Goal: Task Accomplishment & Management: Manage account settings

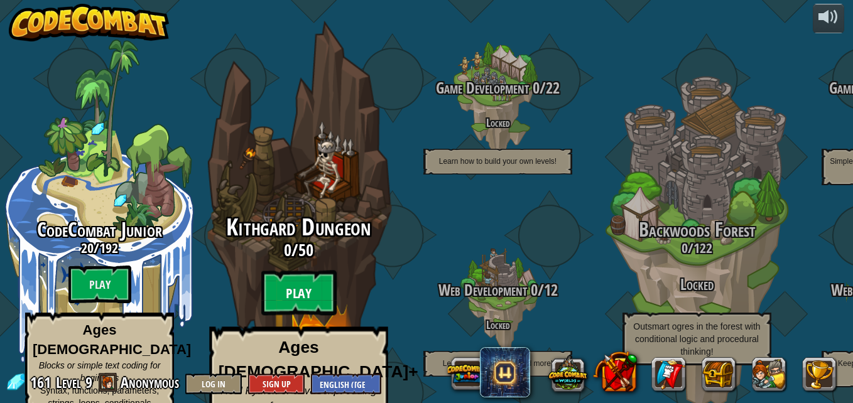
click at [308, 276] on btn "Play" at bounding box center [298, 293] width 75 height 45
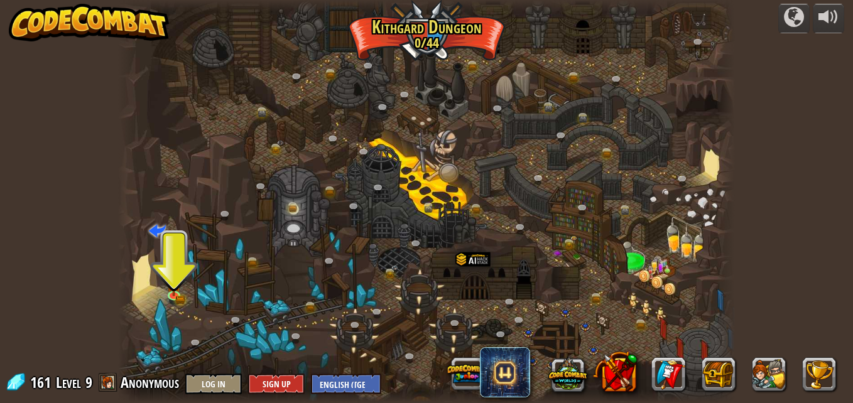
click at [161, 294] on div at bounding box center [426, 201] width 617 height 403
click at [185, 298] on link at bounding box center [175, 295] width 25 height 25
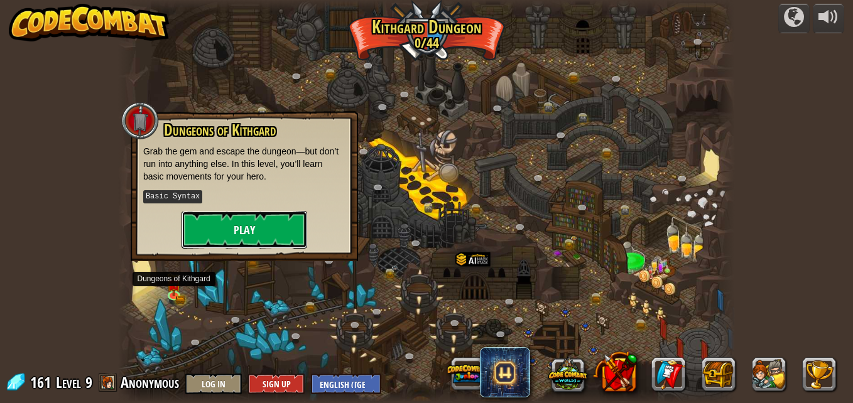
click at [266, 239] on button "Play" at bounding box center [244, 230] width 126 height 38
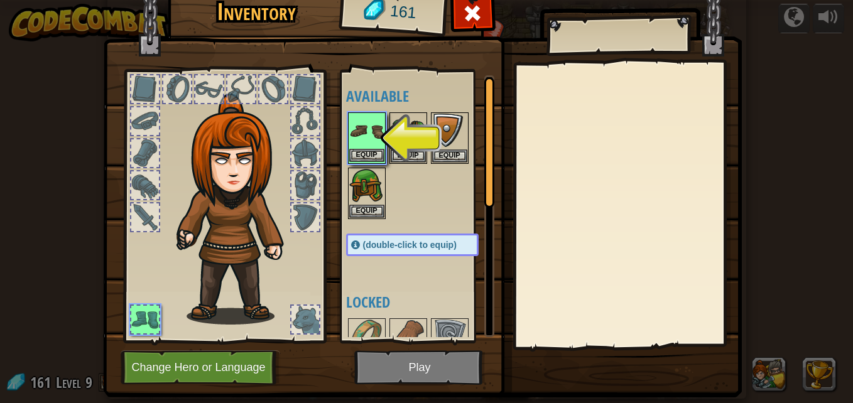
click at [362, 150] on div "Equip" at bounding box center [367, 137] width 38 height 51
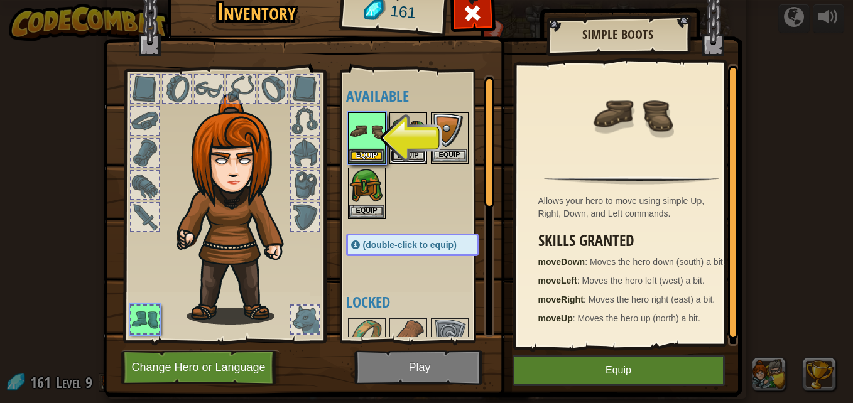
click at [398, 152] on button "Equip" at bounding box center [408, 155] width 35 height 13
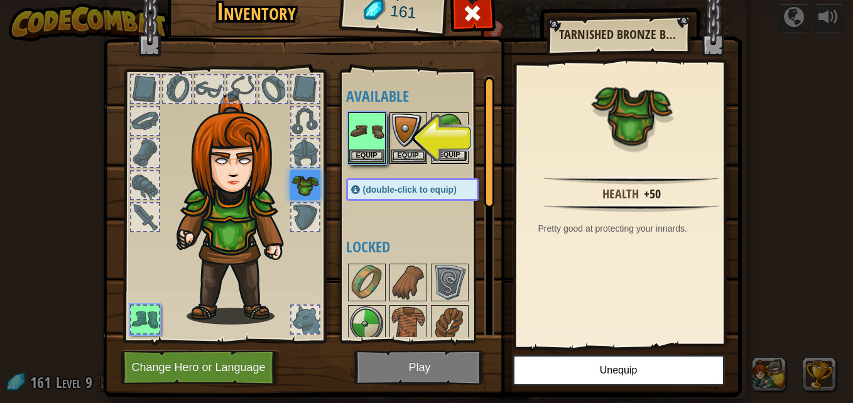
click at [446, 155] on button "Equip" at bounding box center [449, 155] width 35 height 13
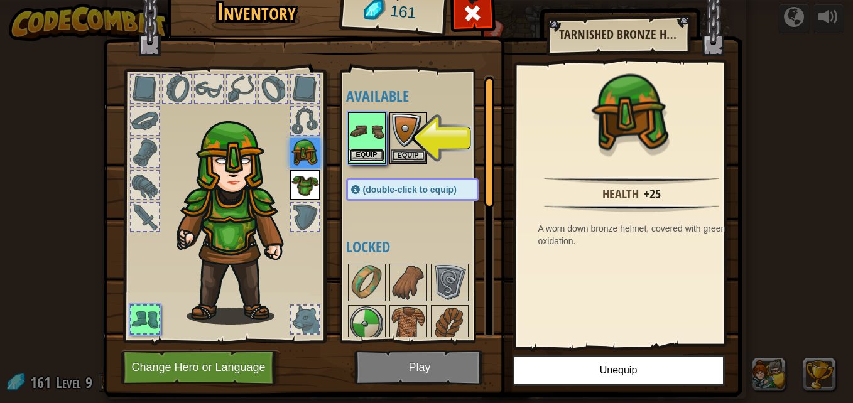
click at [370, 156] on button "Equip" at bounding box center [366, 155] width 35 height 13
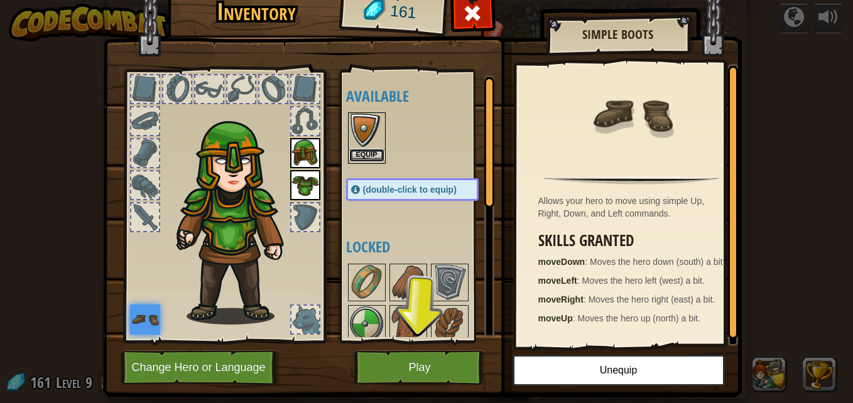
click at [369, 158] on button "Equip" at bounding box center [366, 155] width 35 height 13
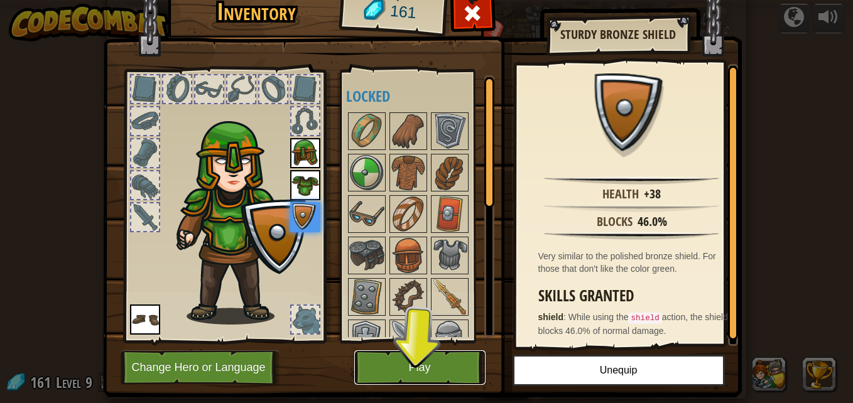
click at [398, 369] on button "Play" at bounding box center [419, 367] width 131 height 35
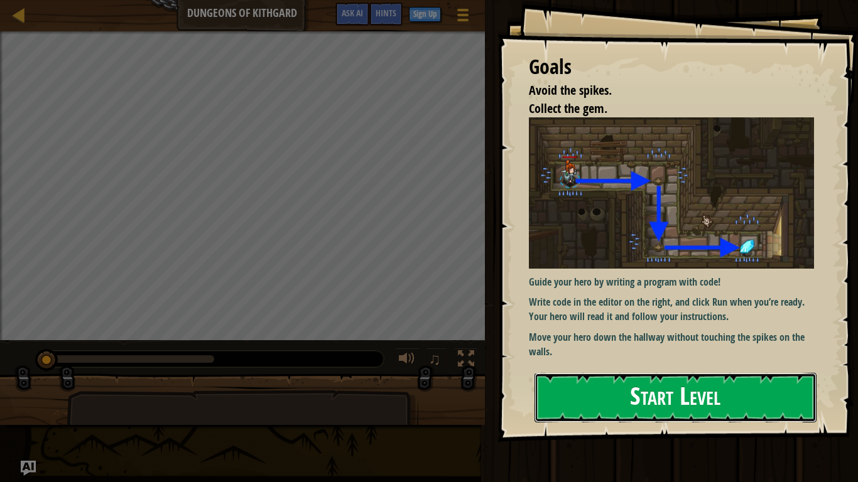
click at [615, 389] on button "Start Level" at bounding box center [675, 398] width 282 height 50
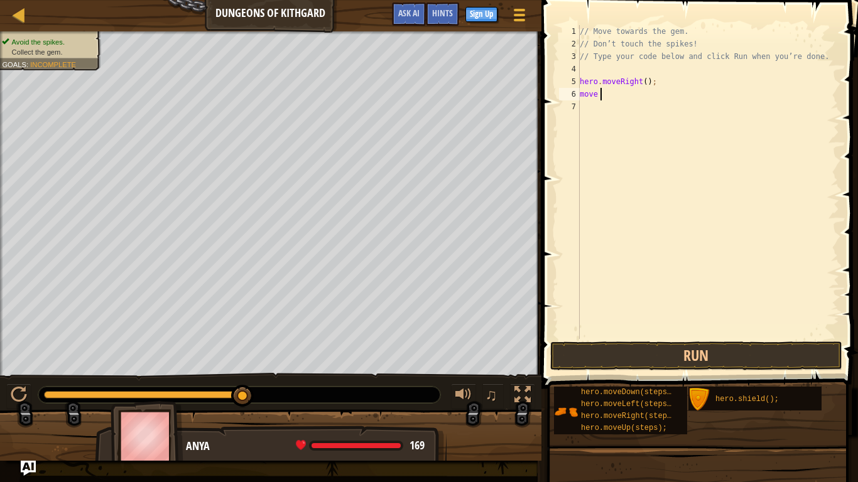
scroll to position [6, 1]
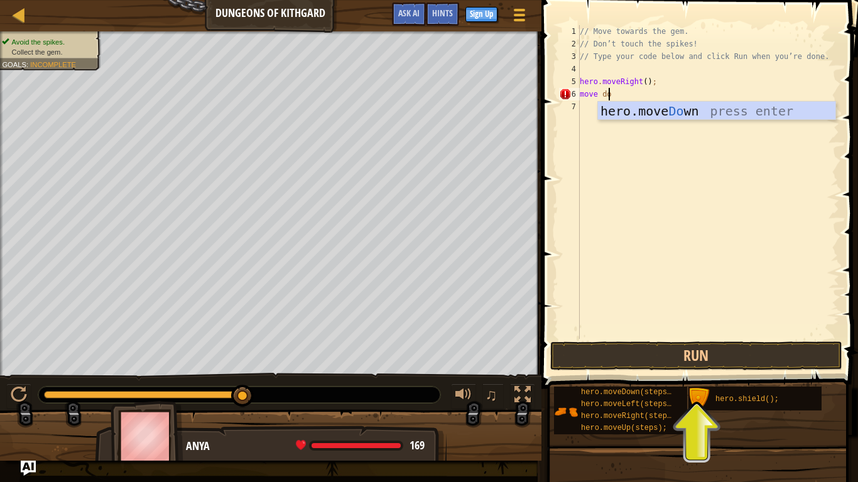
type textarea "move down"
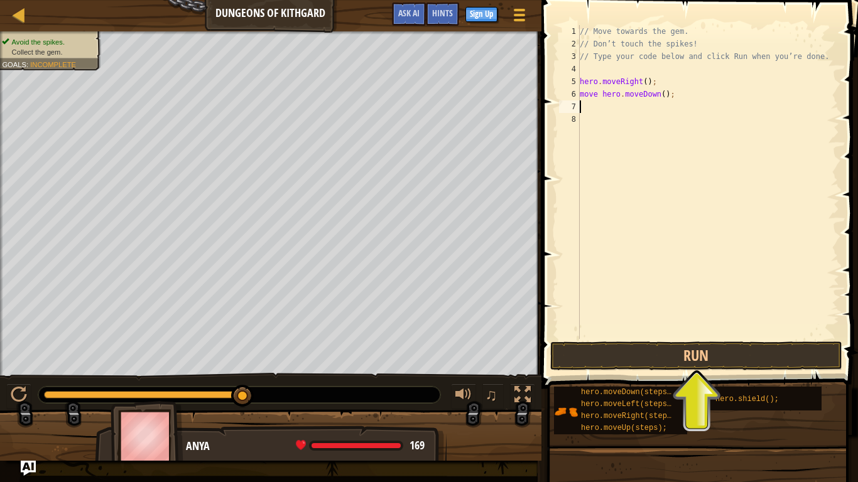
scroll to position [6, 0]
drag, startPoint x: 689, startPoint y: 335, endPoint x: 683, endPoint y: 361, distance: 26.5
click at [686, 347] on div "1 2 3 4 5 6 7 8 // Move towards the gem. // Don’t touch the spikes! // Type you…" at bounding box center [697, 219] width 320 height 426
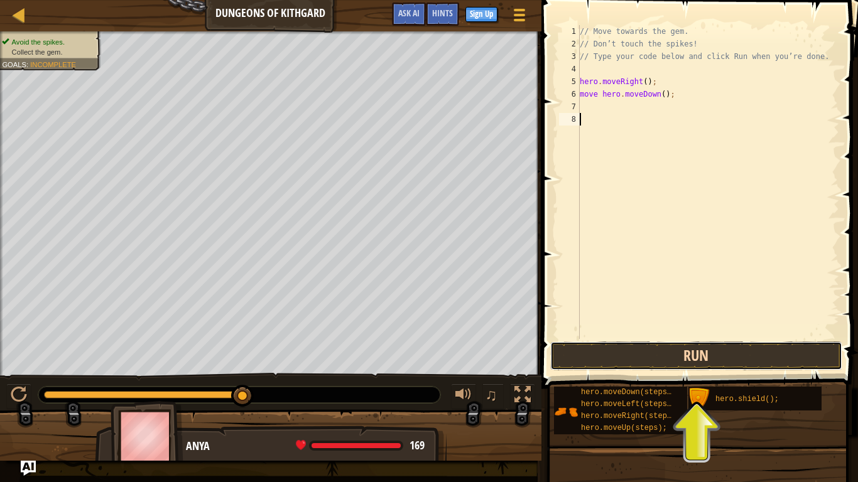
click at [683, 361] on button "Run" at bounding box center [696, 356] width 293 height 29
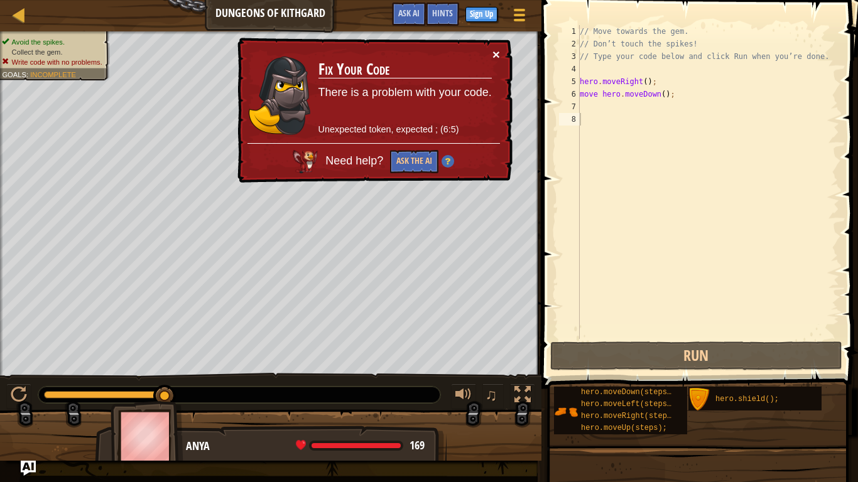
click at [494, 51] on button "×" at bounding box center [496, 54] width 8 height 13
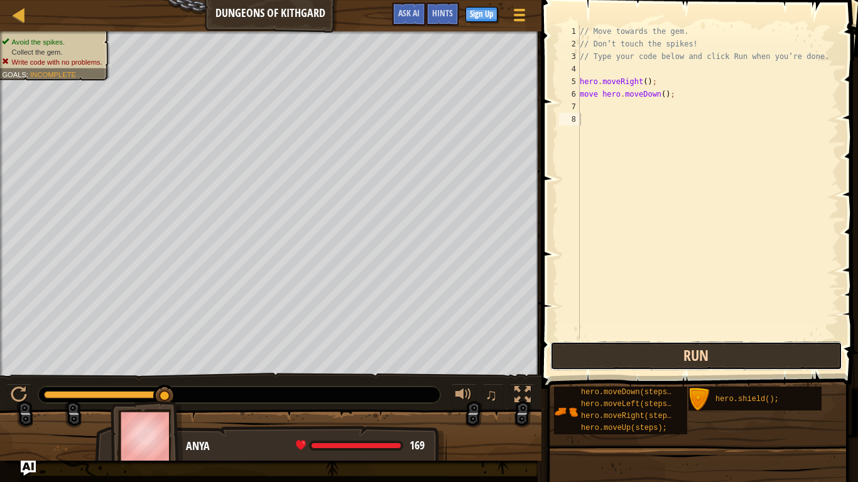
click at [694, 362] on button "Run" at bounding box center [696, 356] width 293 height 29
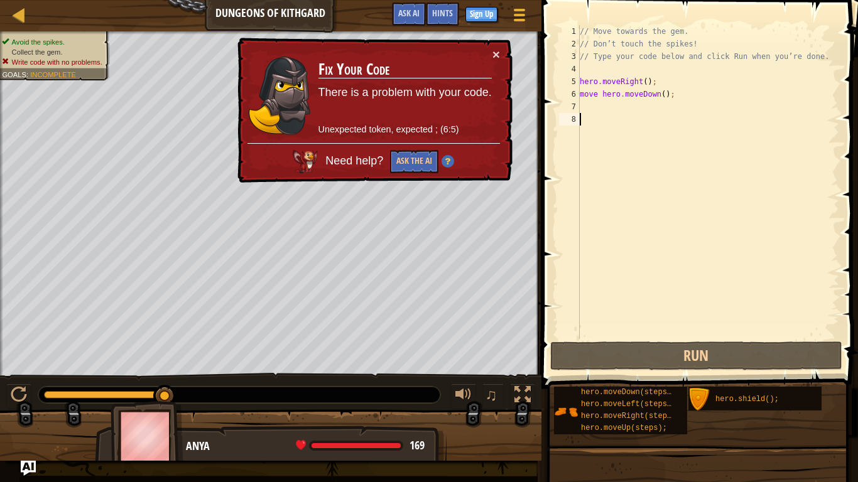
click at [641, 79] on div "// Move towards the gem. // Don’t touch the spikes! // Type your code below and…" at bounding box center [708, 194] width 262 height 339
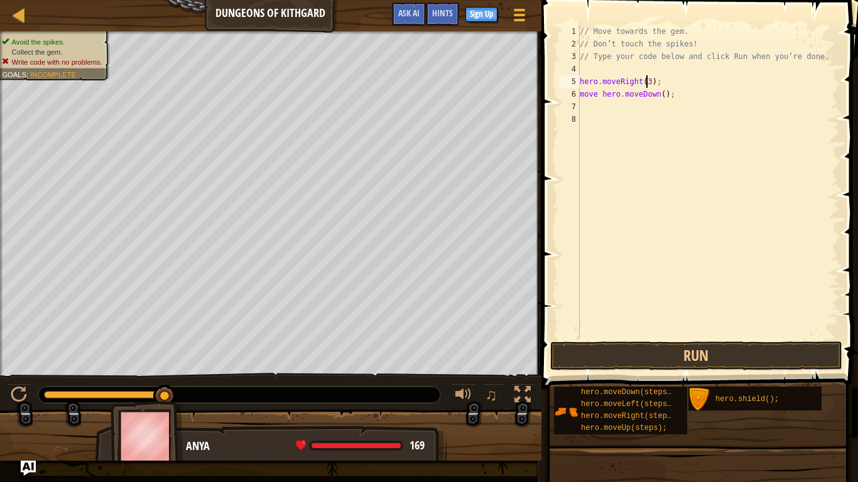
click at [656, 95] on div "// Move towards the gem. // Don’t touch the spikes! // Type your code below and…" at bounding box center [708, 194] width 262 height 339
type textarea "move hero.moveDown(2);"
click at [695, 349] on button "Run" at bounding box center [696, 356] width 293 height 29
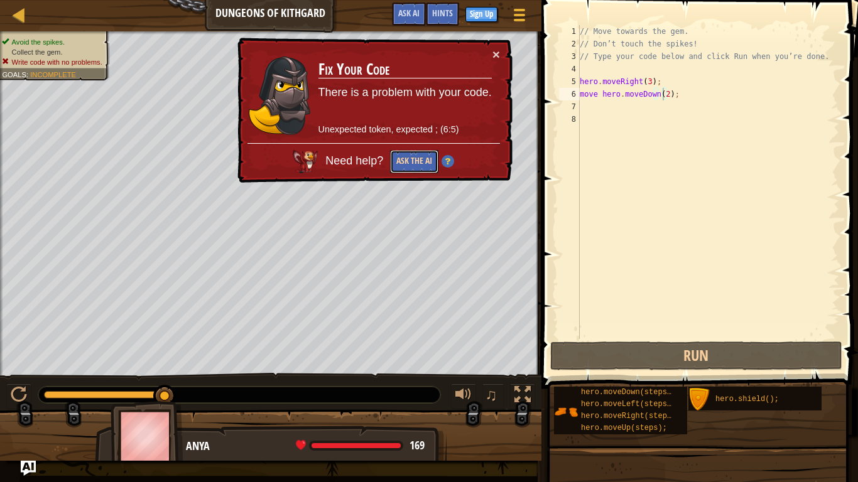
click at [410, 163] on button "Ask the AI" at bounding box center [414, 161] width 48 height 23
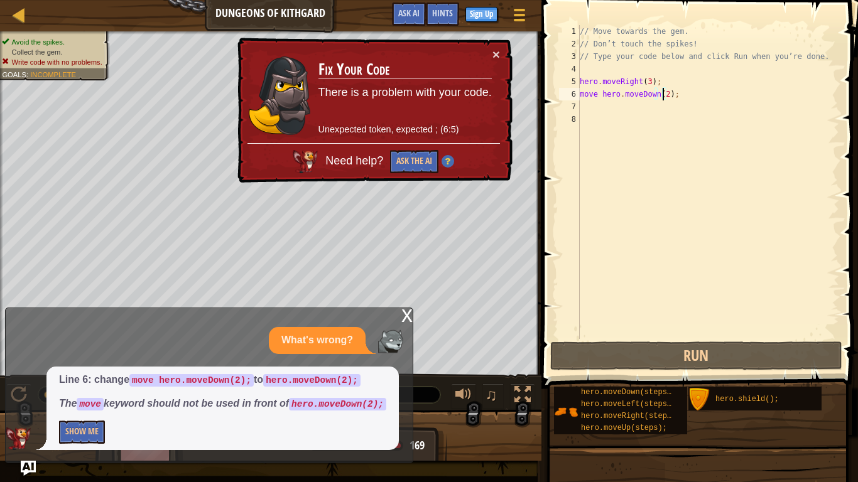
click at [599, 95] on div "// Move towards the gem. // Don’t touch the spikes! // Type your code below and…" at bounding box center [708, 194] width 262 height 339
click at [591, 95] on div "// Move towards the gem. // Don’t touch the spikes! // Type your code below and…" at bounding box center [708, 194] width 262 height 339
click at [588, 95] on div "// Move towards the gem. // Don’t touch the spikes! // Type your code below and…" at bounding box center [708, 194] width 262 height 339
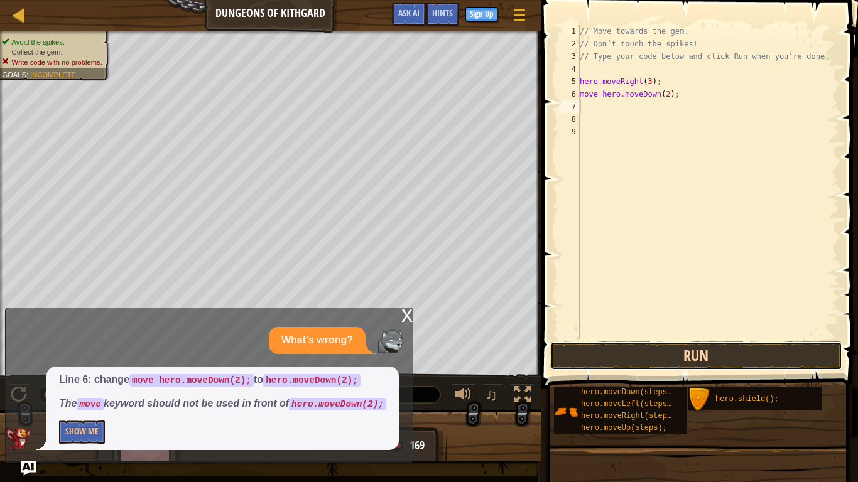
click at [644, 362] on button "Run" at bounding box center [696, 356] width 293 height 29
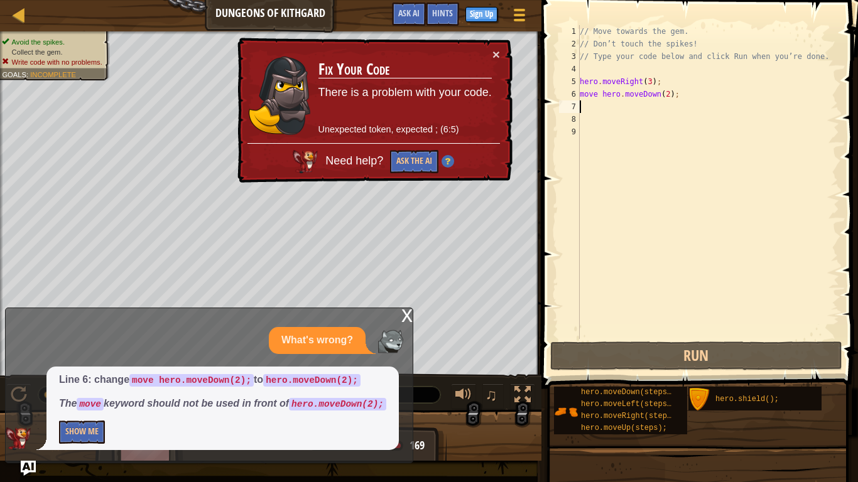
click at [590, 95] on div "// Move towards the gem. // Don’t touch the spikes! // Type your code below and…" at bounding box center [708, 194] width 262 height 339
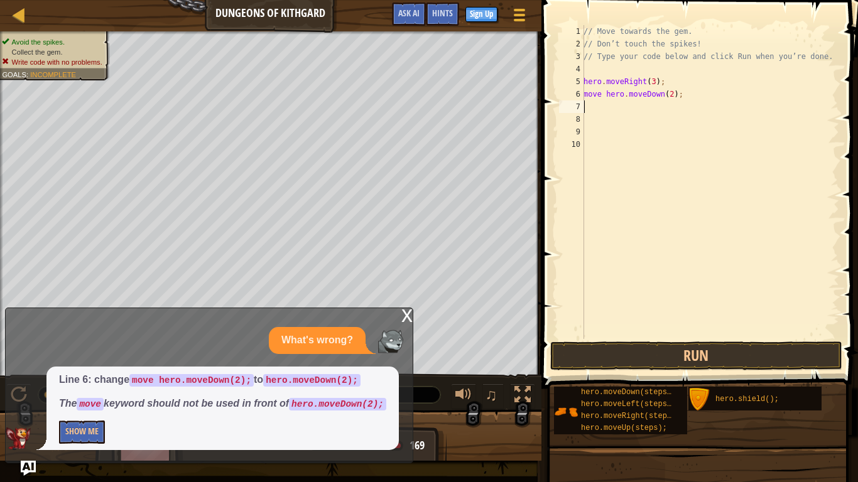
click at [590, 95] on div "// Move towards the gem. // Don’t touch the spikes! // Type your code below and…" at bounding box center [710, 194] width 258 height 339
click at [586, 93] on div "// Move towards the gem. // Don’t touch the spikes! // Type your code below and…" at bounding box center [710, 194] width 258 height 339
click at [406, 310] on div "x" at bounding box center [406, 314] width 11 height 13
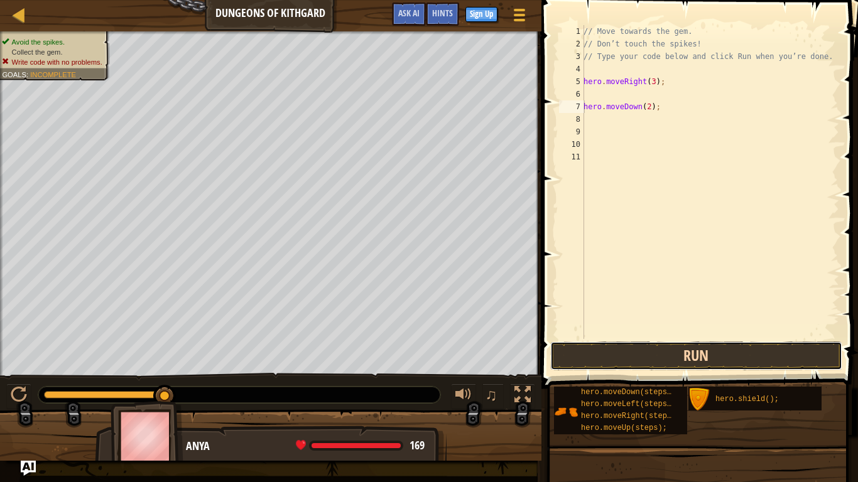
click at [675, 364] on button "Run" at bounding box center [696, 356] width 293 height 29
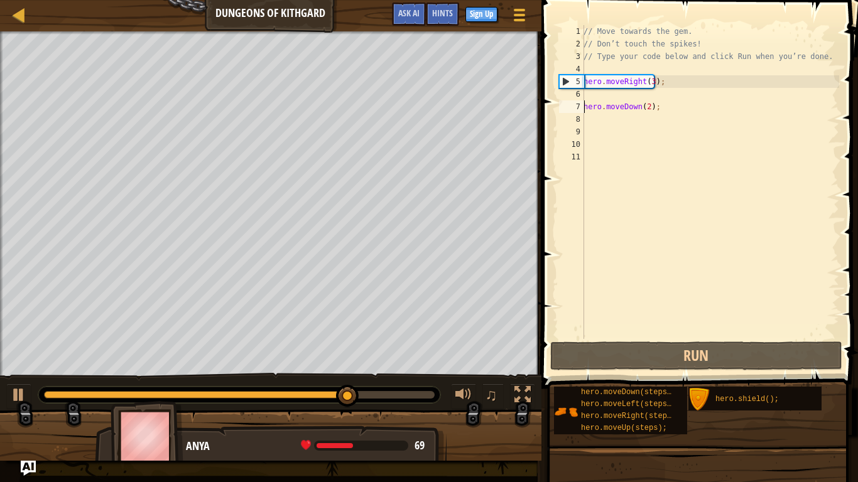
click at [647, 82] on div "// Move towards the gem. // Don’t touch the spikes! // Type your code below and…" at bounding box center [710, 194] width 258 height 339
click at [650, 84] on div "// Move towards the gem. // Don’t touch the spikes! // Type your code below and…" at bounding box center [710, 194] width 258 height 339
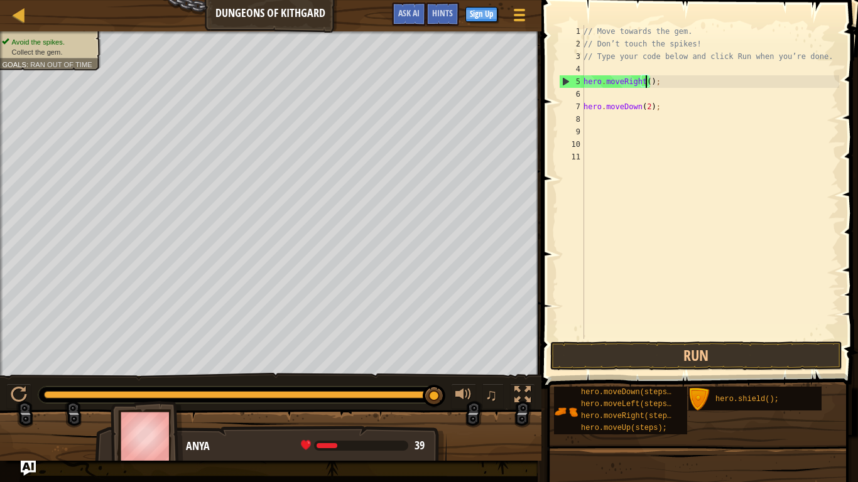
type textarea "hero.moveRight(2);"
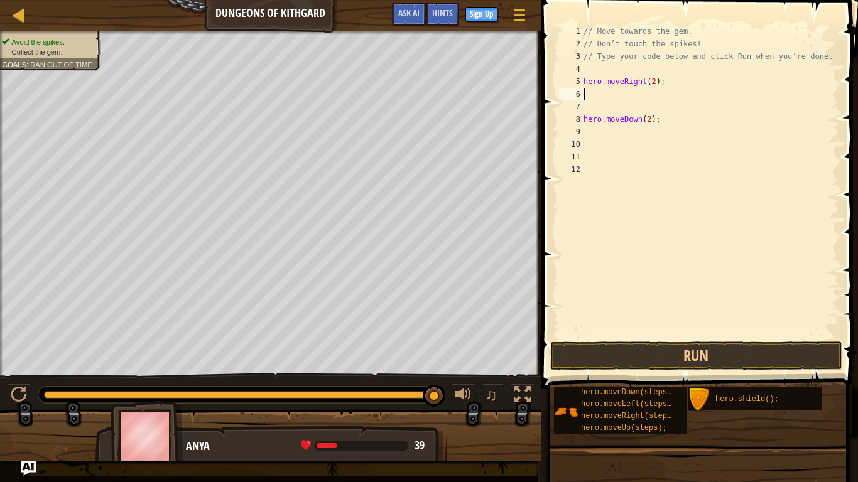
type textarea "hero.moveRight(2);"
click at [613, 89] on div "// Move towards the gem. // Don’t touch the spikes! // Type your code below and…" at bounding box center [710, 194] width 258 height 339
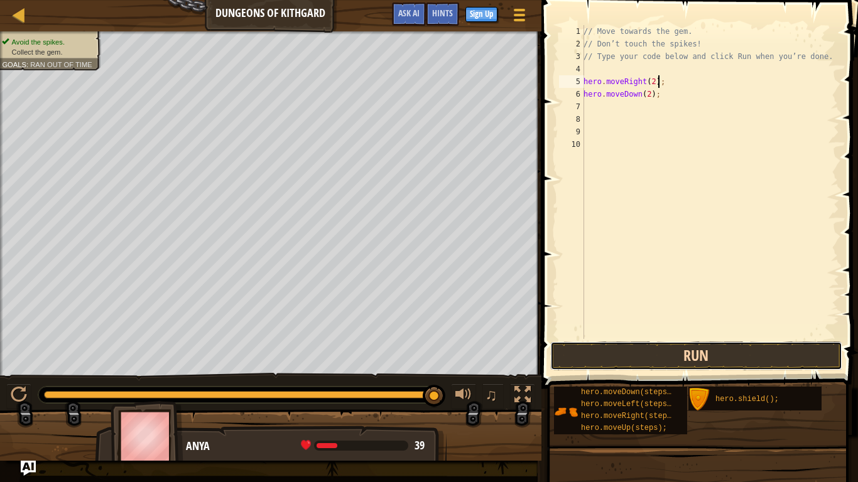
click at [716, 356] on button "Run" at bounding box center [696, 356] width 293 height 29
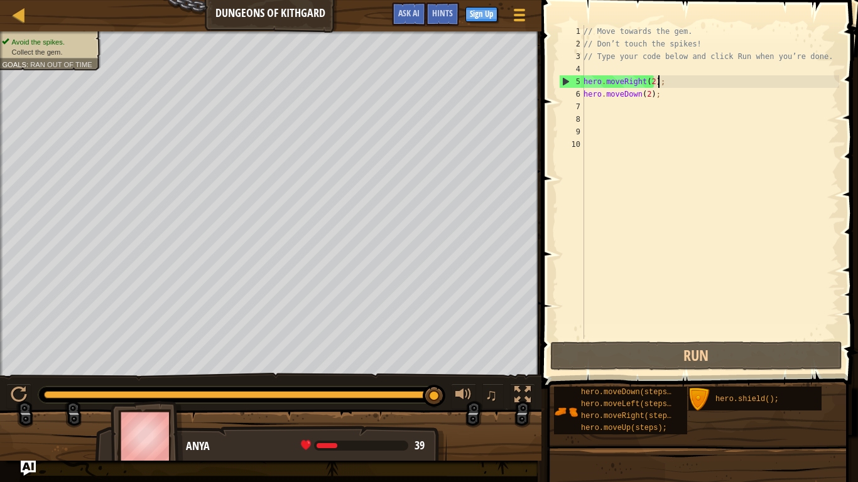
click at [649, 80] on div "// Move towards the gem. // Don’t touch the spikes! // Type your code below and…" at bounding box center [710, 194] width 258 height 339
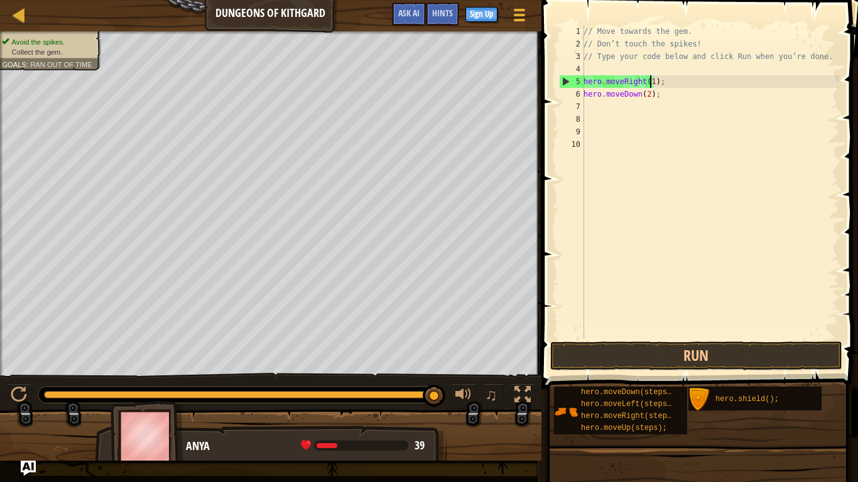
scroll to position [6, 5]
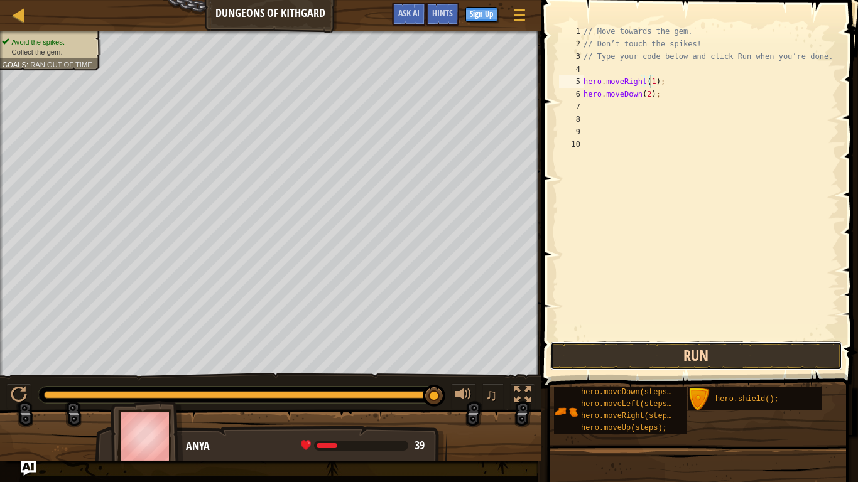
click at [681, 351] on button "Run" at bounding box center [696, 356] width 293 height 29
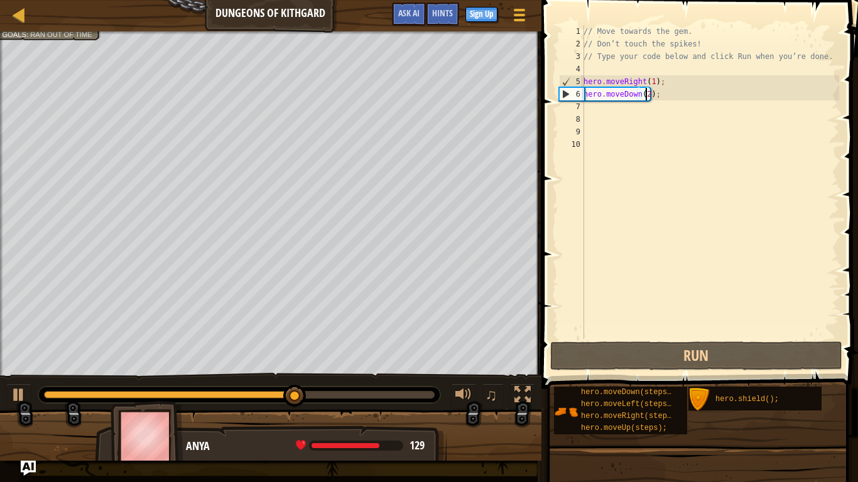
click at [646, 90] on div "// Move towards the gem. // Don’t touch the spikes! // Type your code below and…" at bounding box center [710, 194] width 258 height 339
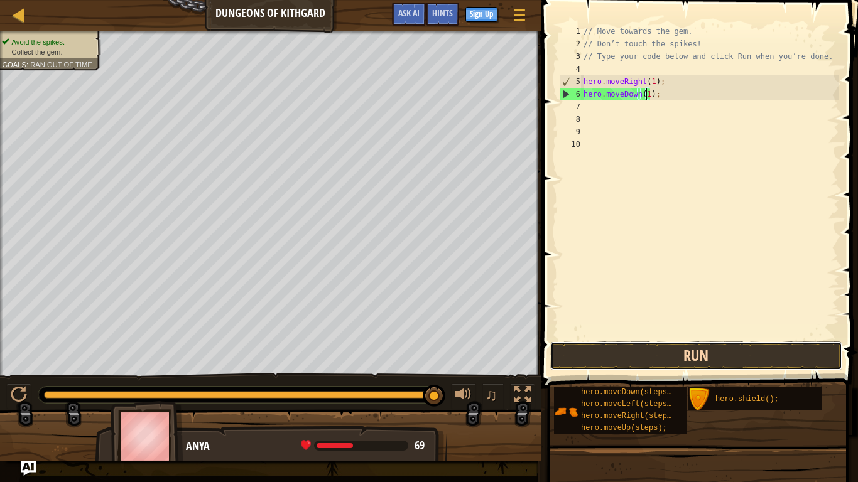
click at [680, 355] on button "Run" at bounding box center [696, 356] width 293 height 29
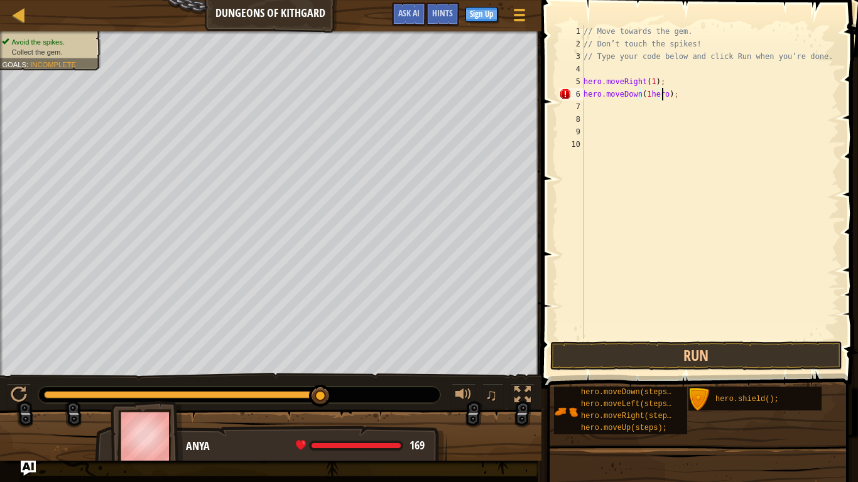
scroll to position [6, 6]
type textarea "hero.moveDown(1);"
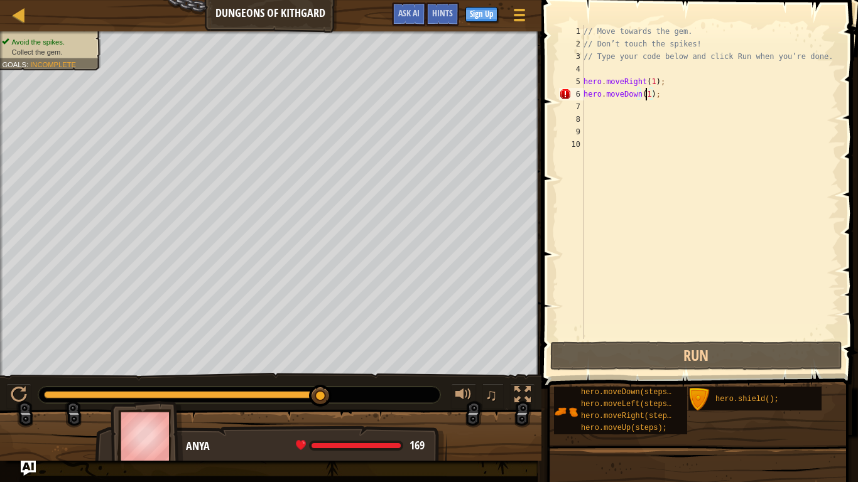
scroll to position [6, 5]
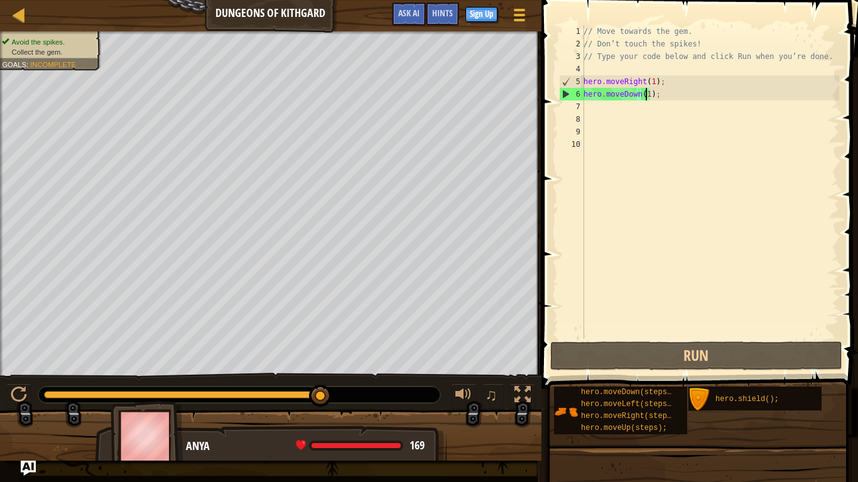
click at [592, 109] on div "// Move towards the gem. // Don’t touch the spikes! // Type your code below and…" at bounding box center [710, 194] width 258 height 339
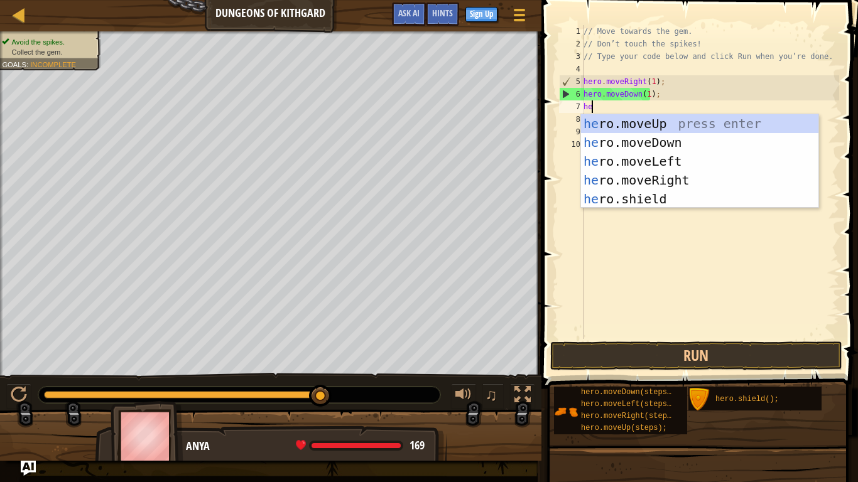
type textarea "her"
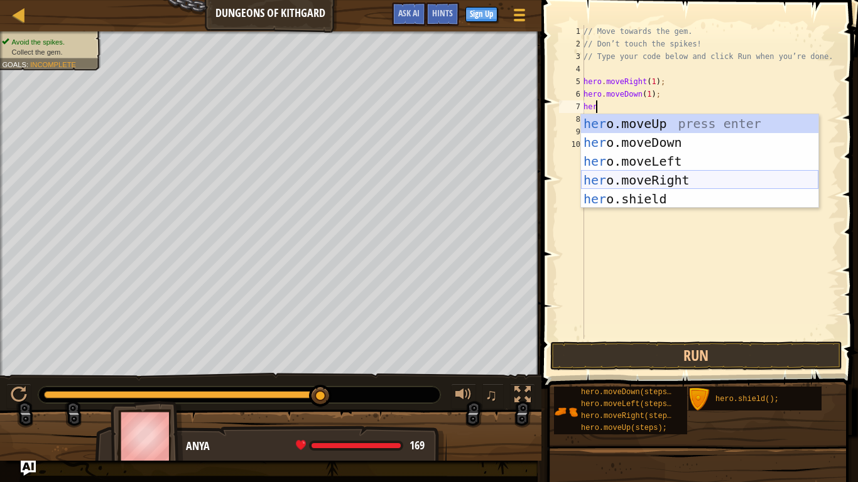
click at [658, 175] on div "her o.moveUp press enter her o.moveDown press enter her o.moveLeft press enter …" at bounding box center [699, 180] width 237 height 132
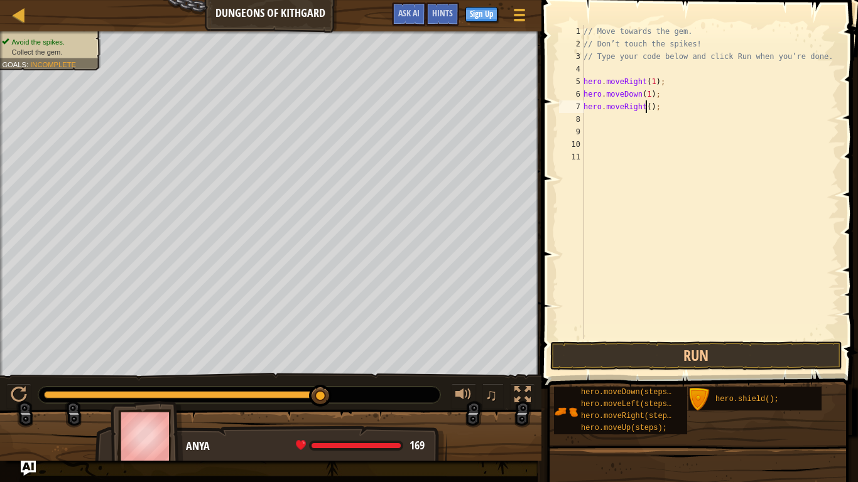
click at [645, 107] on div "// Move towards the gem. // Don’t touch the spikes! // Type your code below and…" at bounding box center [710, 194] width 258 height 339
type textarea "hero.moveRight(1);"
click at [721, 355] on button "Run" at bounding box center [696, 356] width 293 height 29
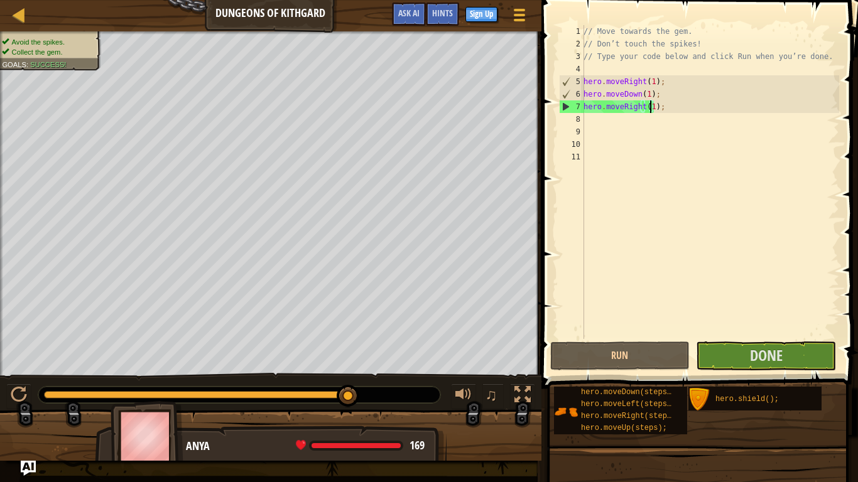
click at [647, 105] on div "// Move towards the gem. // Don’t touch the spikes! // Type your code below and…" at bounding box center [710, 194] width 258 height 339
click at [649, 106] on div "// Move towards the gem. // Don’t touch the spikes! // Type your code below and…" at bounding box center [710, 194] width 258 height 339
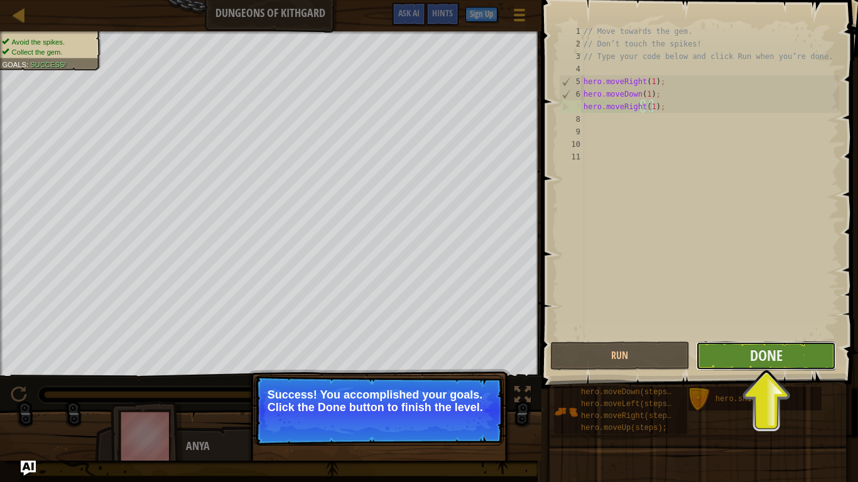
click at [739, 357] on button "Done" at bounding box center [766, 356] width 140 height 29
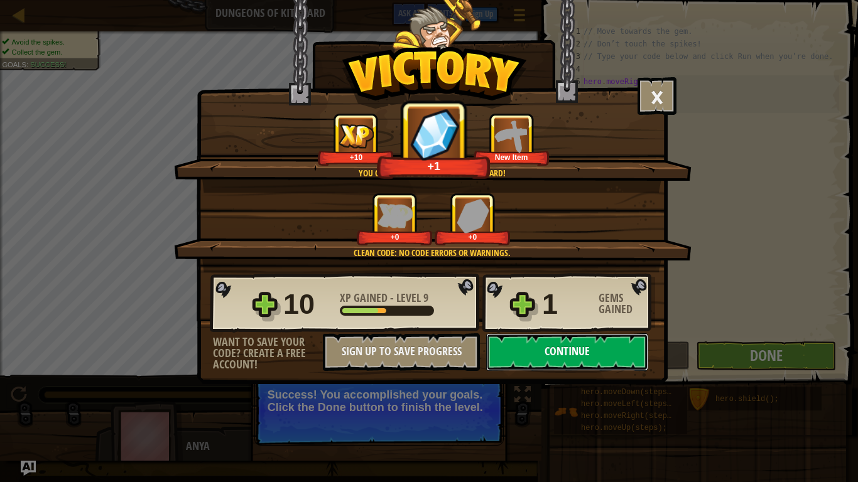
click at [603, 352] on button "Continue" at bounding box center [567, 352] width 162 height 38
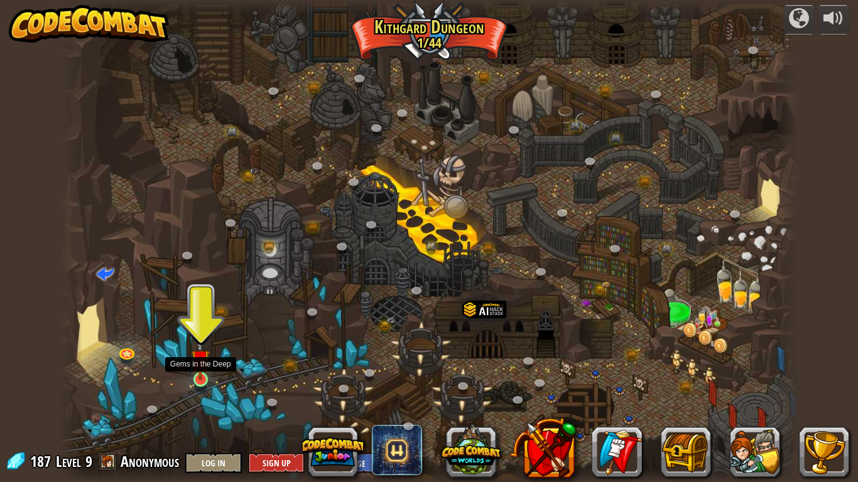
click at [203, 377] on img at bounding box center [200, 359] width 19 height 43
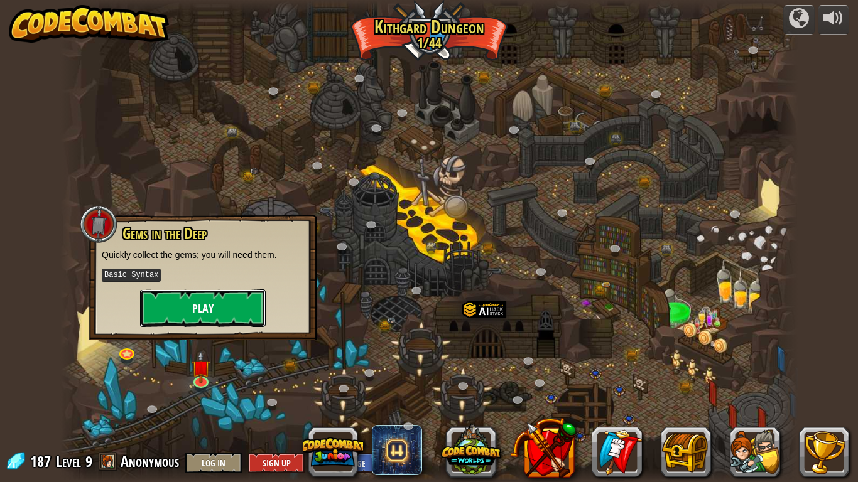
click at [231, 309] on button "Play" at bounding box center [203, 308] width 126 height 38
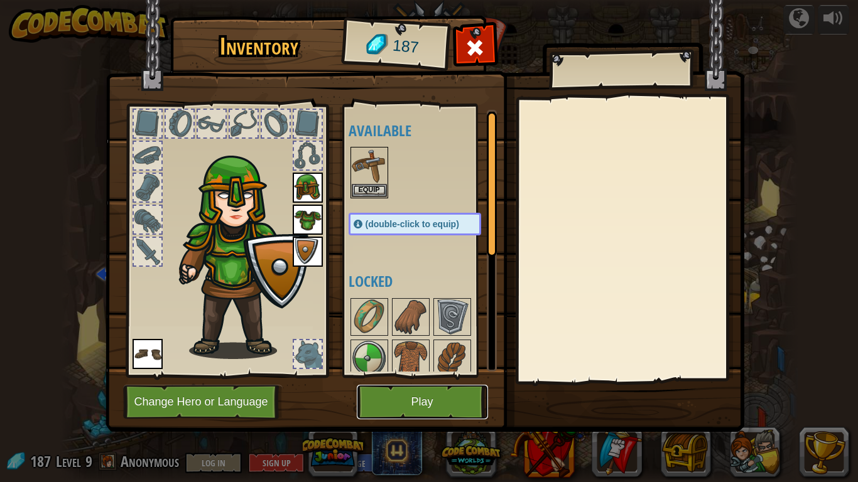
click at [417, 394] on button "Play" at bounding box center [422, 402] width 131 height 35
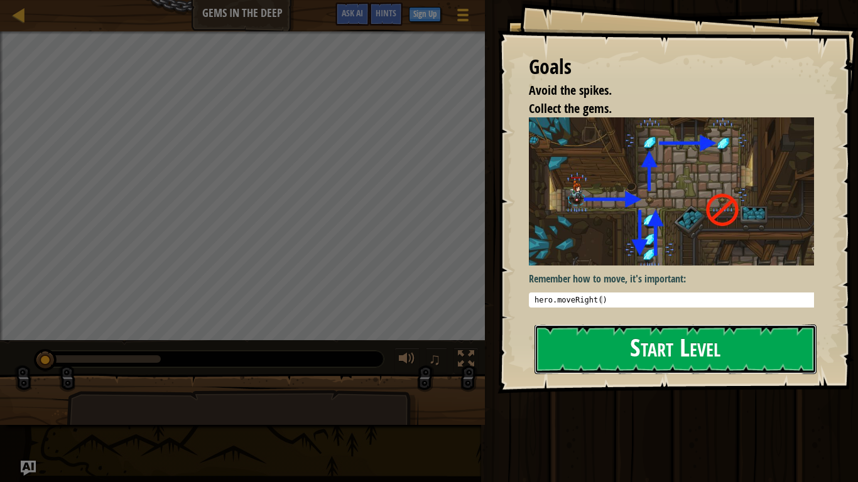
click at [588, 360] on button "Start Level" at bounding box center [675, 350] width 282 height 50
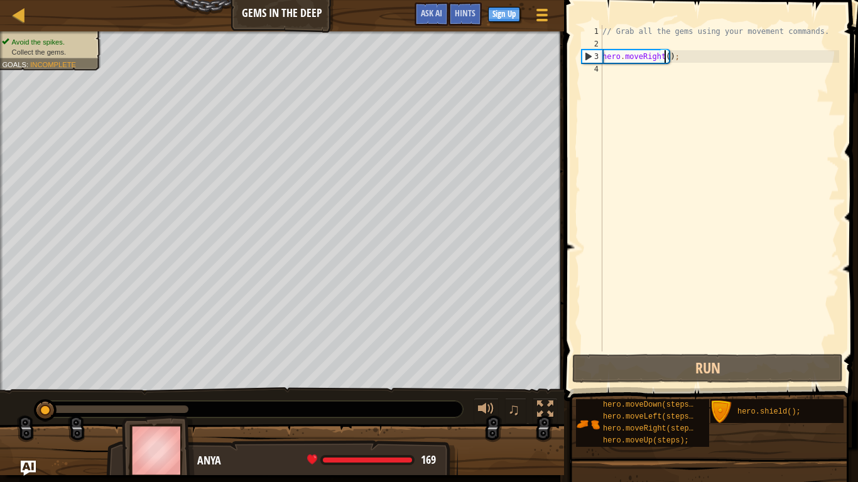
click at [664, 56] on div "// Grab all the gems using your movement commands. hero . moveRight ( ) ;" at bounding box center [719, 201] width 239 height 352
type textarea "hero.moveRight(1);"
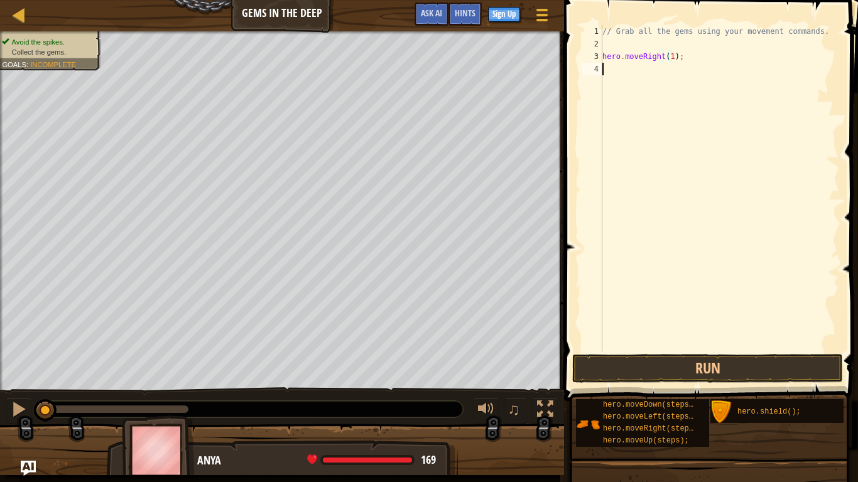
click at [611, 68] on div "// Grab all the gems using your movement commands. hero . moveRight ( 1 ) ;" at bounding box center [719, 201] width 239 height 352
type textarea "h"
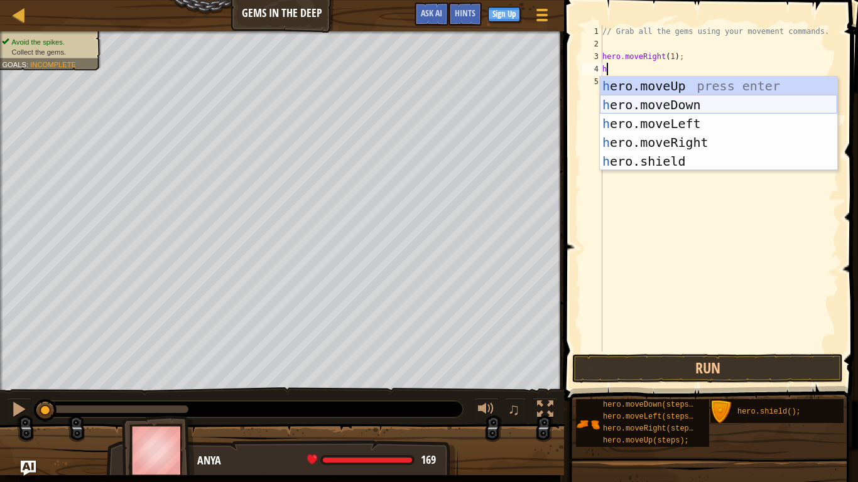
click at [655, 106] on div "h ero.moveUp press enter h ero.moveDown press enter h ero.moveLeft press enter …" at bounding box center [718, 143] width 237 height 132
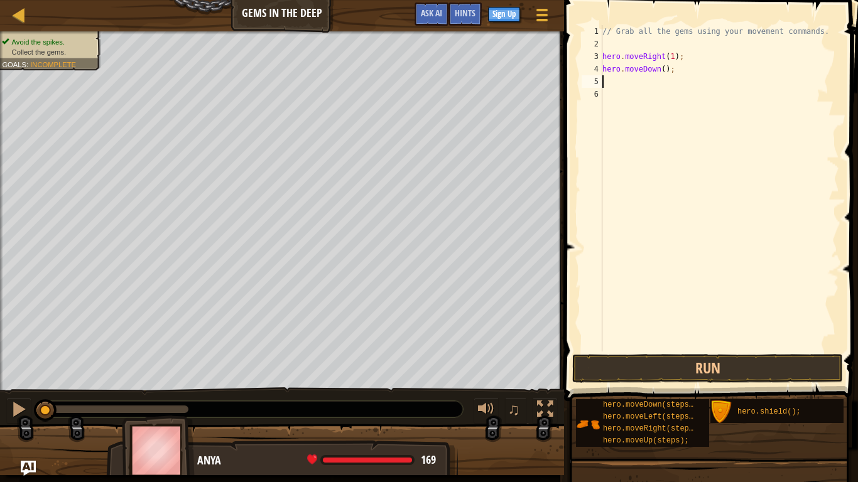
click at [659, 66] on div "// Grab all the gems using your movement commands. hero . moveRight ( 1 ) ; her…" at bounding box center [719, 201] width 239 height 352
type textarea "hero.moveDown(1);"
click at [605, 83] on div "// Grab all the gems using your movement commands. hero . moveRight ( 1 ) ; her…" at bounding box center [719, 201] width 239 height 352
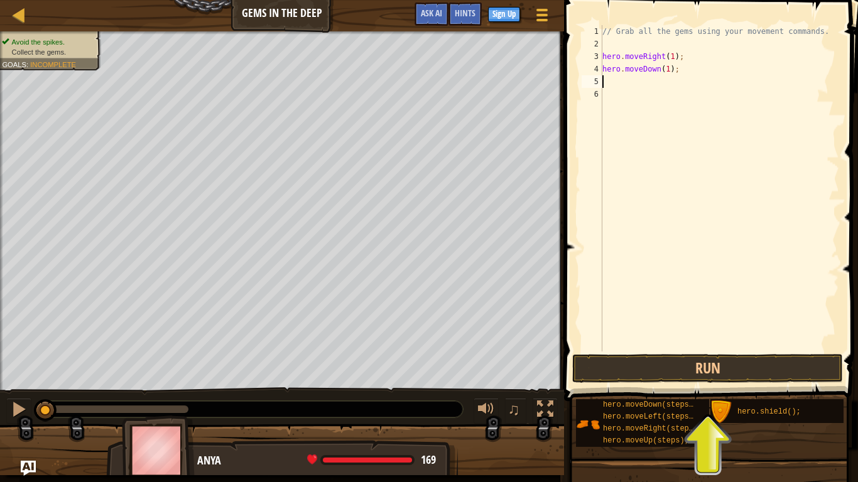
type textarea "h"
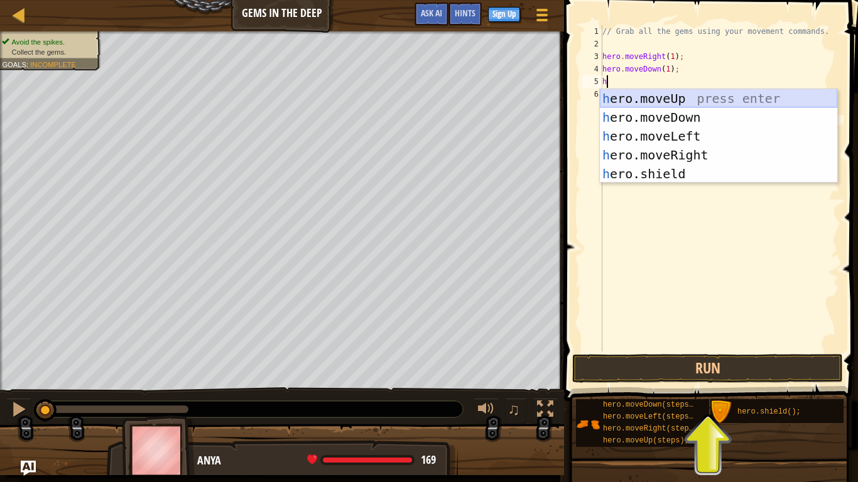
click at [635, 97] on div "h ero.moveUp press enter h ero.moveDown press enter h ero.moveLeft press enter …" at bounding box center [718, 155] width 237 height 132
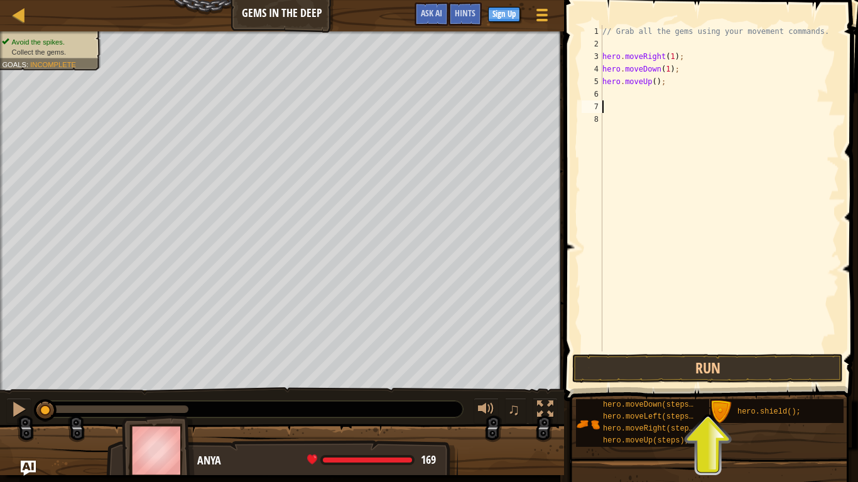
type textarea "h"
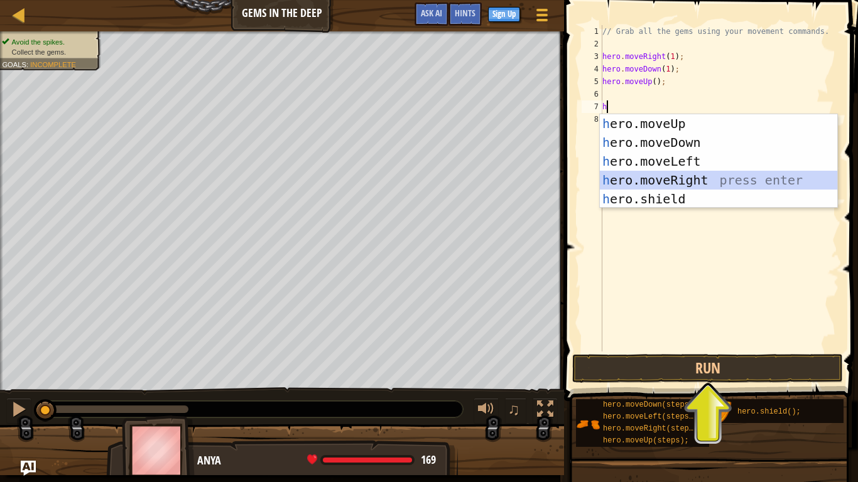
click at [680, 180] on div "h ero.moveUp press enter h ero.moveDown press enter h ero.moveLeft press enter …" at bounding box center [718, 180] width 237 height 132
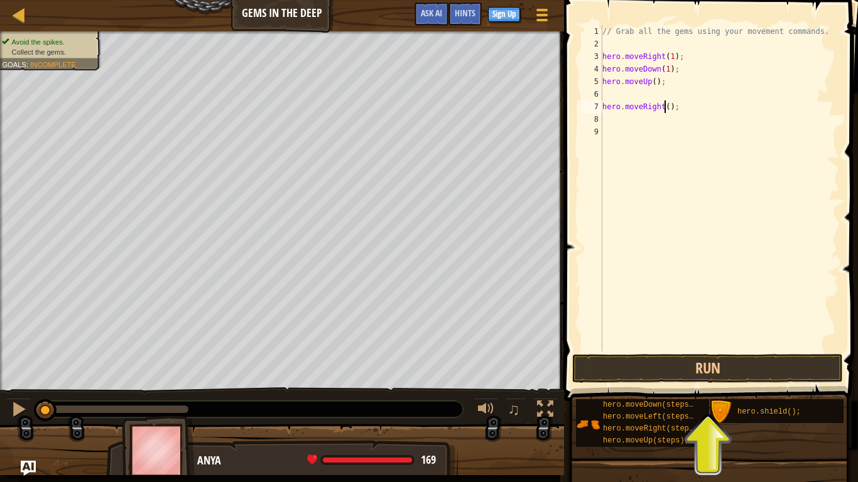
click at [663, 105] on div "// Grab all the gems using your movement commands. hero . moveRight ( 1 ) ; her…" at bounding box center [719, 201] width 239 height 352
type textarea "hero.moveRight(4);"
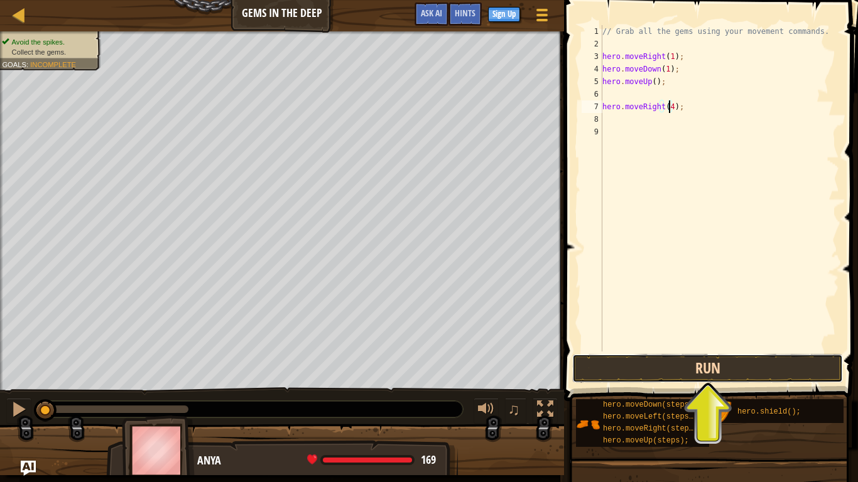
click at [647, 374] on button "Run" at bounding box center [707, 368] width 271 height 29
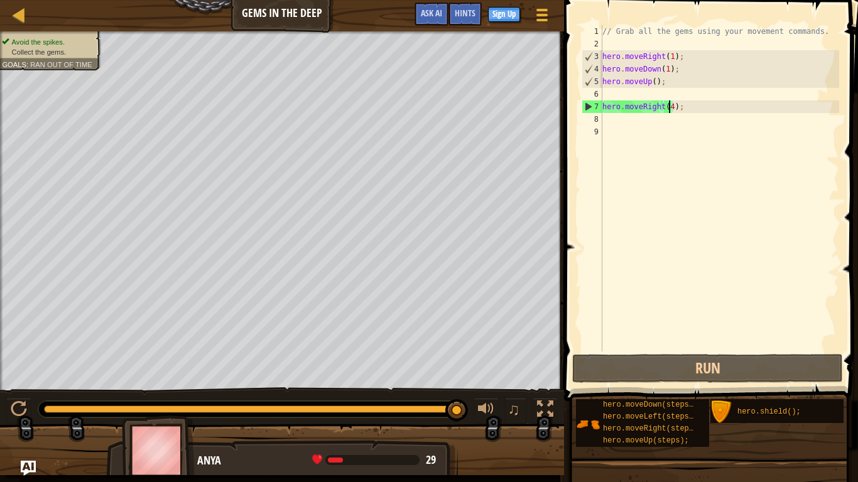
click at [667, 90] on div "// Grab all the gems using your movement commands. hero . moveRight ( 1 ) ; her…" at bounding box center [719, 201] width 239 height 352
click at [670, 94] on div "// Grab all the gems using your movement commands. hero . moveRight ( 1 ) ; her…" at bounding box center [719, 201] width 239 height 352
type textarea "hero.moveUp();"
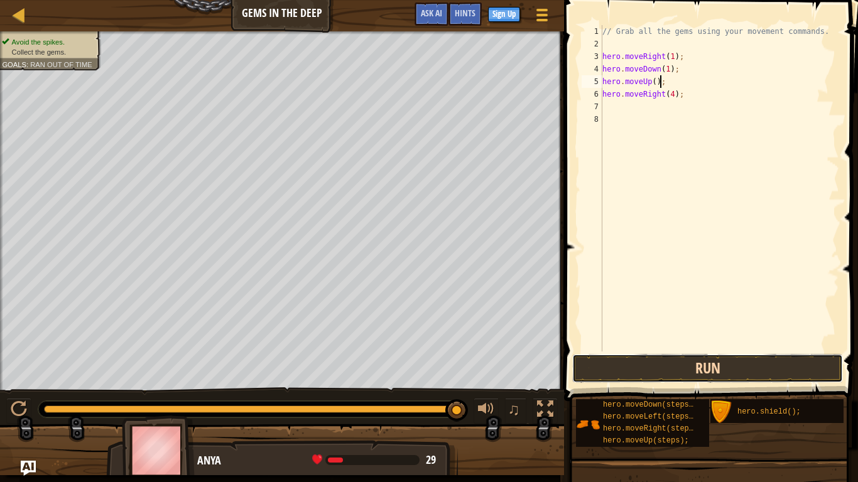
click at [681, 373] on button "Run" at bounding box center [707, 368] width 271 height 29
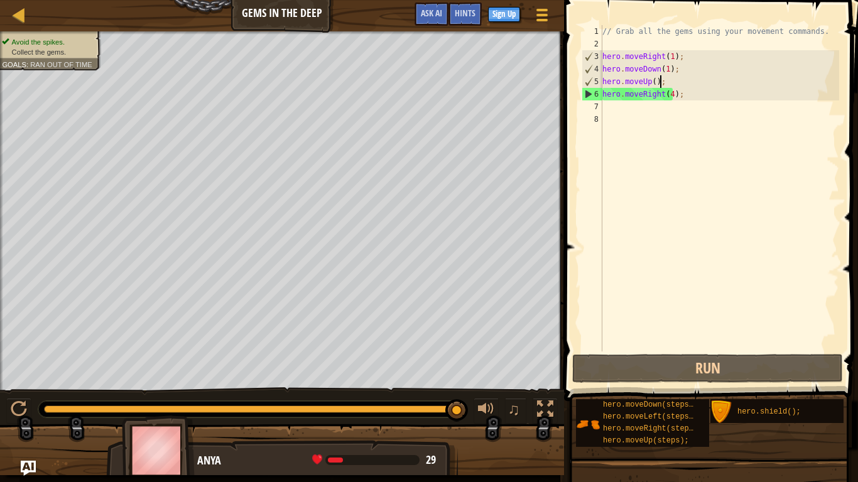
drag, startPoint x: 642, startPoint y: 109, endPoint x: 642, endPoint y: 117, distance: 8.2
click at [642, 117] on div "// Grab all the gems using your movement commands. hero . moveRight ( 1 ) ; her…" at bounding box center [719, 201] width 239 height 352
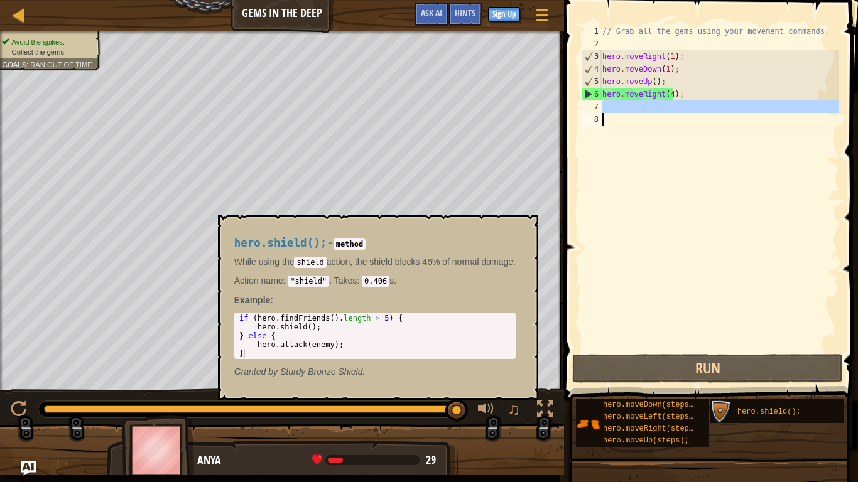
click at [731, 402] on img at bounding box center [722, 413] width 24 height 24
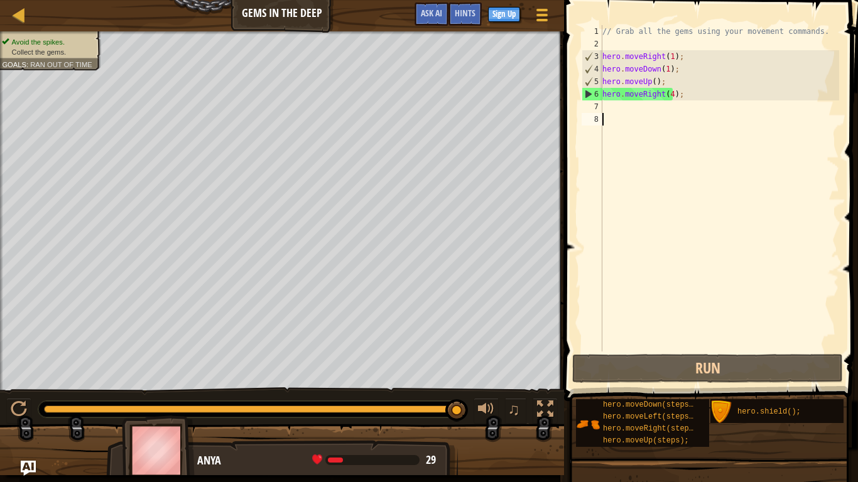
click at [669, 97] on div "// Grab all the gems using your movement commands. hero . moveRight ( 1 ) ; her…" at bounding box center [719, 201] width 239 height 352
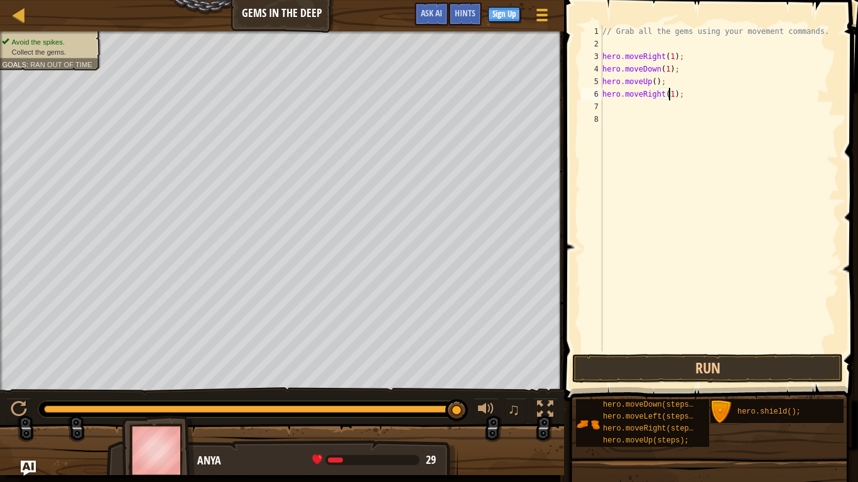
scroll to position [6, 5]
type textarea "hero.moveRight(1);"
click at [628, 367] on button "Run" at bounding box center [707, 368] width 271 height 29
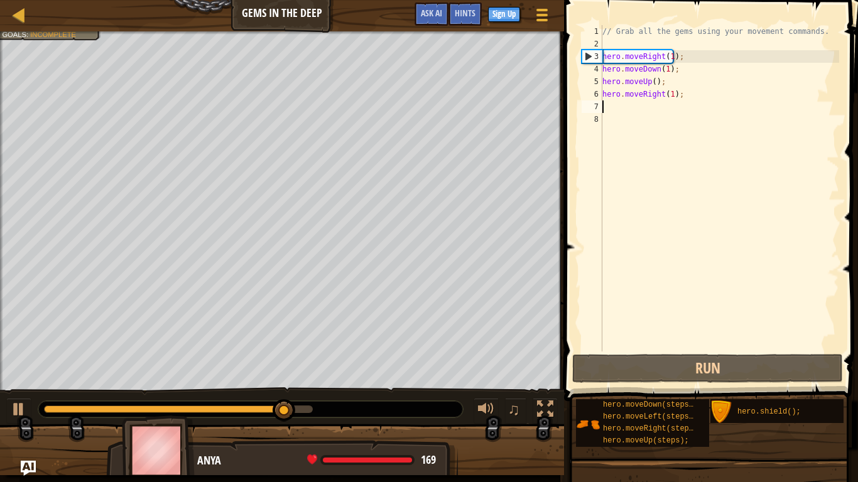
click at [633, 103] on div "// Grab all the gems using your movement commands. hero . moveRight ( 1 ) ; her…" at bounding box center [719, 201] width 239 height 352
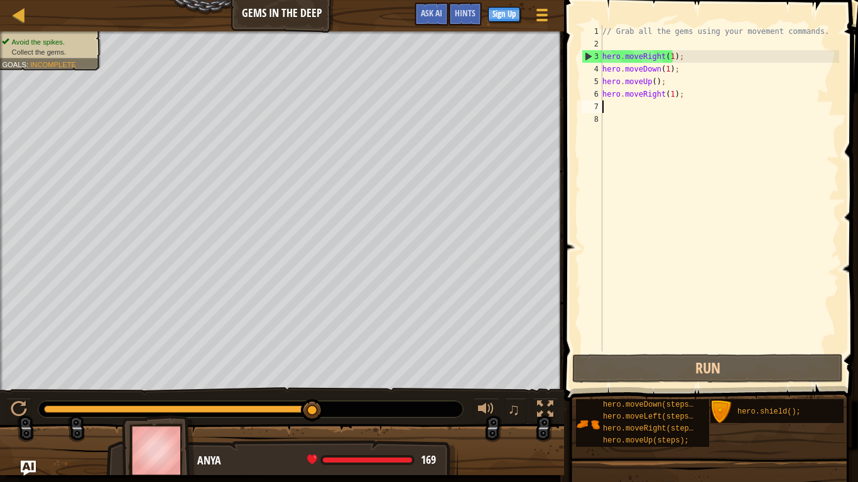
type textarea "h"
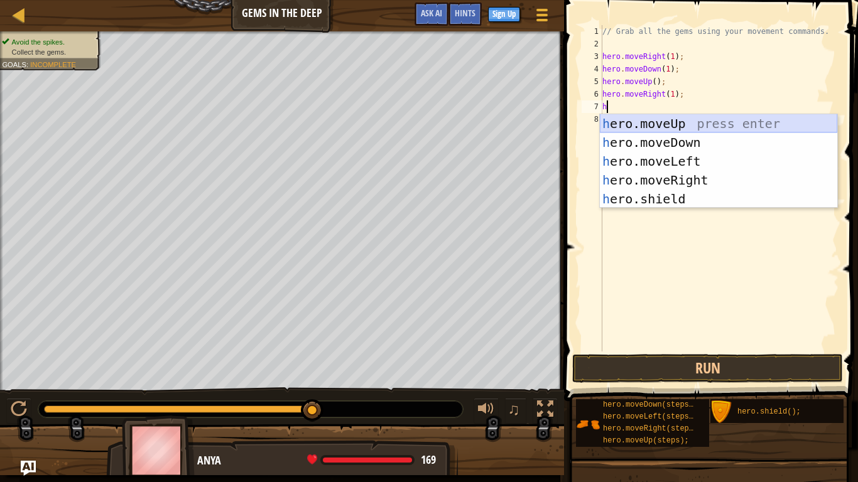
click at [657, 121] on div "h ero.moveUp press enter h ero.moveDown press enter h ero.moveLeft press enter …" at bounding box center [718, 180] width 237 height 132
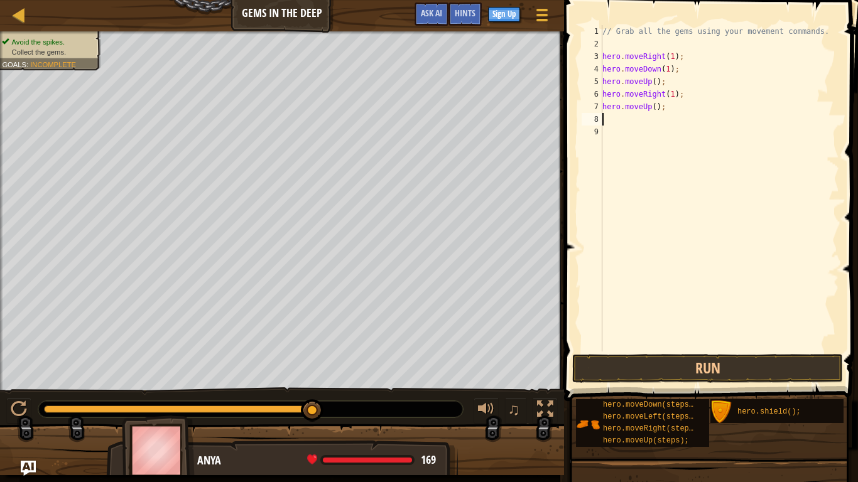
click at [651, 105] on div "// Grab all the gems using your movement commands. hero . moveRight ( 1 ) ; her…" at bounding box center [719, 201] width 239 height 352
type textarea "hero.moveUp(1);"
click at [663, 120] on div "// Grab all the gems using your movement commands. hero . moveRight ( 1 ) ; her…" at bounding box center [719, 201] width 239 height 352
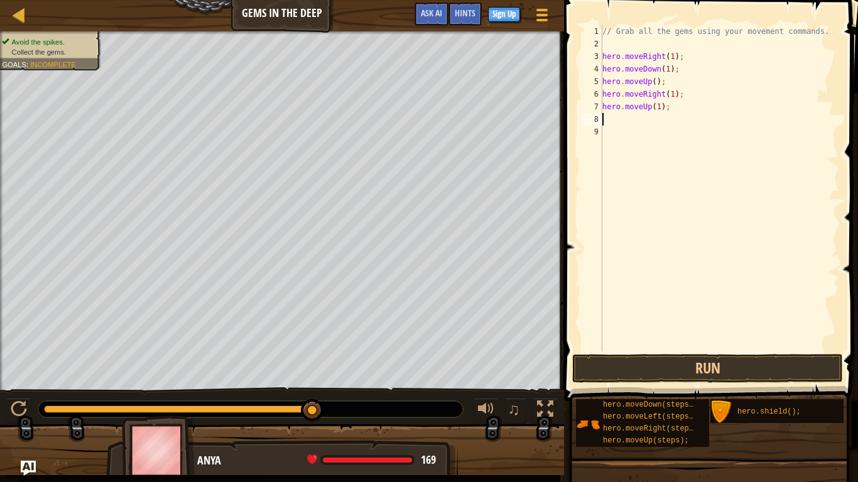
type textarea "h"
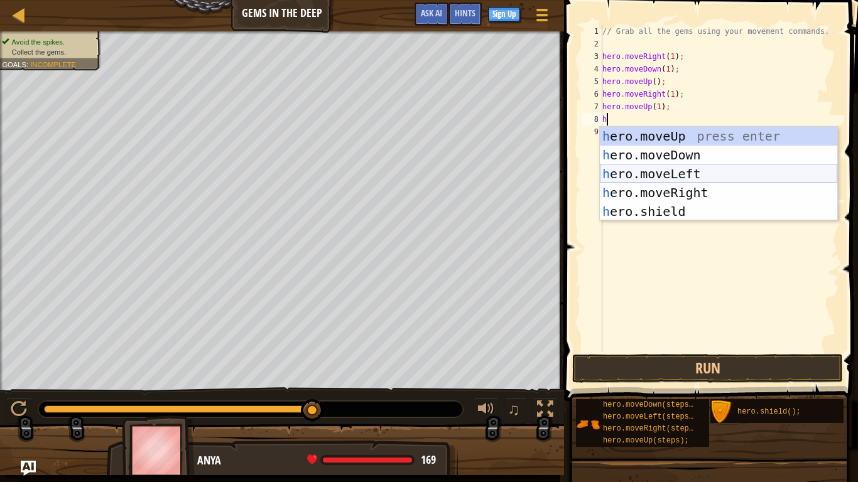
click at [663, 180] on div "h ero.moveUp press enter h ero.moveDown press enter h ero.moveLeft press enter …" at bounding box center [718, 193] width 237 height 132
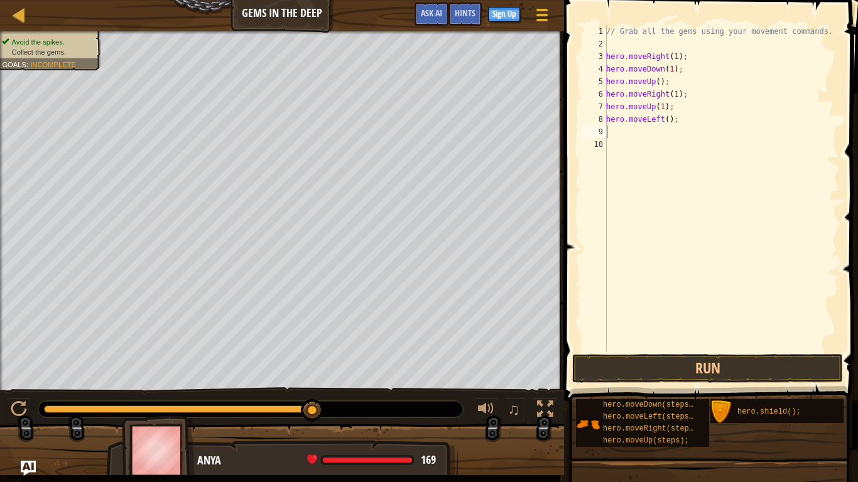
click at [663, 120] on div "// Grab all the gems using your movement commands. hero . moveRight ( 1 ) ; her…" at bounding box center [720, 201] width 235 height 352
type textarea "hero.moveLeft(1);"
click at [639, 132] on div "// Grab all the gems using your movement commands. hero . moveRight ( 1 ) ; her…" at bounding box center [720, 201] width 235 height 352
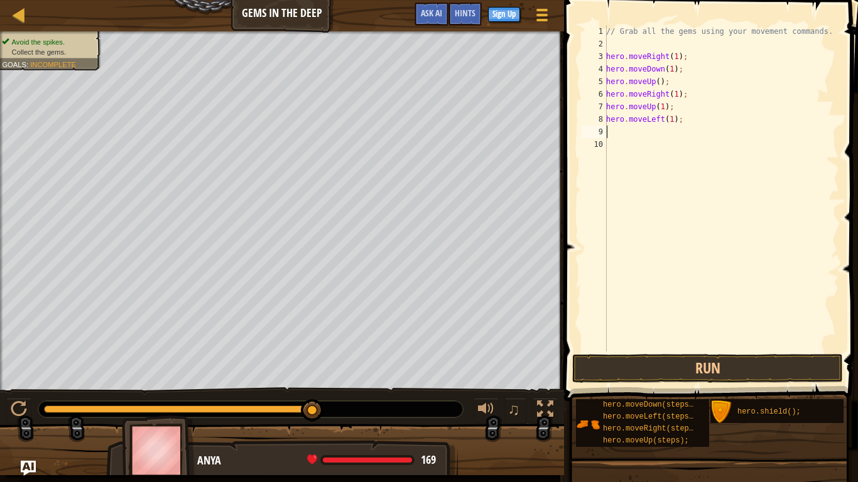
type textarea "h"
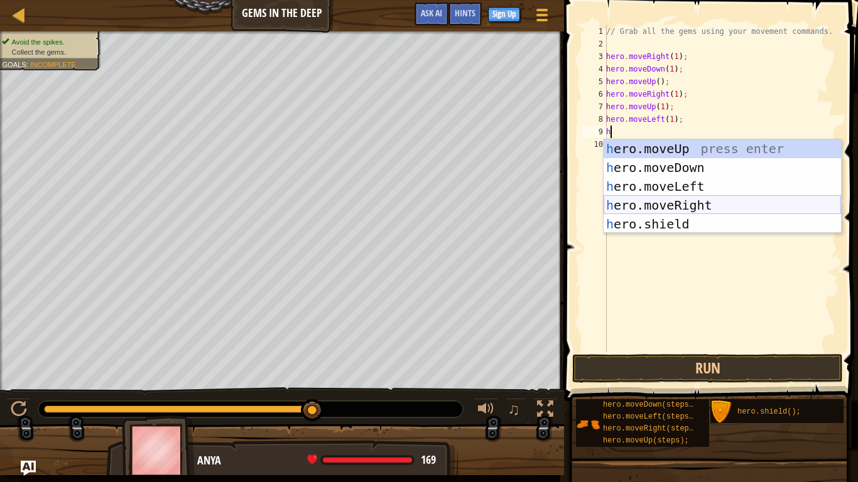
click at [652, 200] on div "h ero.moveUp press enter h ero.moveDown press enter h ero.moveLeft press enter …" at bounding box center [721, 205] width 237 height 132
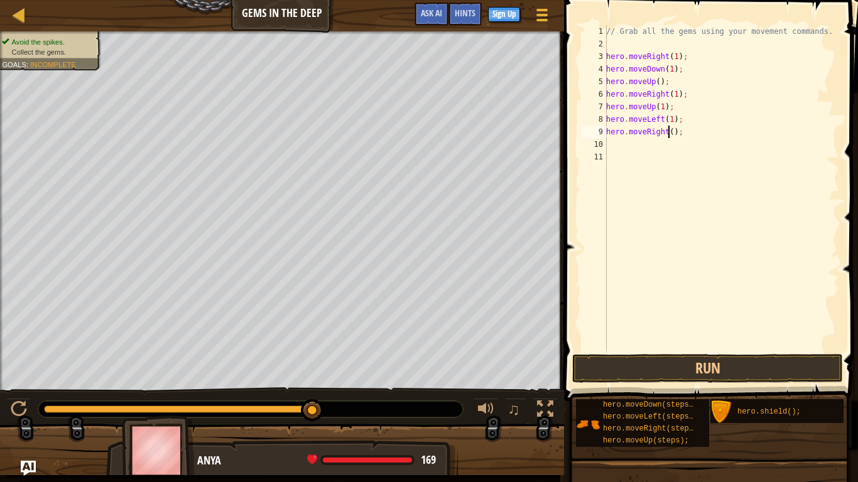
click at [669, 132] on div "// Grab all the gems using your movement commands. hero . moveRight ( 1 ) ; her…" at bounding box center [720, 201] width 235 height 352
type textarea "hero.moveRight(2);"
click at [625, 369] on button "Run" at bounding box center [707, 368] width 271 height 29
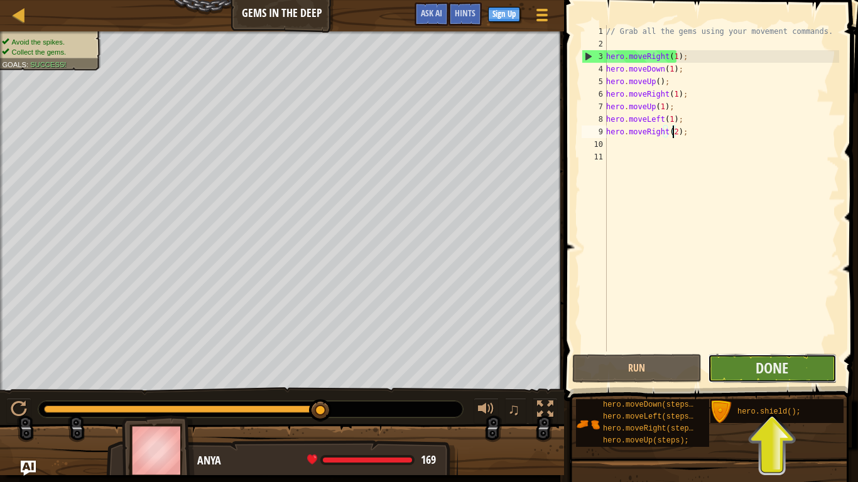
click at [754, 360] on button "Done" at bounding box center [772, 368] width 129 height 29
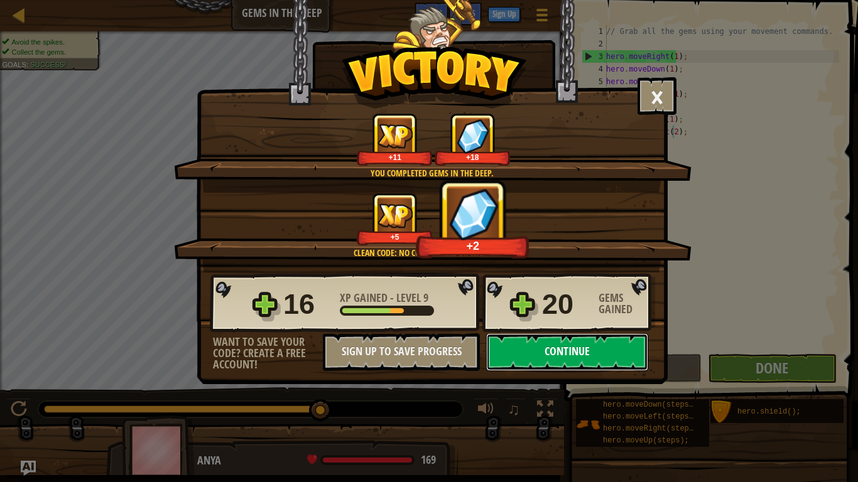
click at [580, 358] on button "Continue" at bounding box center [567, 352] width 162 height 38
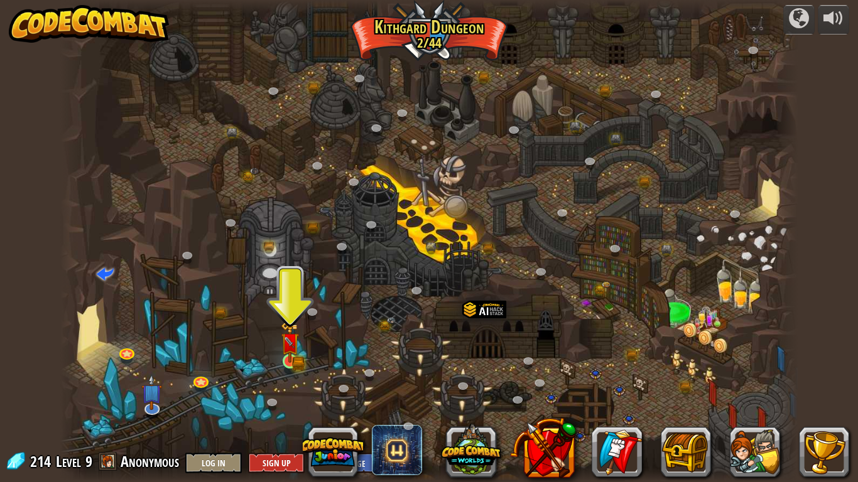
click at [297, 355] on img at bounding box center [290, 341] width 19 height 41
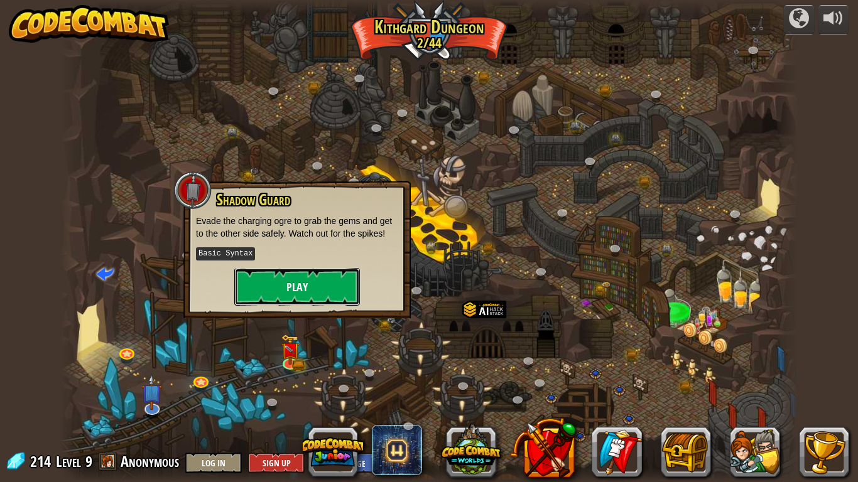
click at [323, 289] on button "Play" at bounding box center [297, 287] width 126 height 38
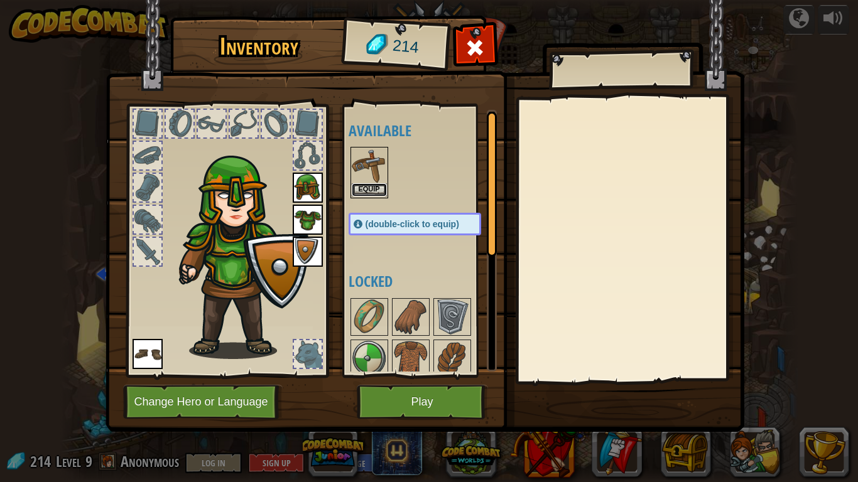
click at [381, 188] on button "Equip" at bounding box center [369, 189] width 35 height 13
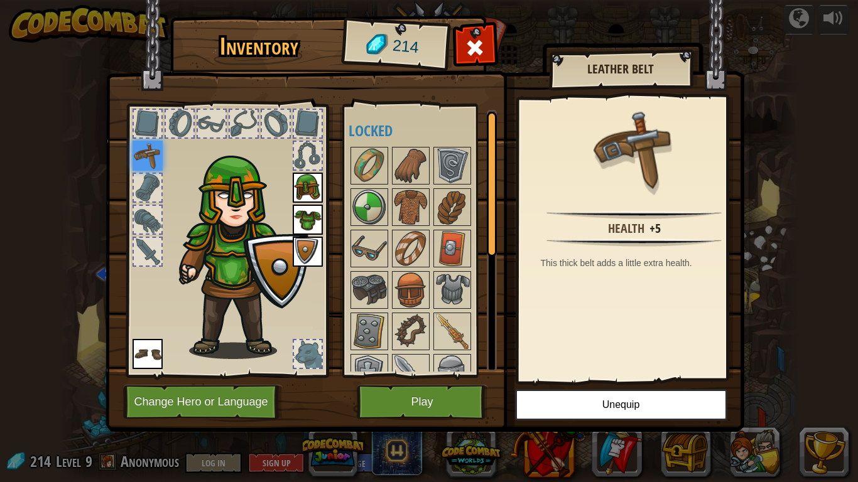
click at [141, 254] on div at bounding box center [148, 252] width 28 height 28
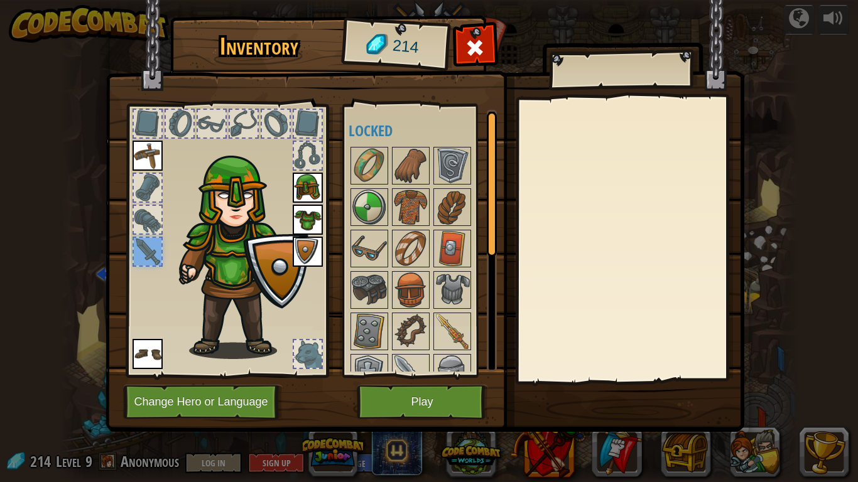
click at [146, 160] on img at bounding box center [147, 156] width 30 height 30
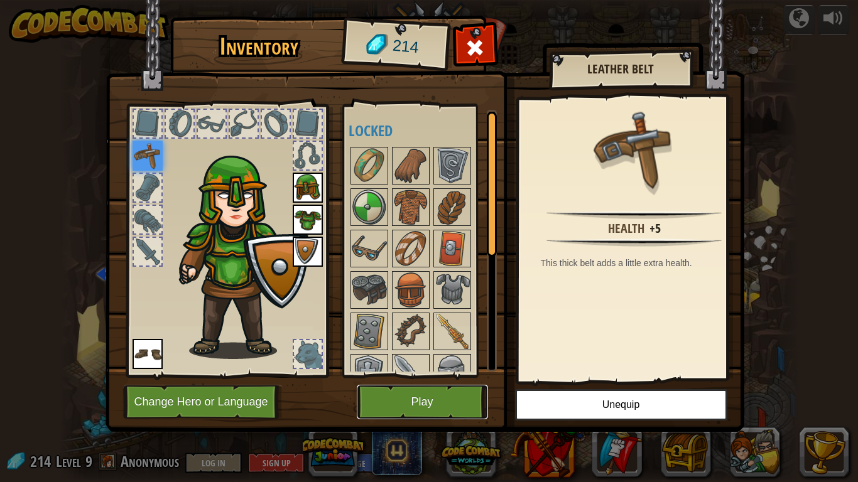
click at [439, 402] on button "Play" at bounding box center [422, 402] width 131 height 35
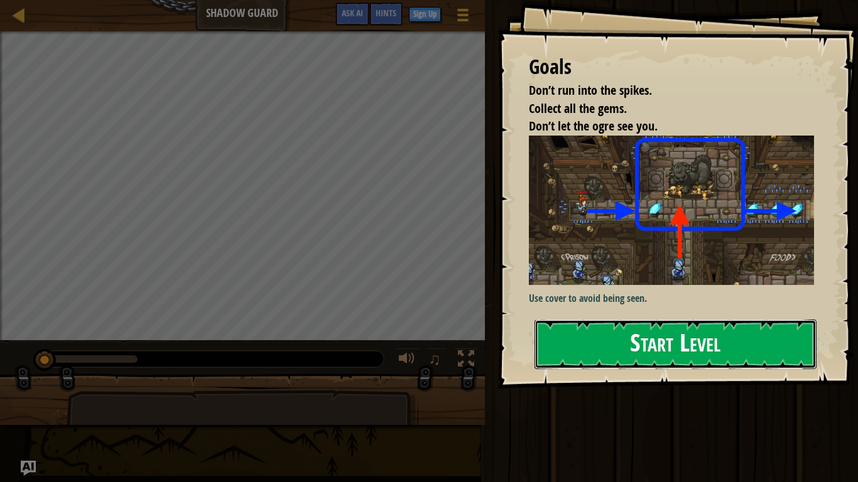
click at [635, 369] on button "Start Level" at bounding box center [675, 345] width 282 height 50
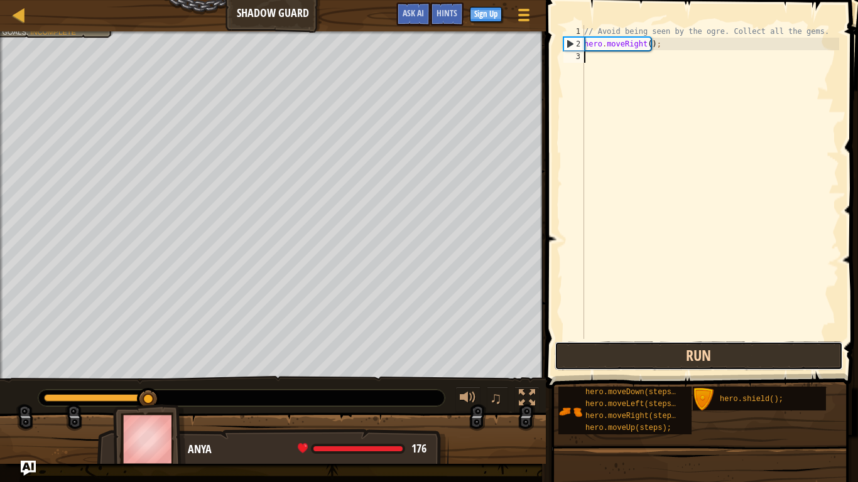
click at [658, 352] on button "Run" at bounding box center [698, 356] width 288 height 29
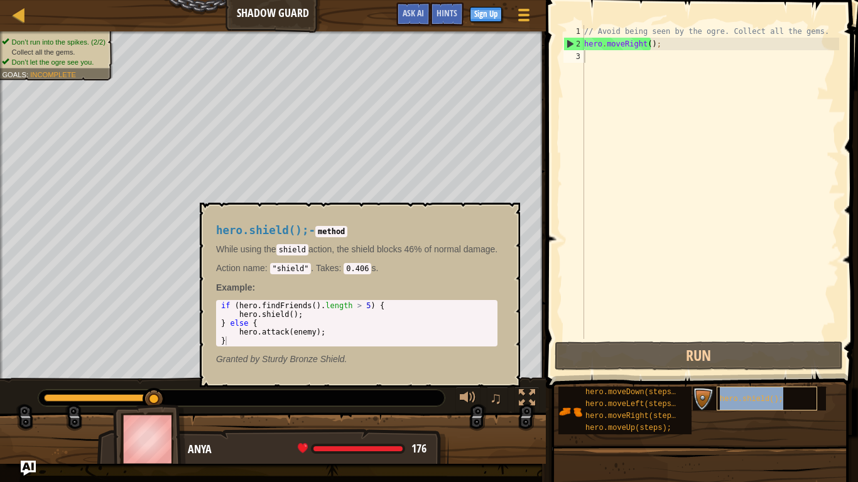
click at [740, 402] on div "hero.shield();" at bounding box center [766, 399] width 100 height 24
click at [610, 57] on div "// Avoid being seen by the ogre. Collect all the gems. hero . moveRight ( ) ;" at bounding box center [709, 194] width 257 height 339
click at [509, 217] on button "×" at bounding box center [506, 217] width 10 height 18
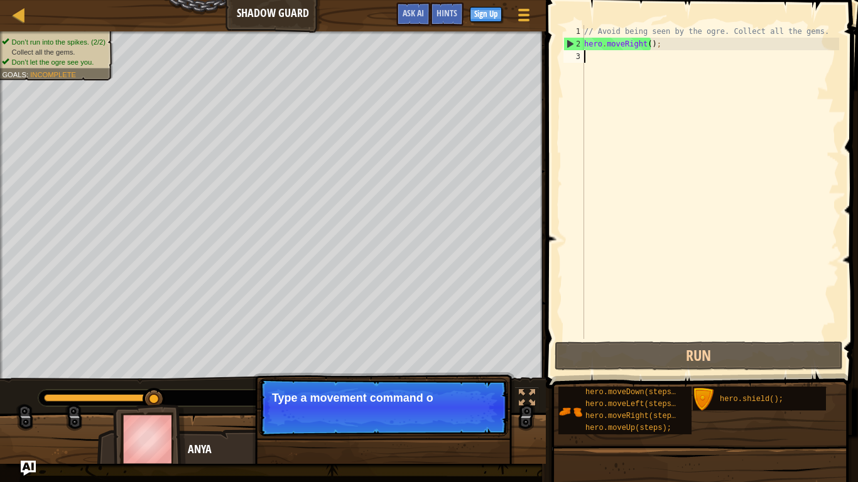
click at [598, 58] on div "// Avoid being seen by the ogre. Collect all the gems. hero . moveRight ( ) ;" at bounding box center [709, 194] width 257 height 339
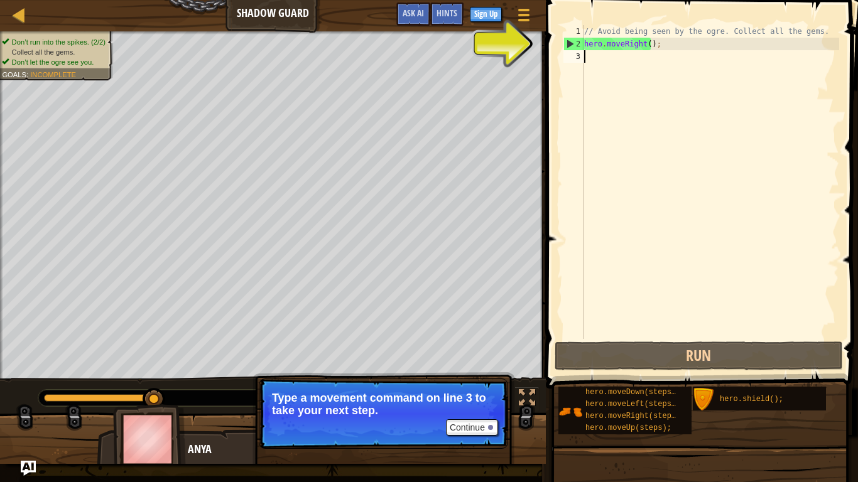
type textarea "h"
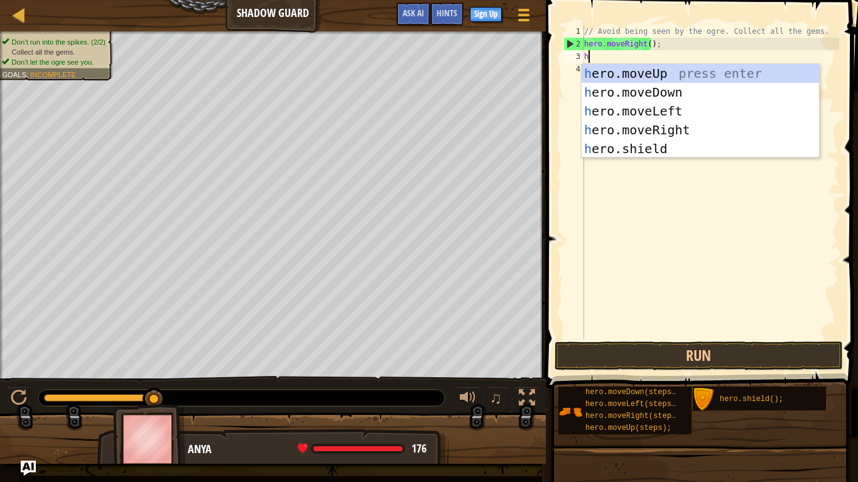
scroll to position [6, 0]
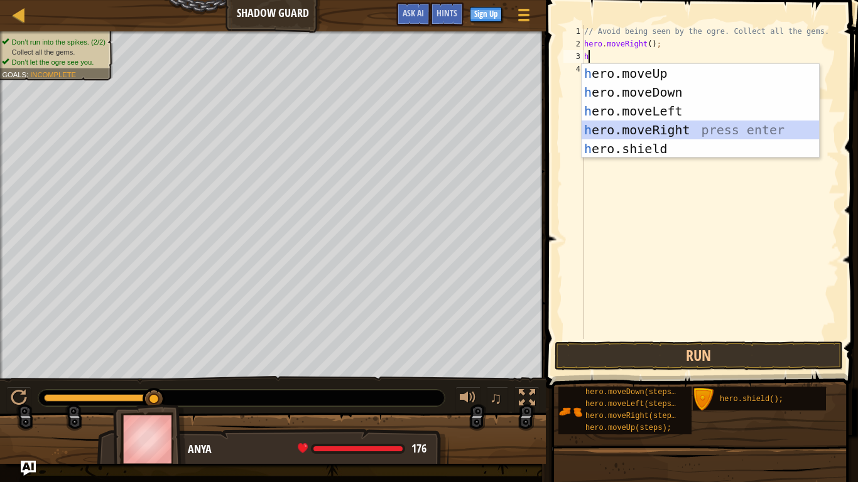
click at [636, 127] on div "h ero.moveUp press enter h ero.moveDown press enter h ero.moveLeft press enter …" at bounding box center [699, 130] width 237 height 132
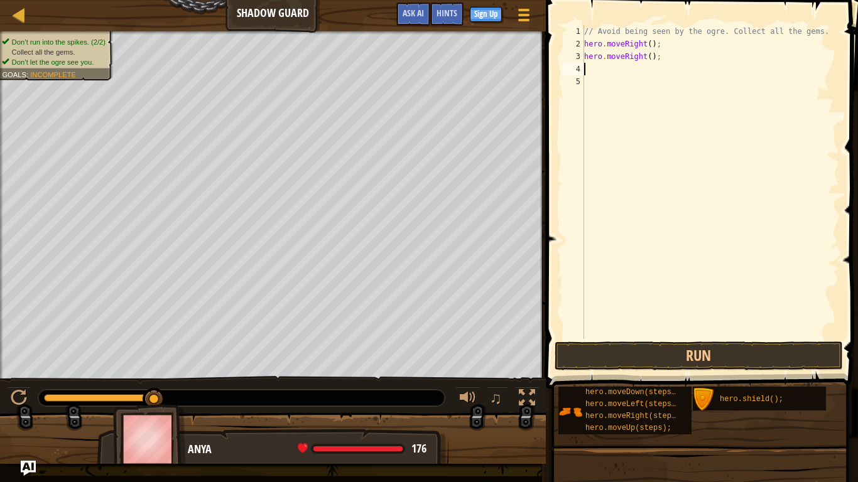
click at [647, 43] on div "// Avoid being seen by the ogre. Collect all the gems. hero . moveRight ( ) ; h…" at bounding box center [709, 194] width 257 height 339
click at [645, 57] on div "// Avoid being seen by the ogre. Collect all the gems. hero . moveRight ( 1 ) ;…" at bounding box center [709, 194] width 257 height 339
click at [690, 342] on button "Run" at bounding box center [698, 356] width 288 height 29
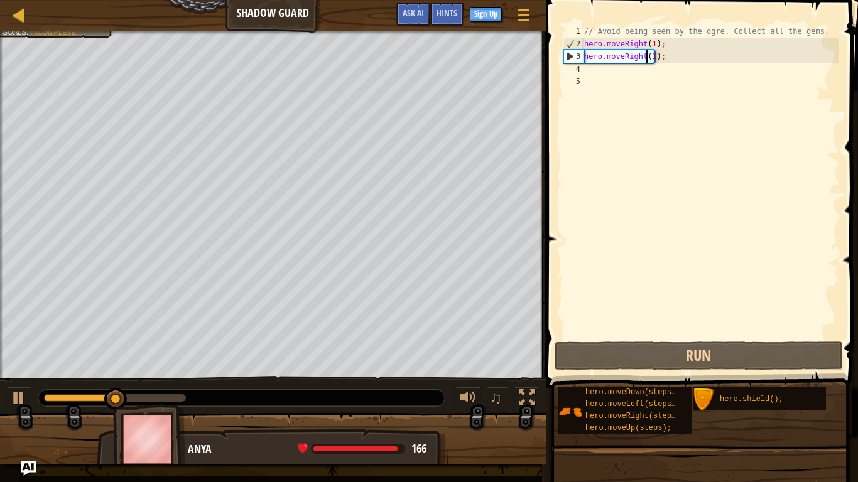
click at [645, 60] on div "// Avoid being seen by the ogre. Collect all the gems. hero . moveRight ( 1 ) ;…" at bounding box center [709, 194] width 257 height 339
click at [649, 58] on div "// Avoid being seen by the ogre. Collect all the gems. hero . moveRight ( 1 ) ;…" at bounding box center [709, 194] width 257 height 339
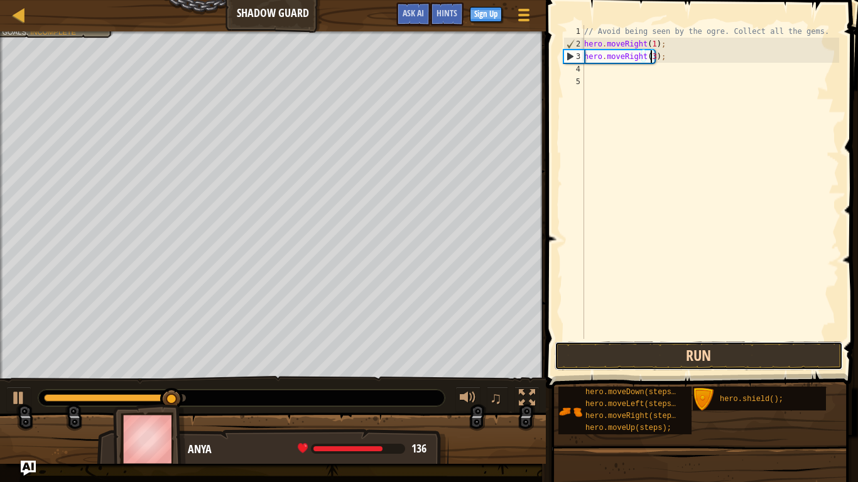
click at [671, 357] on button "Run" at bounding box center [698, 356] width 288 height 29
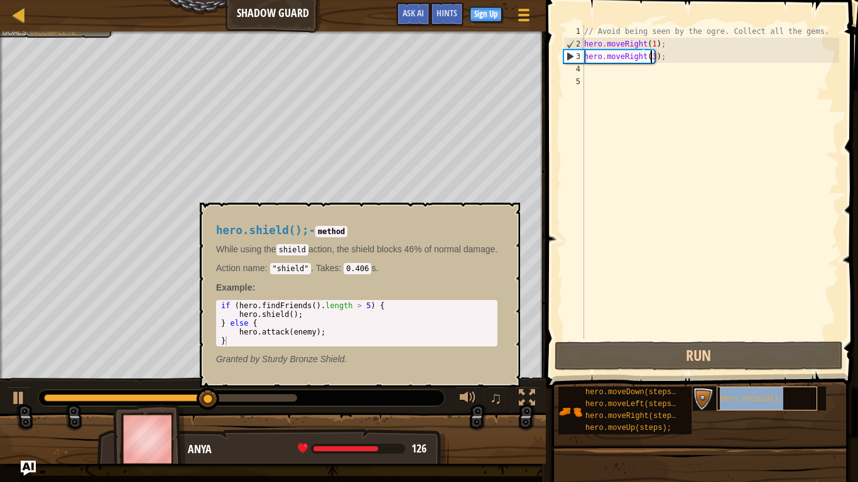
click at [731, 402] on div "hero.shield();" at bounding box center [766, 399] width 100 height 24
click at [731, 402] on span "hero.shield();" at bounding box center [751, 399] width 63 height 9
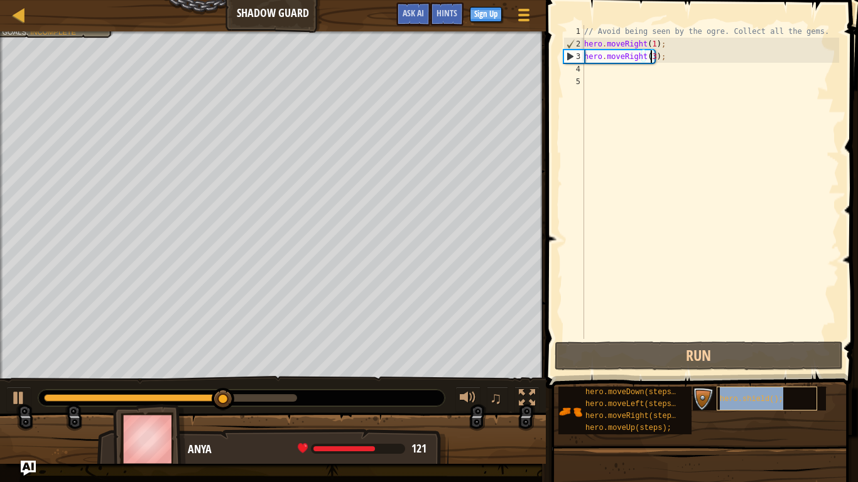
click at [731, 402] on span "hero.shield();" at bounding box center [751, 399] width 63 height 9
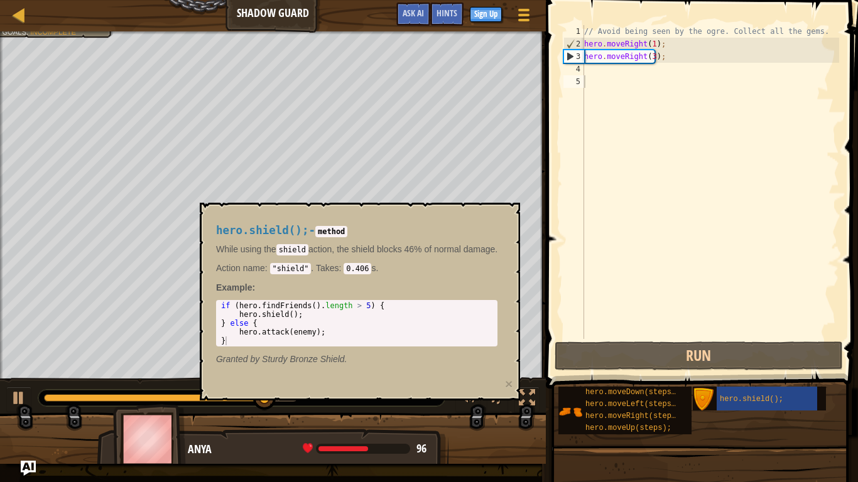
scroll to position [6, 4]
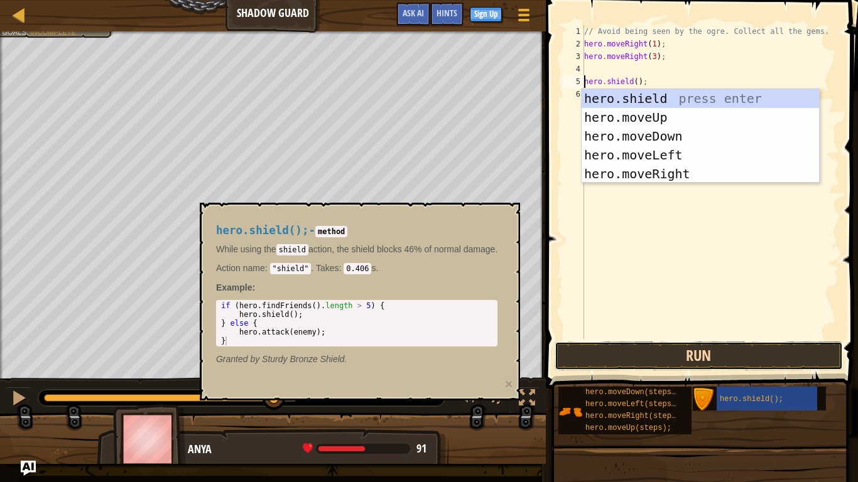
click at [699, 359] on button "Run" at bounding box center [698, 356] width 288 height 29
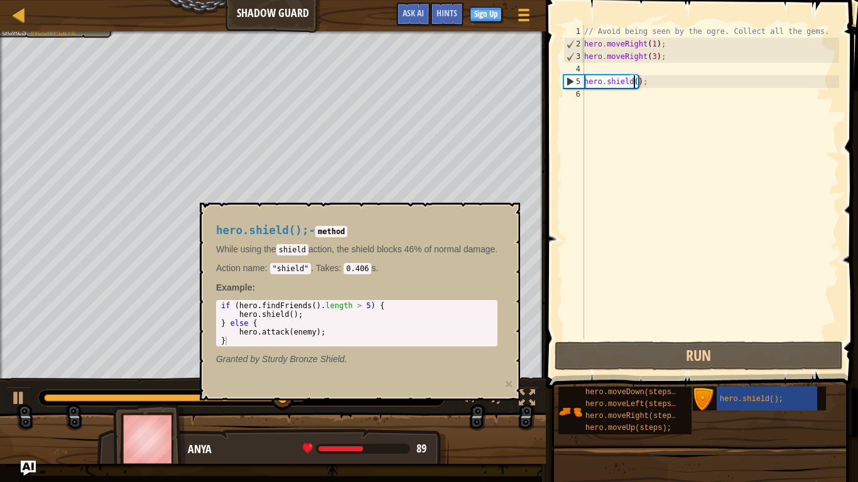
click at [634, 80] on div "// Avoid being seen by the ogre. Collect all the gems. hero . moveRight ( 1 ) ;…" at bounding box center [709, 194] width 257 height 339
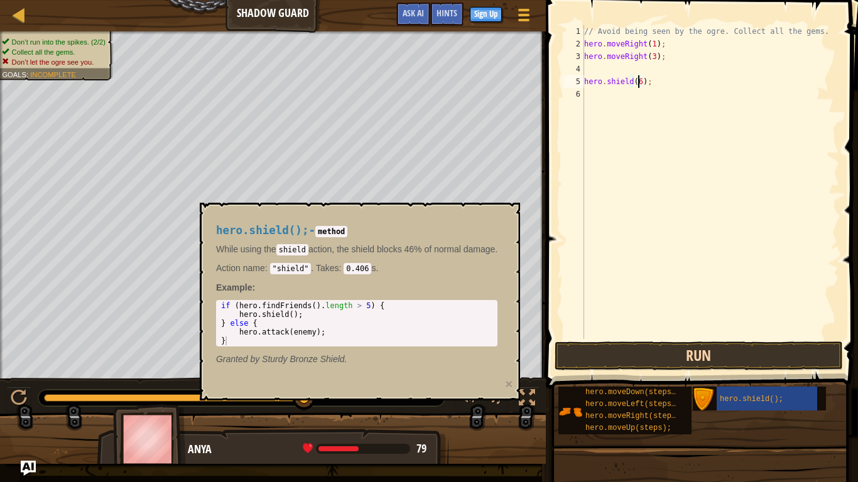
type textarea "hero.shield(6);"
click at [650, 361] on button "Run" at bounding box center [698, 356] width 288 height 29
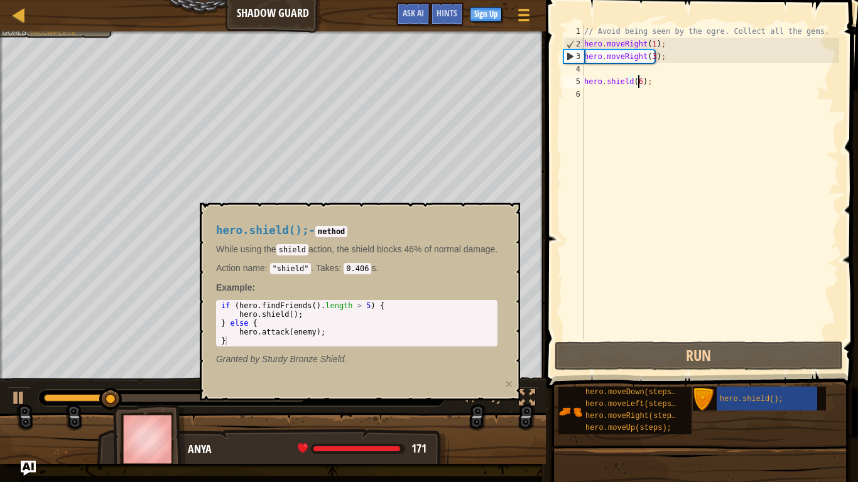
click at [608, 70] on div "// Avoid being seen by the ogre. Collect all the gems. hero . moveRight ( 1 ) ;…" at bounding box center [709, 194] width 257 height 339
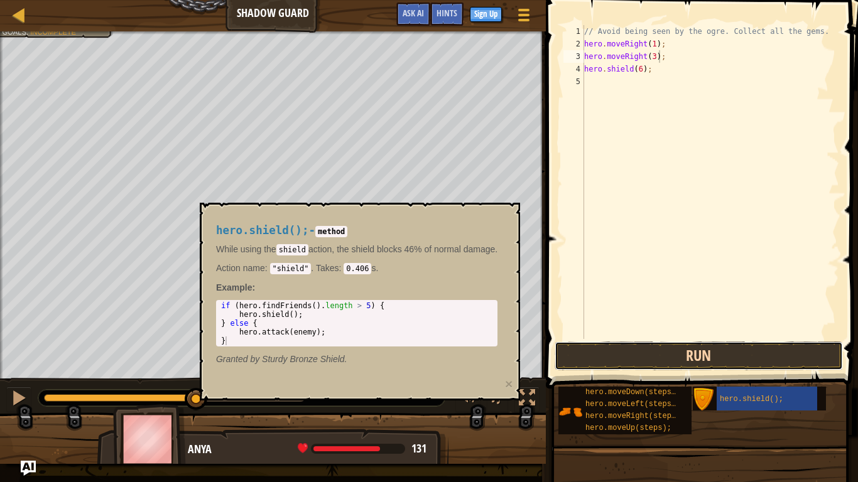
click at [692, 367] on button "Run" at bounding box center [698, 356] width 288 height 29
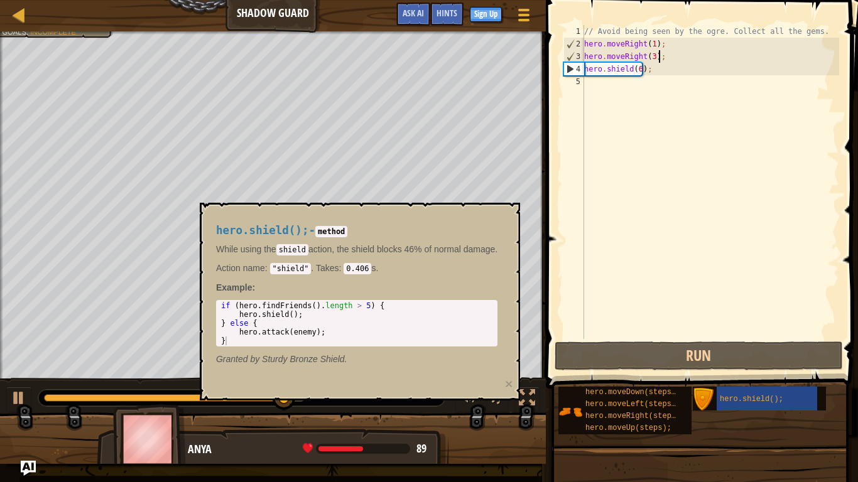
click at [648, 58] on div "// Avoid being seen by the ogre. Collect all the gems. hero . moveRight ( 1 ) ;…" at bounding box center [709, 194] width 257 height 339
click at [649, 58] on div "// Avoid being seen by the ogre. Collect all the gems. hero . moveRight ( 1 ) ;…" at bounding box center [709, 194] width 257 height 339
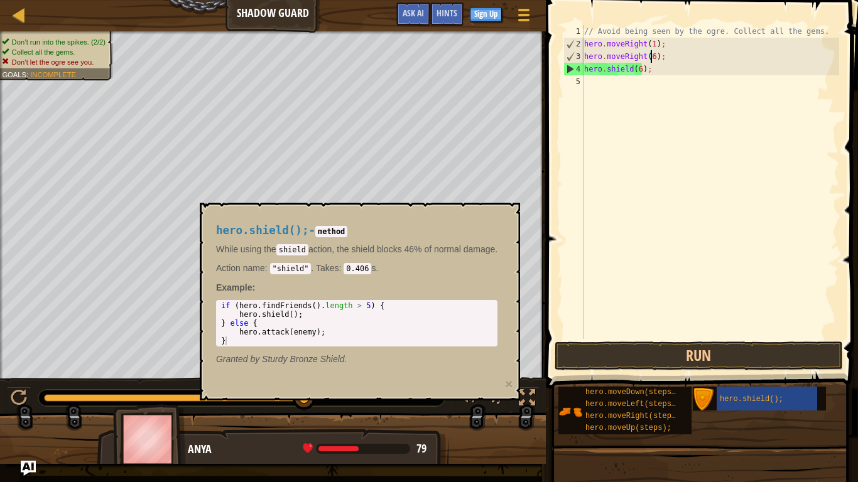
scroll to position [6, 5]
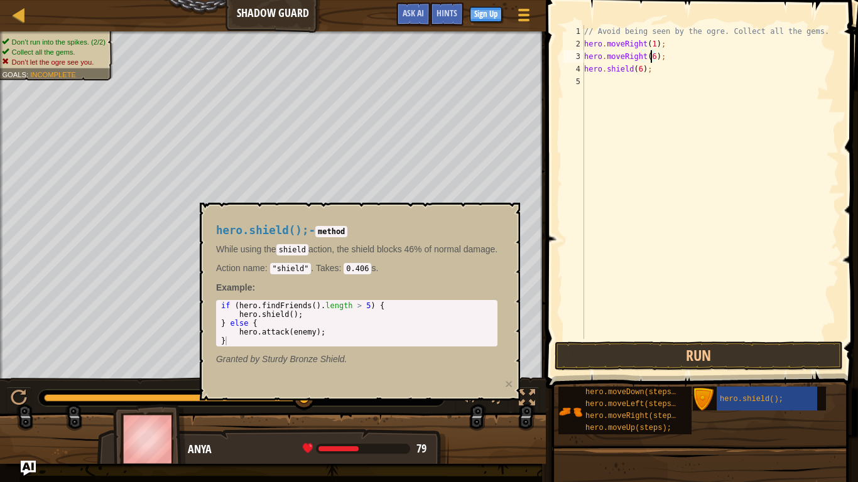
click at [679, 341] on span at bounding box center [703, 177] width 322 height 426
click at [675, 350] on button "Run" at bounding box center [698, 356] width 288 height 29
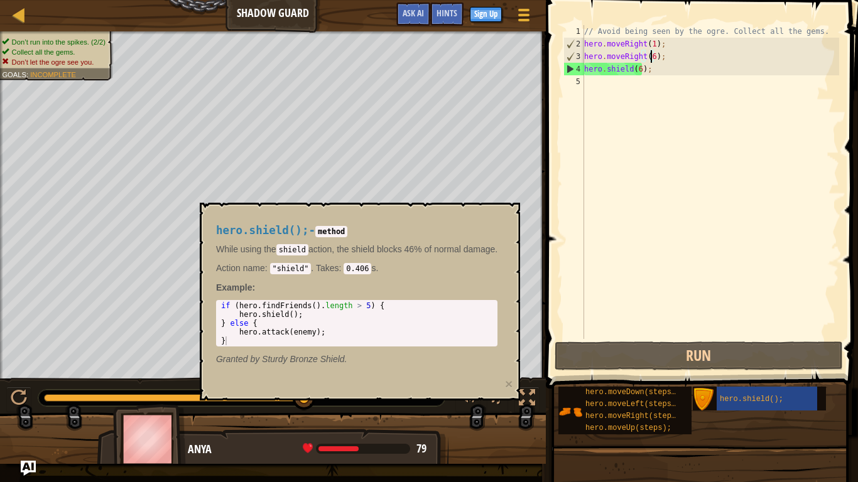
click at [511, 213] on div "hero.shield(); - method While using the shield action, the shield blocks 46% of…" at bounding box center [360, 302] width 320 height 198
click at [510, 213] on div "hero.shield(); - method While using the shield action, the shield blocks 46% of…" at bounding box center [360, 302] width 320 height 198
click at [622, 67] on div "// Avoid being seen by the ogre. Collect all the gems. hero . moveRight ( 1 ) ;…" at bounding box center [709, 194] width 257 height 339
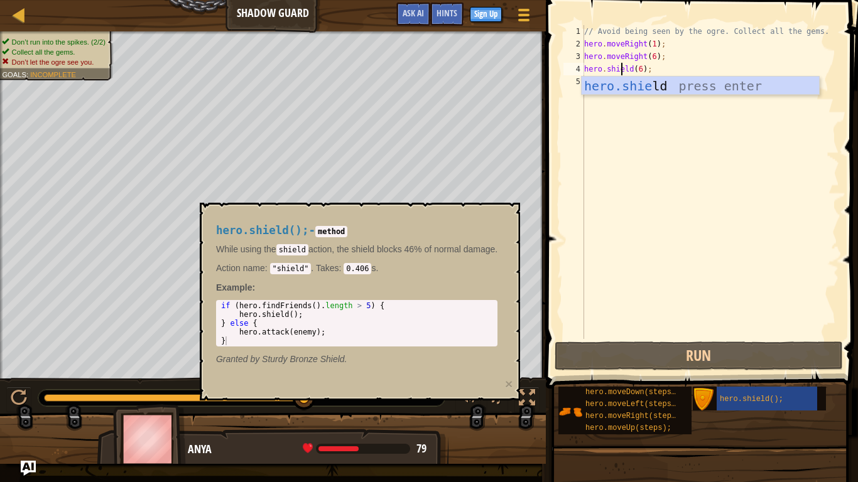
scroll to position [6, 3]
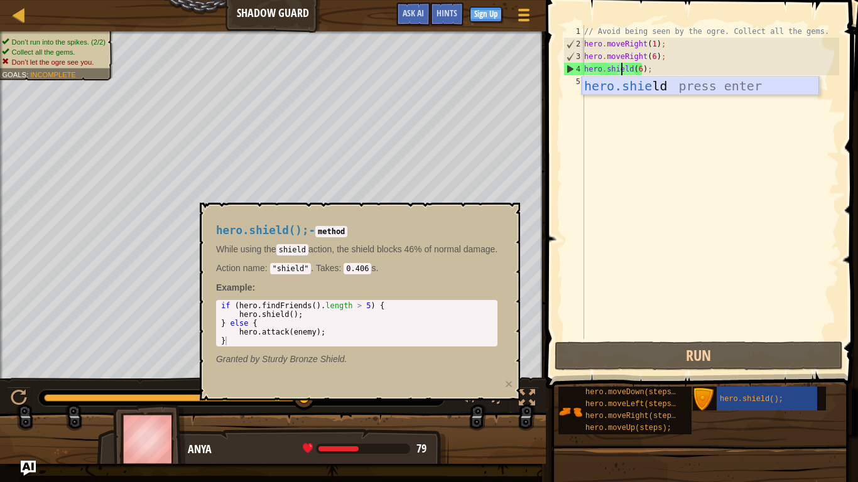
click at [633, 83] on div "hero.shie ld press enter" at bounding box center [699, 105] width 237 height 57
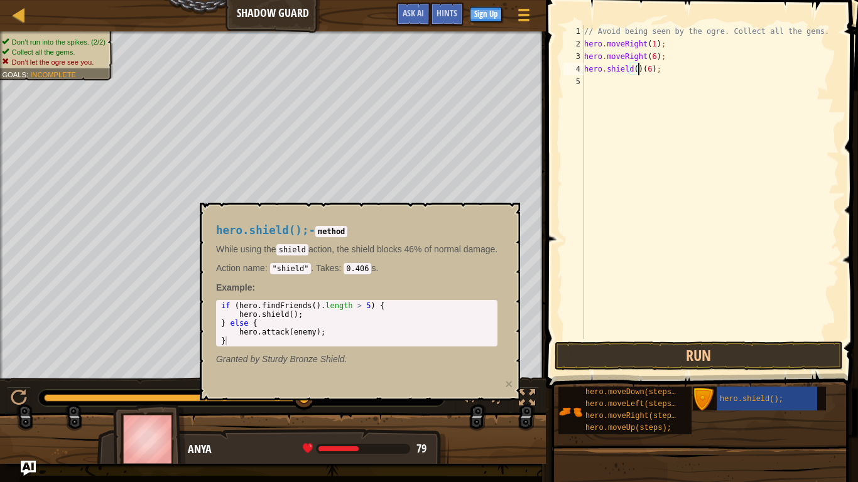
click at [654, 70] on div "// Avoid being seen by the ogre. Collect all the gems. hero . moveRight ( 1 ) ;…" at bounding box center [709, 194] width 257 height 339
click at [648, 70] on div "// Avoid being seen by the ogre. Collect all the gems. hero . moveRight ( 1 ) ;…" at bounding box center [709, 194] width 257 height 339
type textarea "hero.shield(6);"
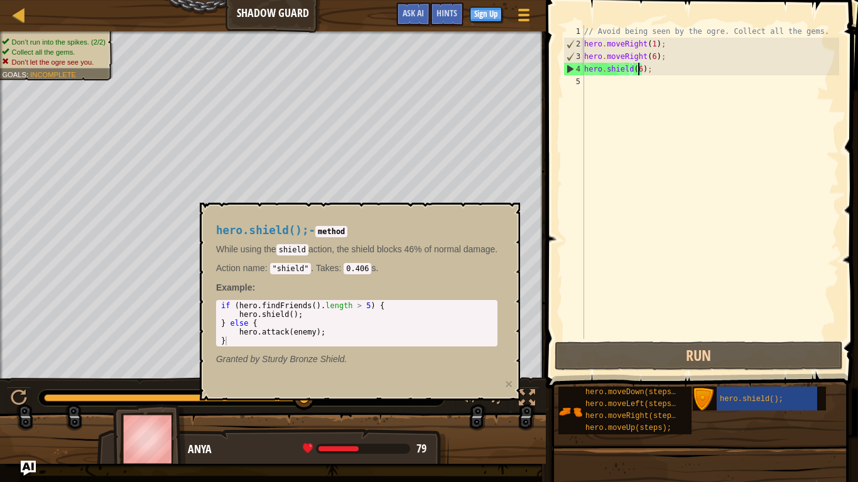
scroll to position [6, 0]
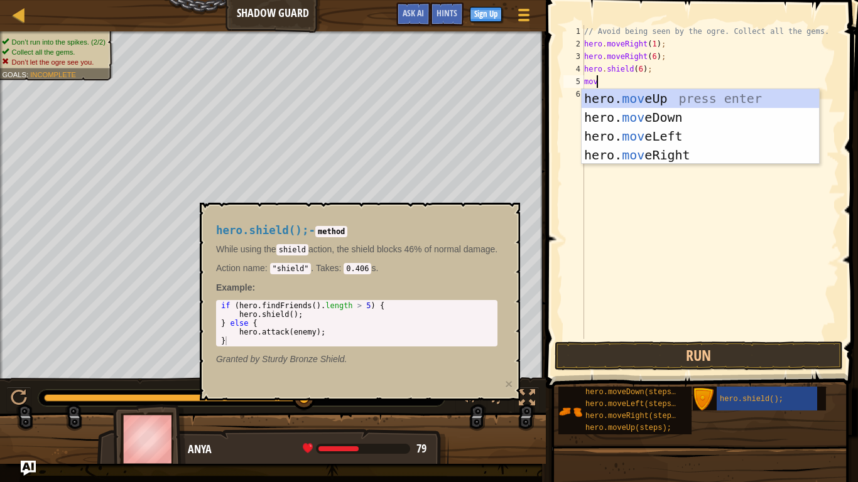
type textarea "move"
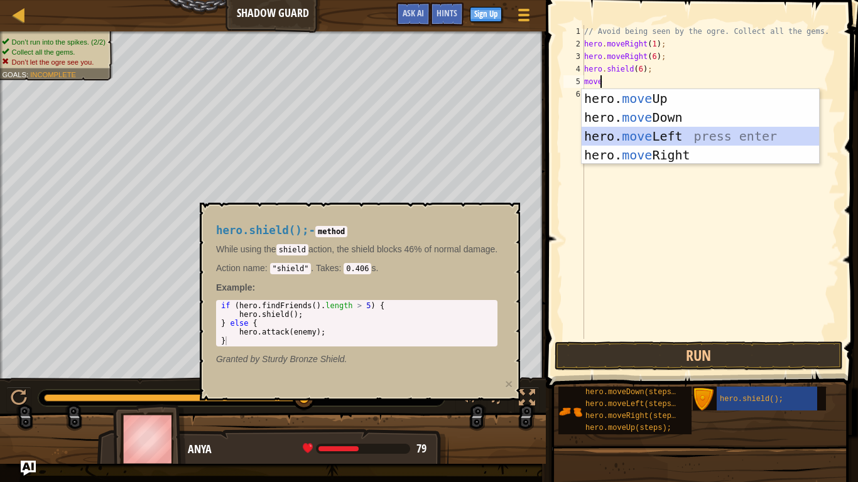
click at [630, 132] on div "hero. move Up press enter hero. move Down press enter hero. move Left press ent…" at bounding box center [699, 145] width 237 height 113
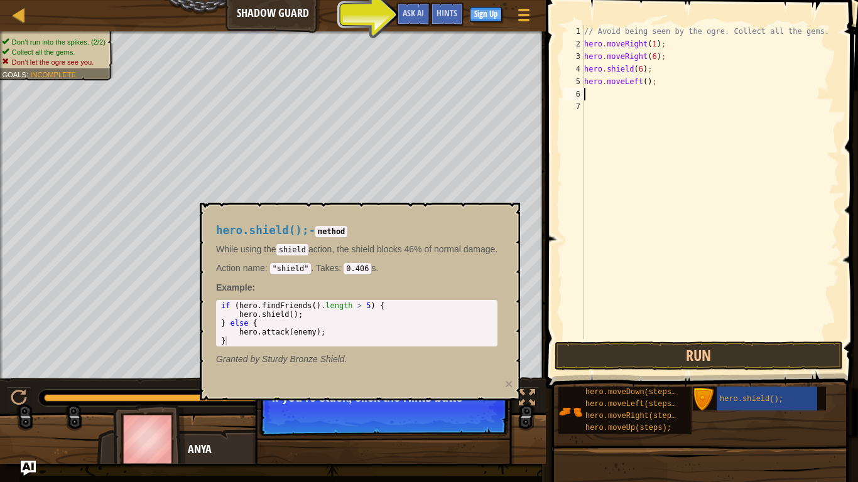
click at [610, 94] on div "// Avoid being seen by the ogre. Collect all the gems. hero . moveRight ( 1 ) ;…" at bounding box center [709, 194] width 257 height 339
drag, startPoint x: 595, startPoint y: 96, endPoint x: 583, endPoint y: 92, distance: 13.1
click at [583, 92] on div "6" at bounding box center [573, 94] width 21 height 13
type textarea "h"
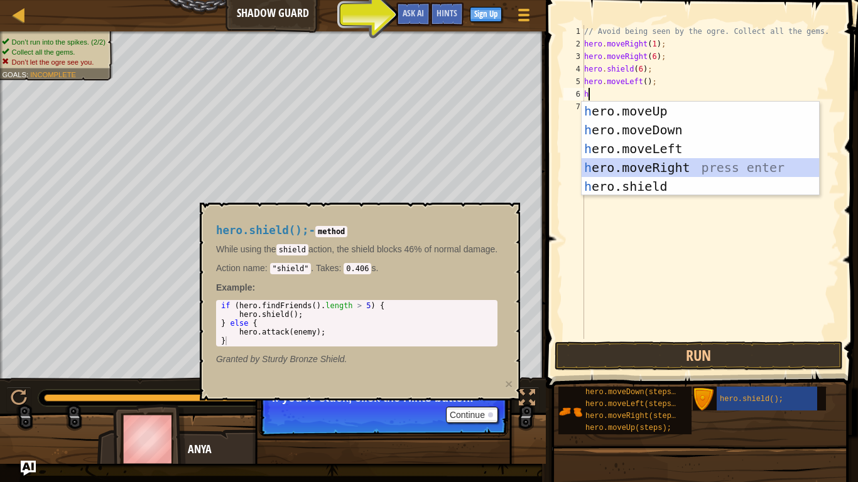
click at [657, 163] on div "h ero.moveUp press enter h ero.moveDown press enter h ero.moveLeft press enter …" at bounding box center [699, 168] width 237 height 132
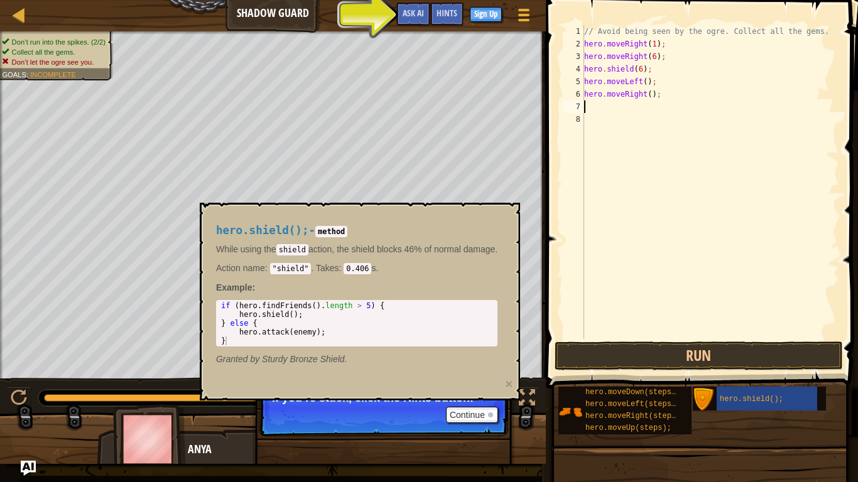
type textarea "h"
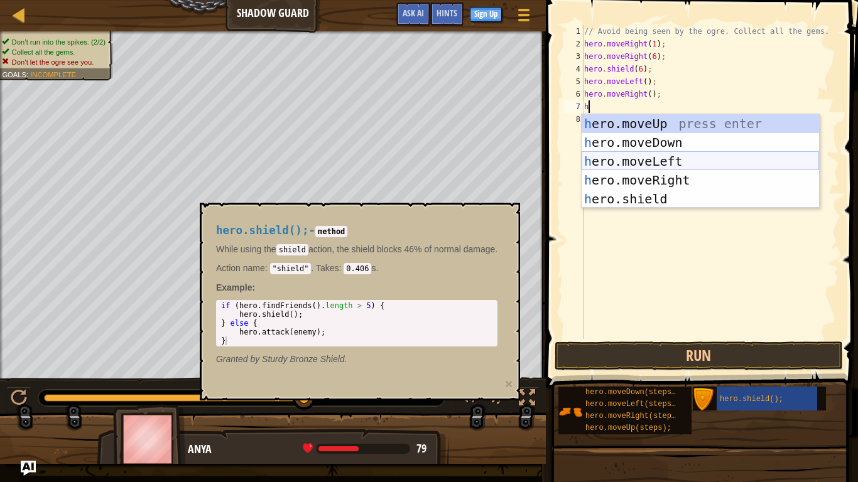
click at [612, 159] on div "h ero.moveUp press enter h ero.moveDown press enter h ero.moveLeft press enter …" at bounding box center [699, 180] width 237 height 132
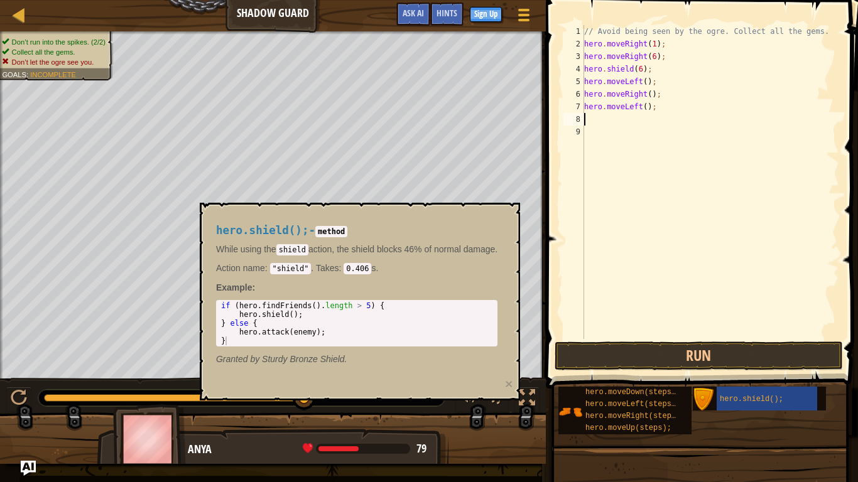
click at [640, 82] on div "// Avoid being seen by the ogre. Collect all the gems. hero . moveRight ( 1 ) ;…" at bounding box center [709, 194] width 257 height 339
click at [646, 94] on div "// Avoid being seen by the ogre. Collect all the gems. hero . moveRight ( 1 ) ;…" at bounding box center [709, 194] width 257 height 339
click at [640, 105] on div "// Avoid being seen by the ogre. Collect all the gems. hero . moveRight ( 1 ) ;…" at bounding box center [709, 194] width 257 height 339
click at [668, 354] on button "Run" at bounding box center [698, 356] width 288 height 29
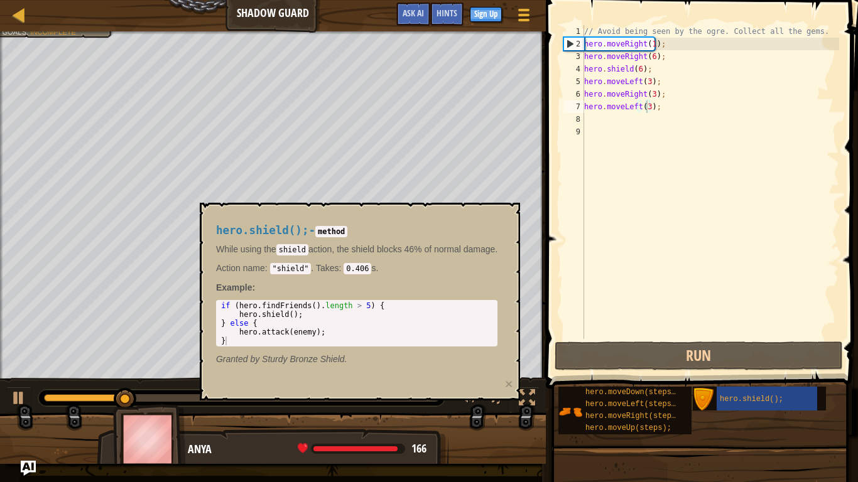
click at [510, 212] on div "hero.shield(); - method While using the shield action, the shield blocks 46% of…" at bounding box center [360, 302] width 320 height 198
click at [511, 211] on div "hero.shield(); - method While using the shield action, the shield blocks 46% of…" at bounding box center [360, 302] width 320 height 198
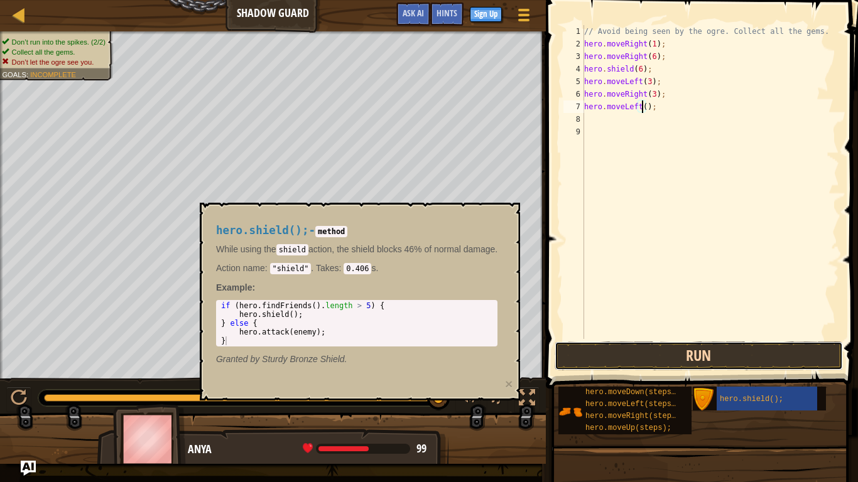
click at [677, 355] on button "Run" at bounding box center [698, 356] width 288 height 29
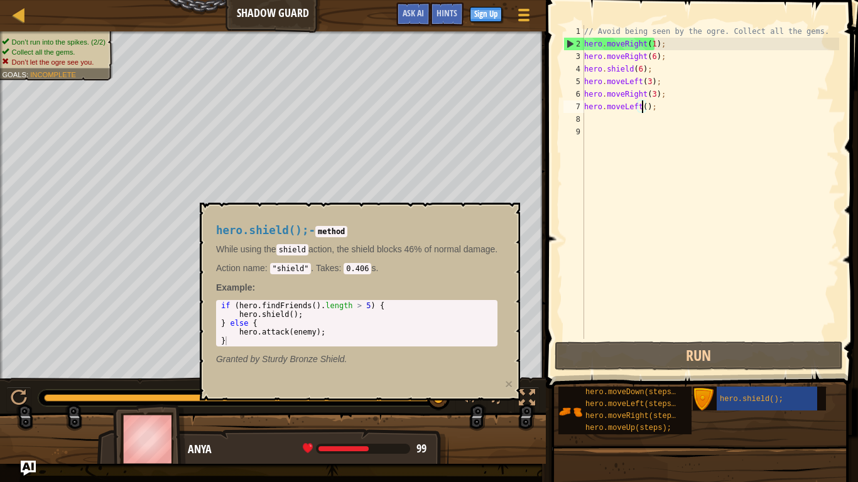
click at [651, 110] on div "// Avoid being seen by the ogre. Collect all the gems. hero . moveRight ( 1 ) ;…" at bounding box center [709, 194] width 257 height 339
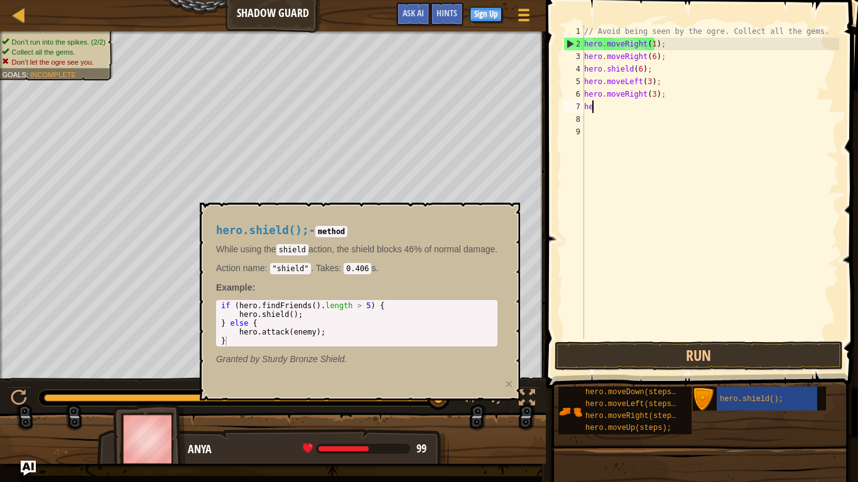
scroll to position [6, 0]
type textarea "h"
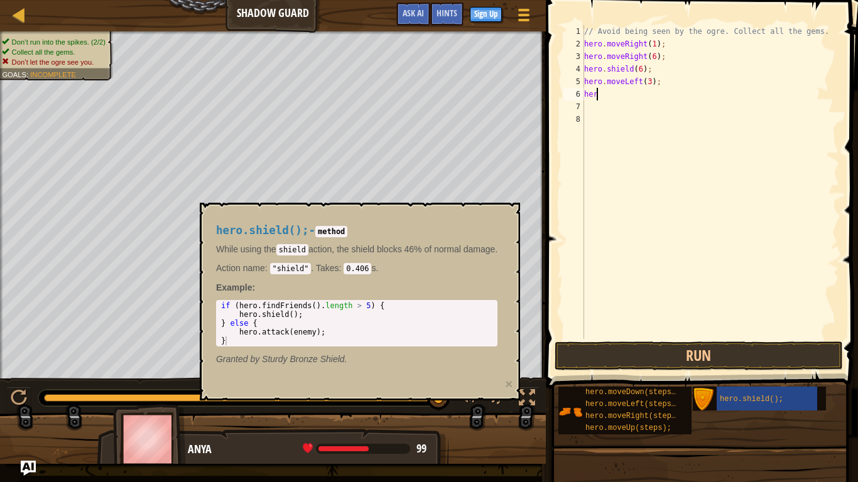
type textarea "h"
click at [636, 65] on div "// Avoid being seen by the ogre. Collect all the gems. hero . moveRight ( 1 ) ;…" at bounding box center [709, 194] width 257 height 339
type textarea "hero.shield(1);"
click at [730, 346] on button "Run" at bounding box center [698, 356] width 288 height 29
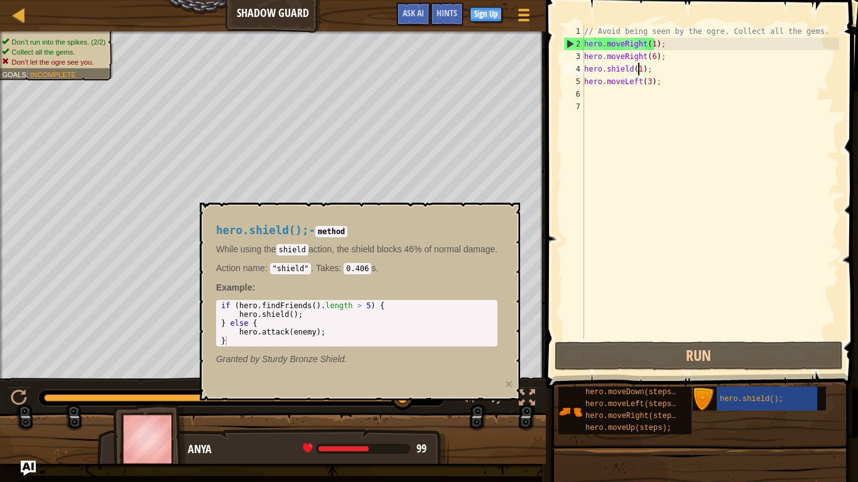
click at [645, 70] on div "// Avoid being seen by the ogre. Collect all the gems. hero . moveRight ( 1 ) ;…" at bounding box center [709, 194] width 257 height 339
click at [728, 394] on div "hero.shield();" at bounding box center [766, 399] width 100 height 24
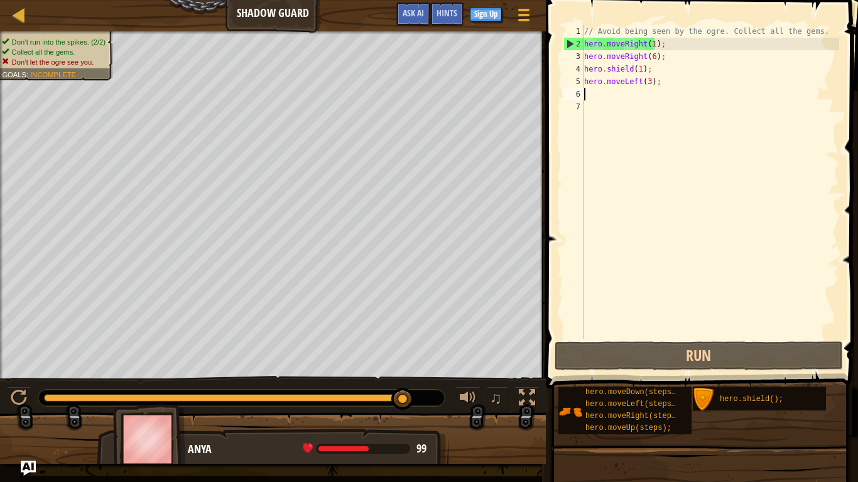
click at [608, 95] on div "// Avoid being seen by the ogre. Collect all the gems. hero . moveRight ( 1 ) ;…" at bounding box center [709, 194] width 257 height 339
type textarea "h"
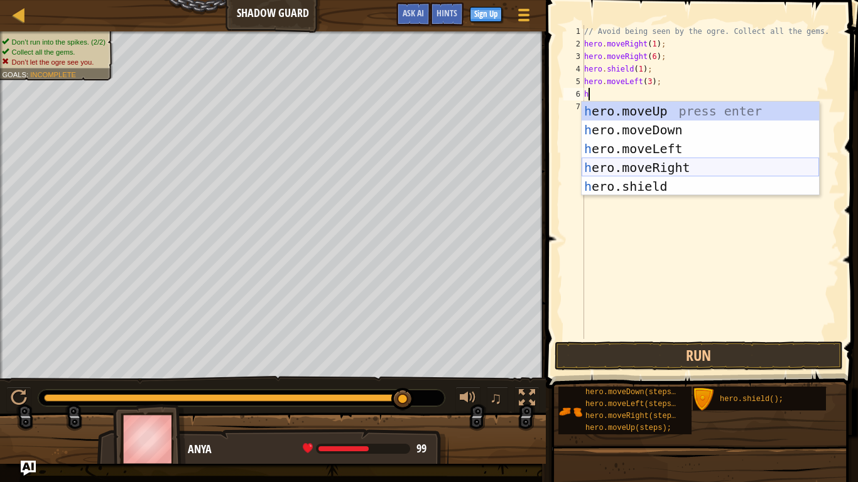
click at [656, 164] on div "h ero.moveUp press enter h ero.moveDown press enter h ero.moveLeft press enter …" at bounding box center [699, 168] width 237 height 132
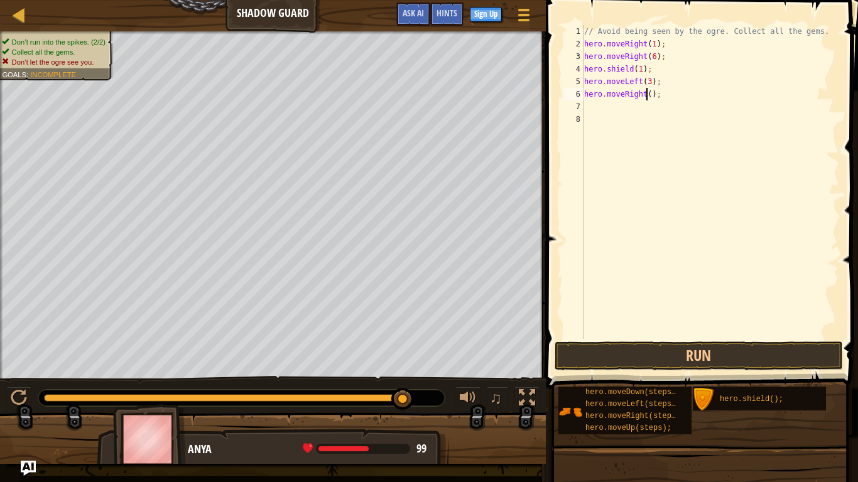
click at [646, 90] on div "// Avoid being seen by the ogre. Collect all the gems. hero . moveRight ( 1 ) ;…" at bounding box center [709, 194] width 257 height 339
type textarea "hero.moveRight(1);"
click at [605, 105] on div "// Avoid being seen by the ogre. Collect all the gems. hero . moveRight ( 1 ) ;…" at bounding box center [709, 194] width 257 height 339
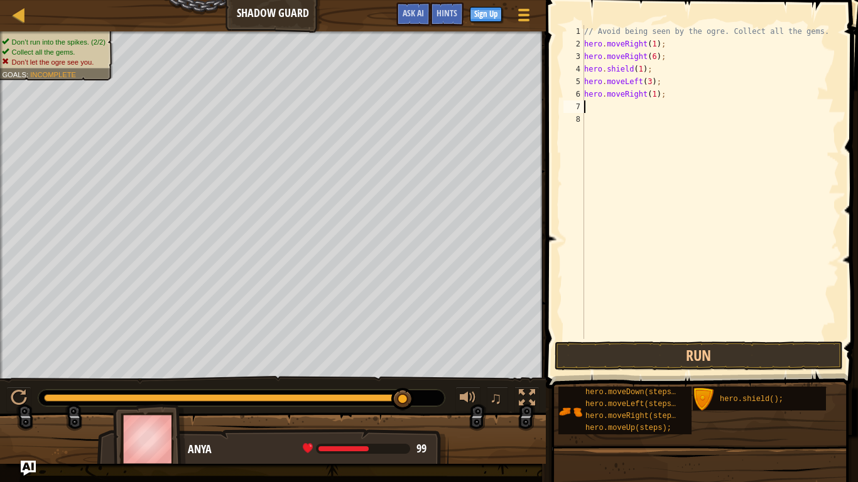
type textarea "h"
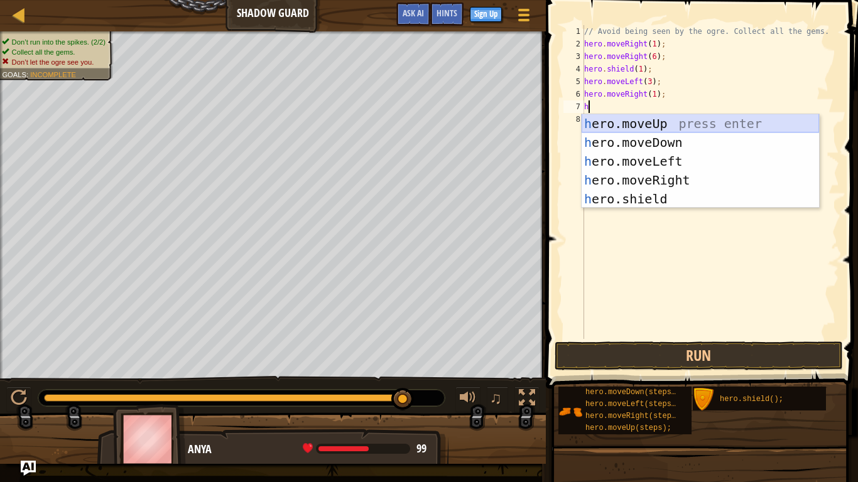
click at [647, 122] on div "h ero.moveUp press enter h ero.moveDown press enter h ero.moveLeft press enter …" at bounding box center [699, 180] width 237 height 132
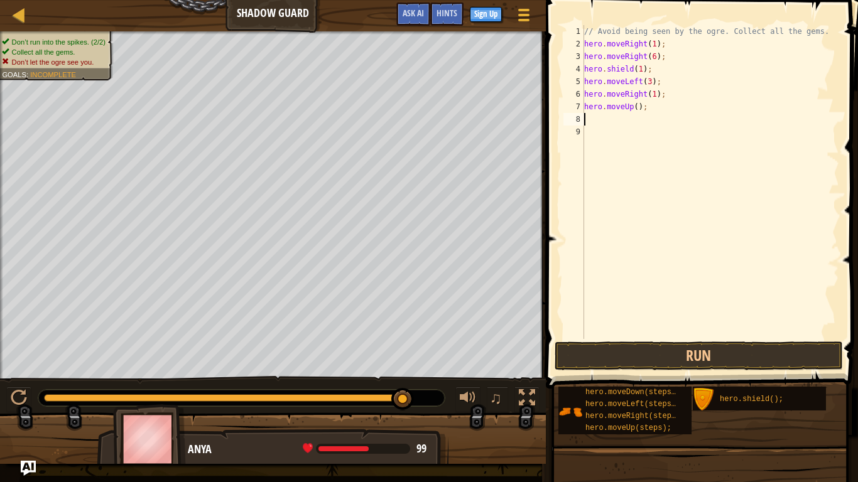
click at [634, 109] on div "// Avoid being seen by the ogre. Collect all the gems. hero . moveRight ( 1 ) ;…" at bounding box center [709, 194] width 257 height 339
type textarea "hero.moveUp(1);"
click at [622, 119] on div "// Avoid being seen by the ogre. Collect all the gems. hero . moveRight ( 1 ) ;…" at bounding box center [709, 194] width 257 height 339
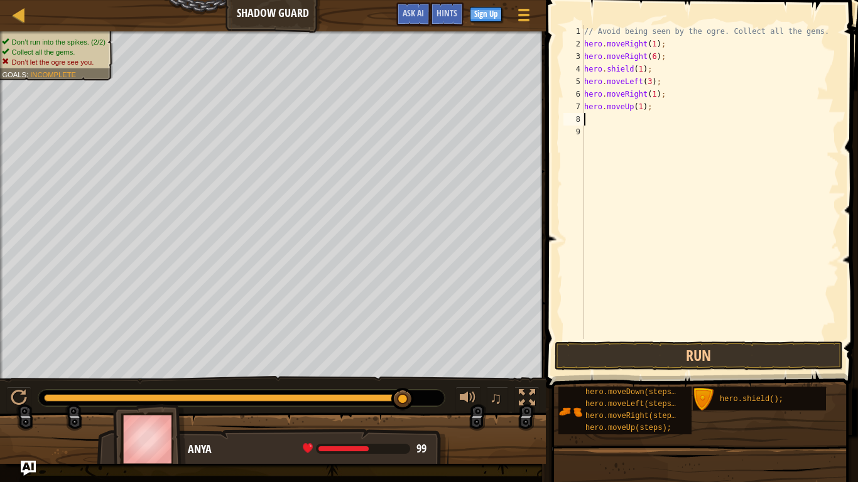
type textarea "h"
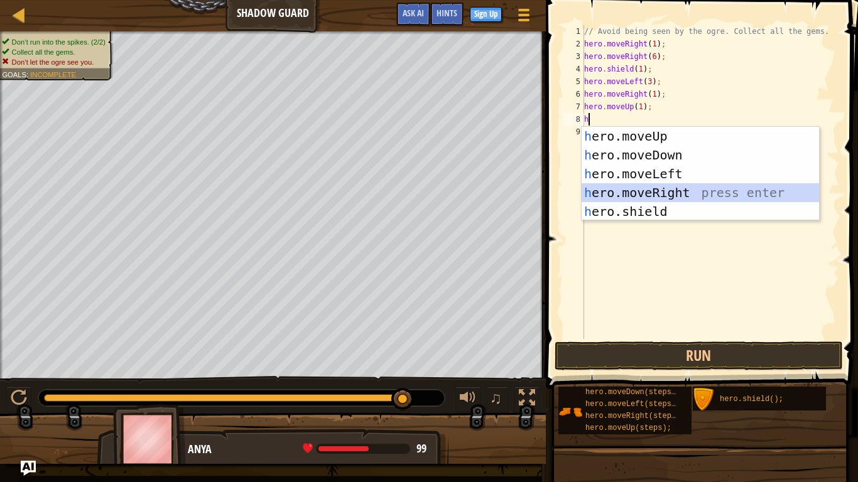
drag, startPoint x: 635, startPoint y: 185, endPoint x: 638, endPoint y: 230, distance: 45.3
click at [638, 0] on body "Map Shadow Guard Game Menu Done Sign Up Hints Ask AI 1 הההההההההההההההההההההההה…" at bounding box center [429, 0] width 858 height 0
click at [631, 192] on div "h ero.moveUp press enter h ero.moveDown press enter h ero.moveLeft press enter …" at bounding box center [699, 193] width 237 height 132
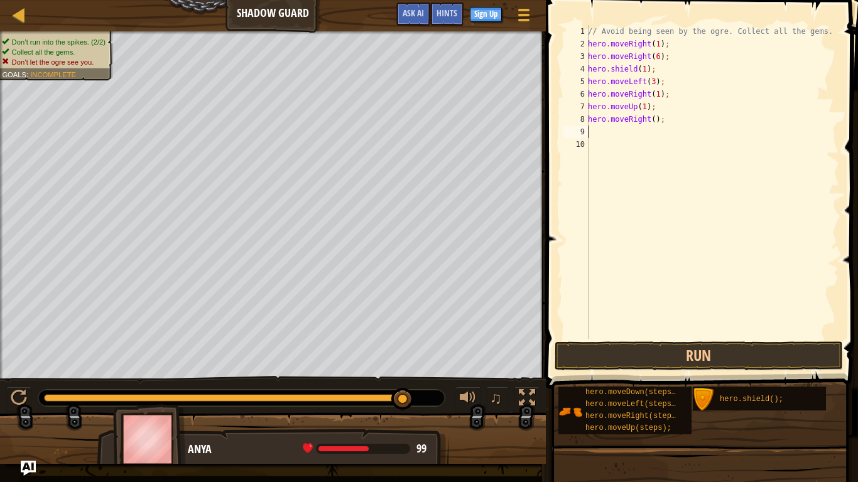
type textarea "h"
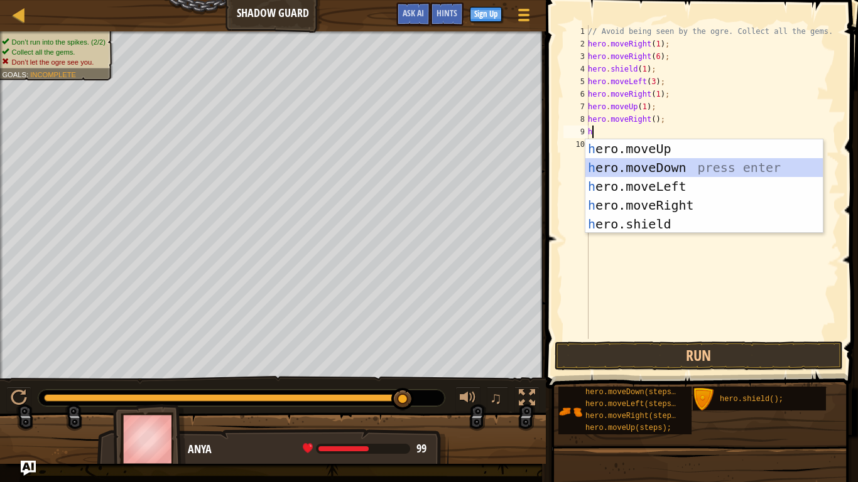
click at [615, 163] on div "h ero.moveUp press enter h ero.moveDown press enter h ero.moveLeft press enter …" at bounding box center [703, 205] width 237 height 132
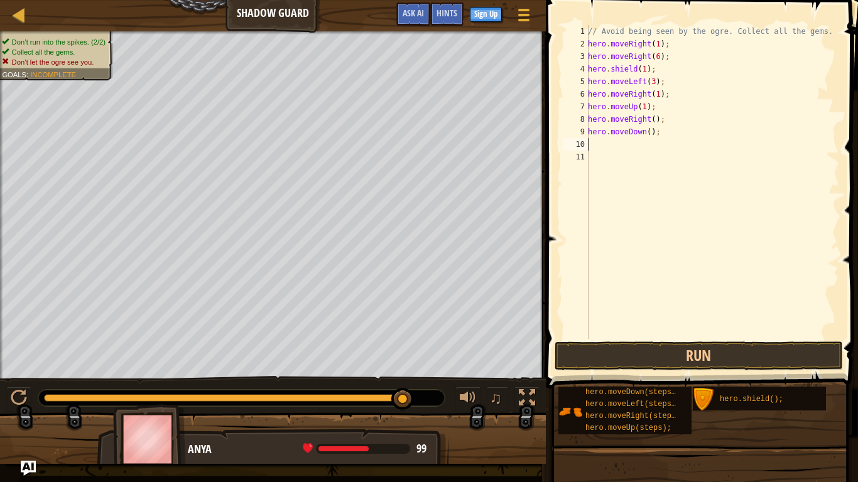
type textarea "h"
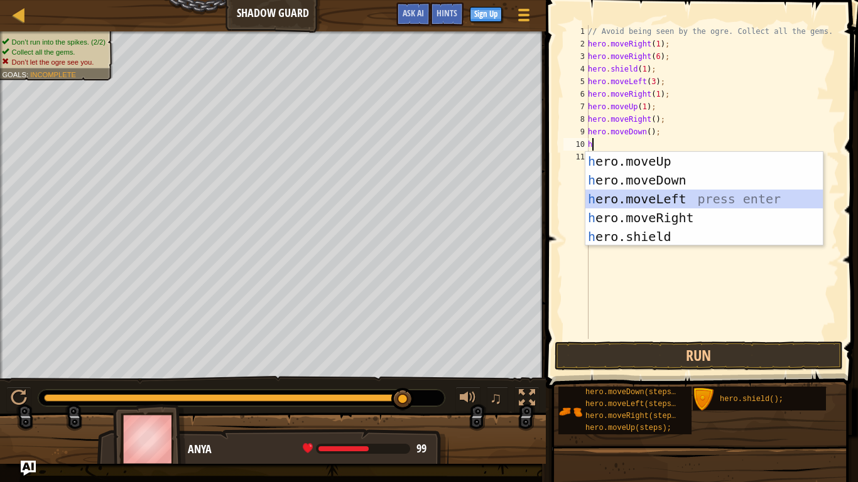
click at [624, 197] on div "h ero.moveUp press enter h ero.moveDown press enter h ero.moveLeft press enter …" at bounding box center [703, 218] width 237 height 132
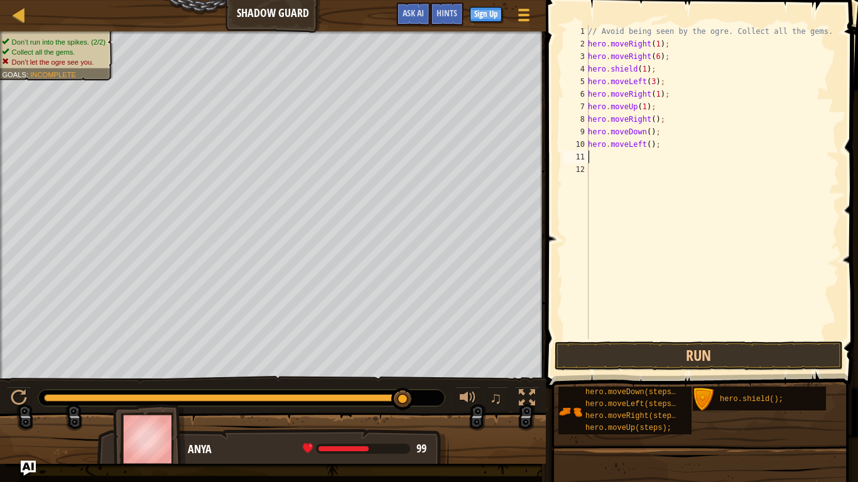
type textarea "h"
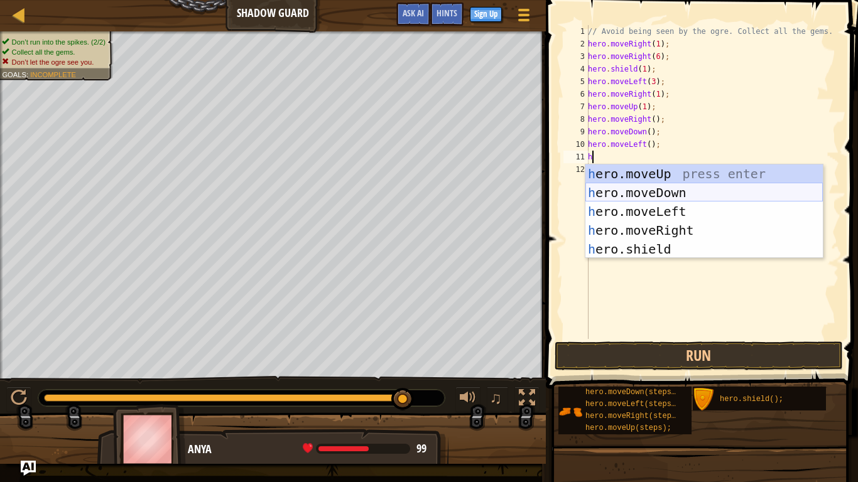
click at [622, 188] on div "h ero.moveUp press enter h ero.moveDown press enter h ero.moveLeft press enter …" at bounding box center [703, 231] width 237 height 132
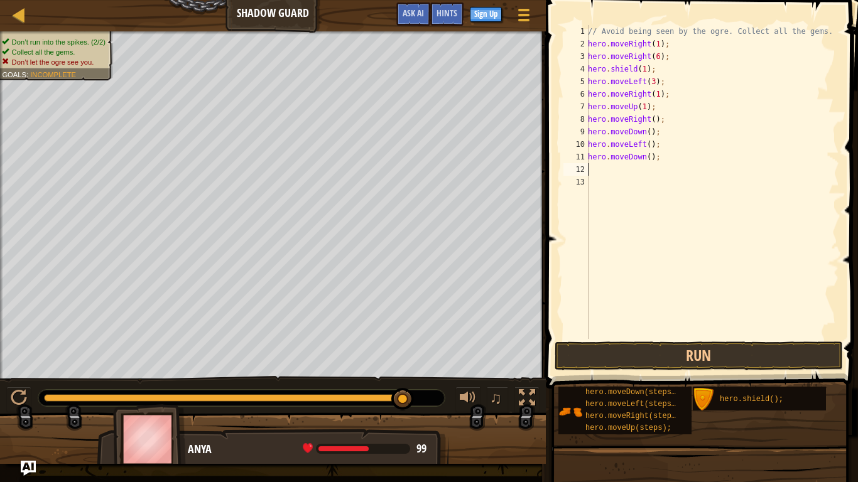
click at [650, 119] on div "// Avoid being seen by the ogre. Collect all the gems. hero . moveRight ( 1 ) ;…" at bounding box center [712, 194] width 254 height 339
click at [644, 132] on div "// Avoid being seen by the ogre. Collect all the gems. hero . moveRight ( 1 ) ;…" at bounding box center [712, 194] width 254 height 339
click at [646, 144] on div "// Avoid being seen by the ogre. Collect all the gems. hero . moveRight ( 1 ) ;…" at bounding box center [712, 194] width 254 height 339
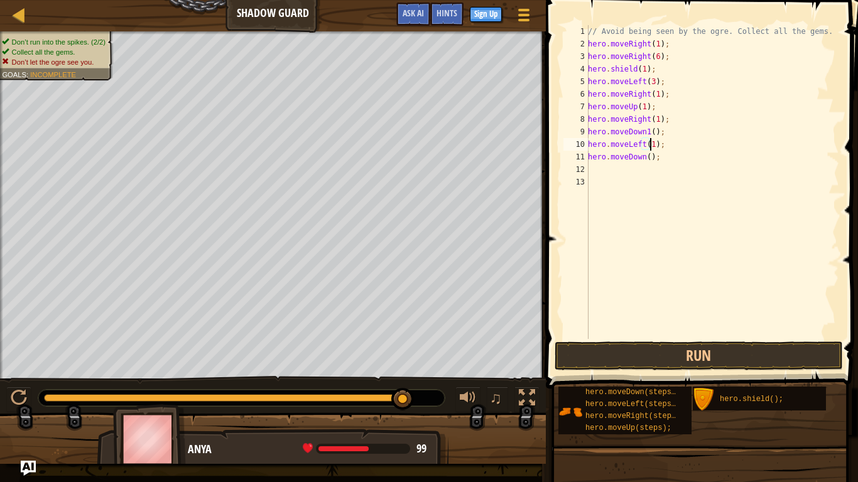
scroll to position [6, 5]
click at [646, 158] on div "// Avoid being seen by the ogre. Collect all the gems. hero . moveRight ( 1 ) ;…" at bounding box center [712, 194] width 254 height 339
click at [706, 355] on button "Run" at bounding box center [698, 356] width 288 height 29
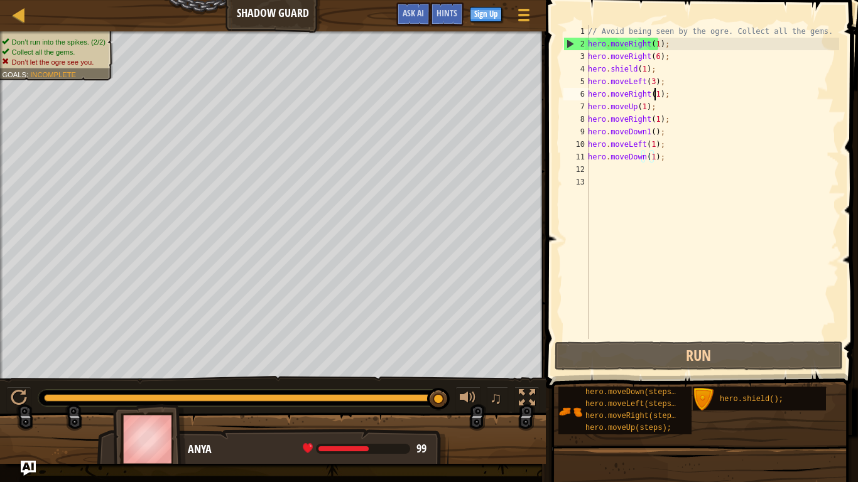
click at [655, 92] on div "// Avoid being seen by the ogre. Collect all the gems. hero . moveRight ( 1 ) ;…" at bounding box center [712, 194] width 254 height 339
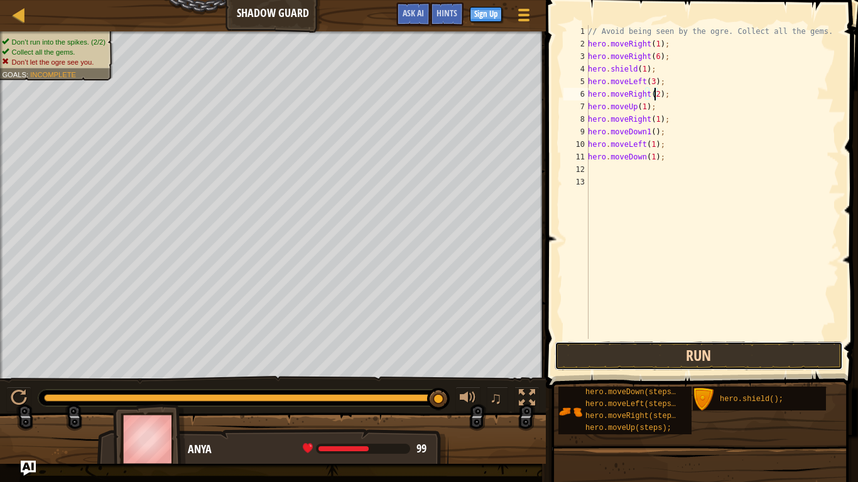
click at [679, 358] on button "Run" at bounding box center [698, 356] width 288 height 29
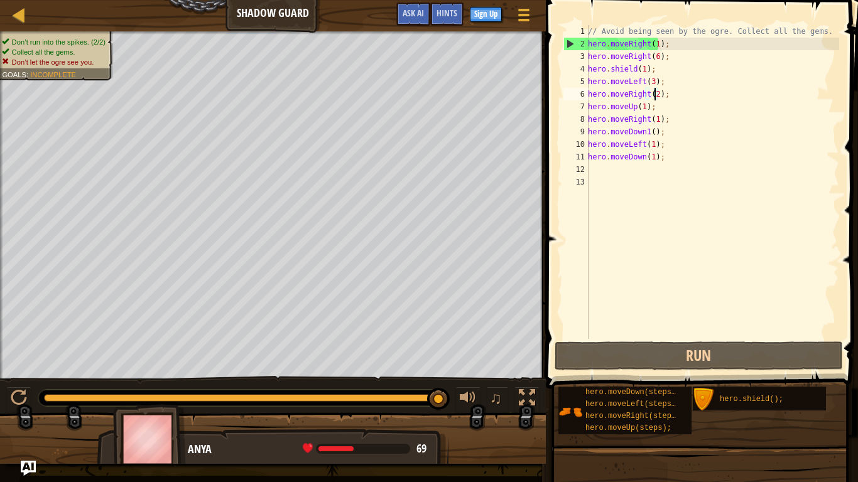
click at [644, 121] on div "// Avoid being seen by the ogre. Collect all the gems. hero . moveRight ( 1 ) ;…" at bounding box center [712, 194] width 254 height 339
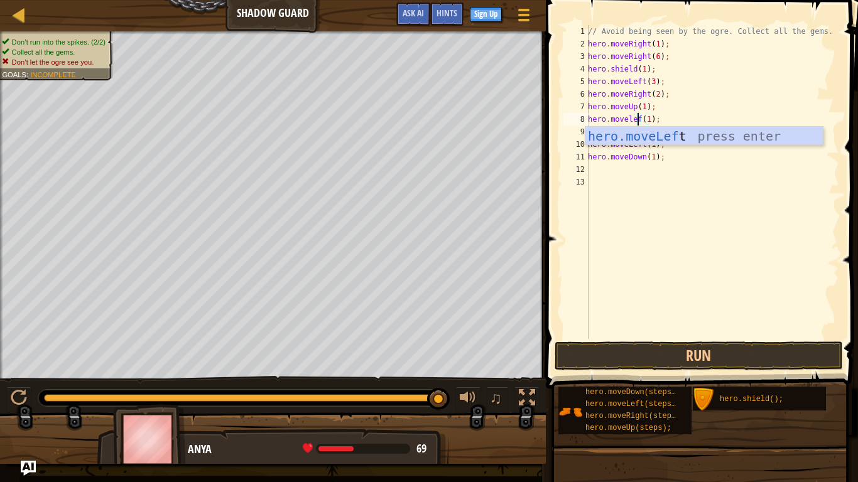
scroll to position [6, 4]
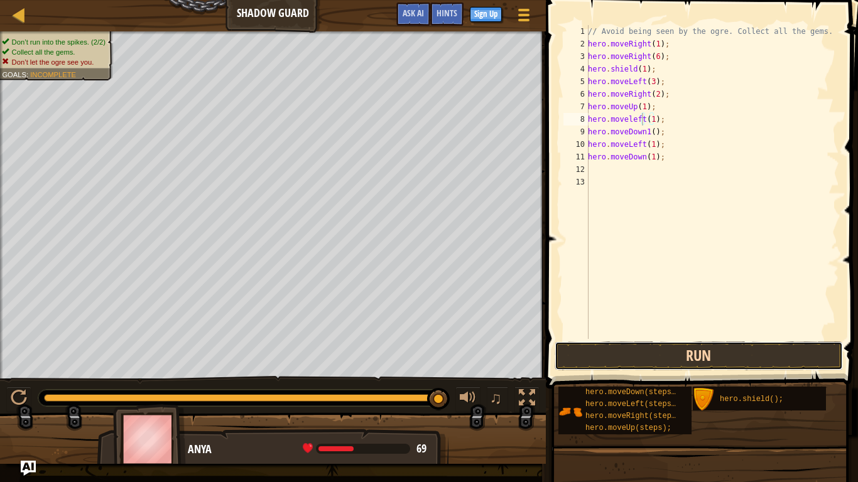
click at [712, 348] on button "Run" at bounding box center [698, 356] width 288 height 29
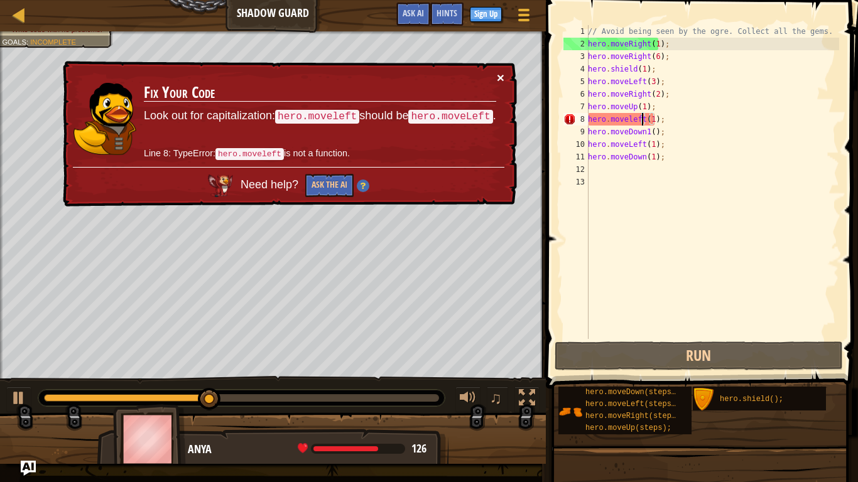
click at [499, 70] on div "× Fix Your Code Look out for capitalization: hero.moveleft should be hero.moveL…" at bounding box center [288, 134] width 456 height 146
click at [497, 76] on button "×" at bounding box center [501, 77] width 8 height 13
click at [323, 188] on button "Ask the AI" at bounding box center [329, 185] width 48 height 23
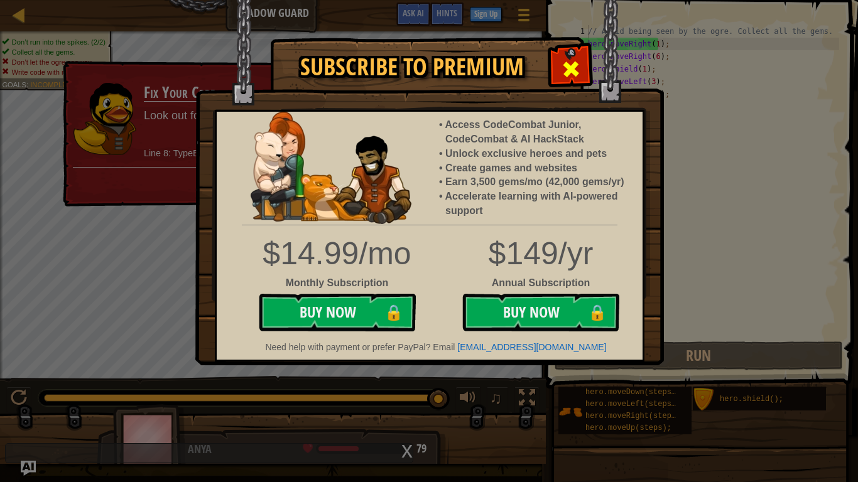
click at [564, 67] on span at bounding box center [571, 69] width 20 height 20
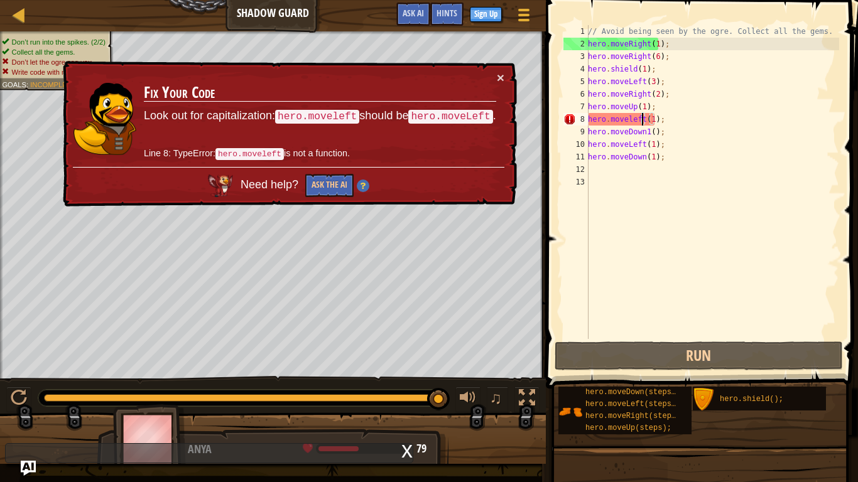
click at [624, 118] on div "// Avoid being seen by the ogre. Collect all the gems. hero . moveRight ( 1 ) ;…" at bounding box center [712, 194] width 254 height 339
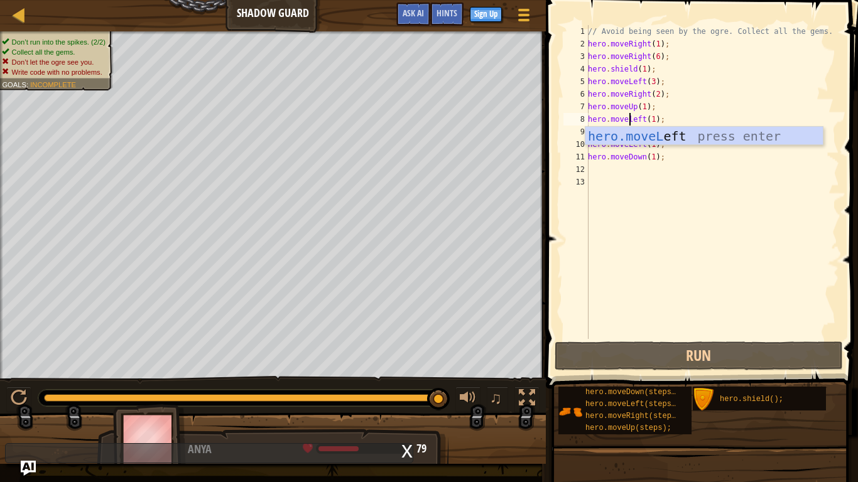
scroll to position [6, 3]
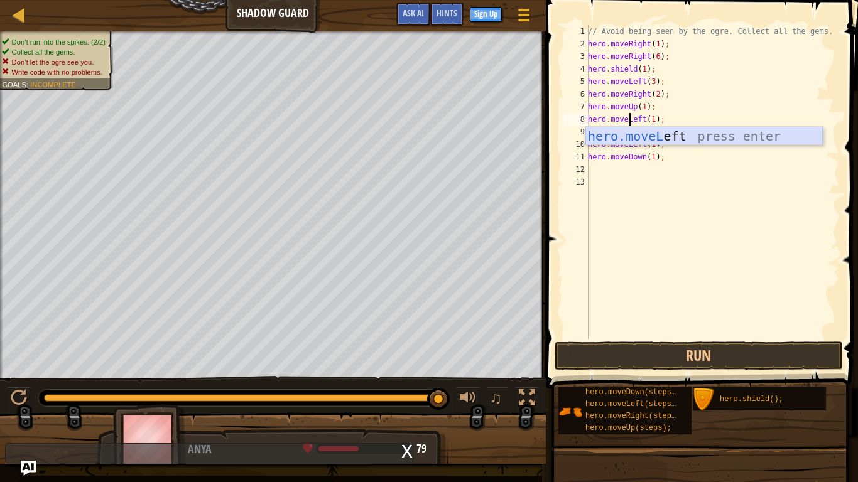
click at [657, 136] on div "hero.moveL eft press enter" at bounding box center [703, 155] width 237 height 57
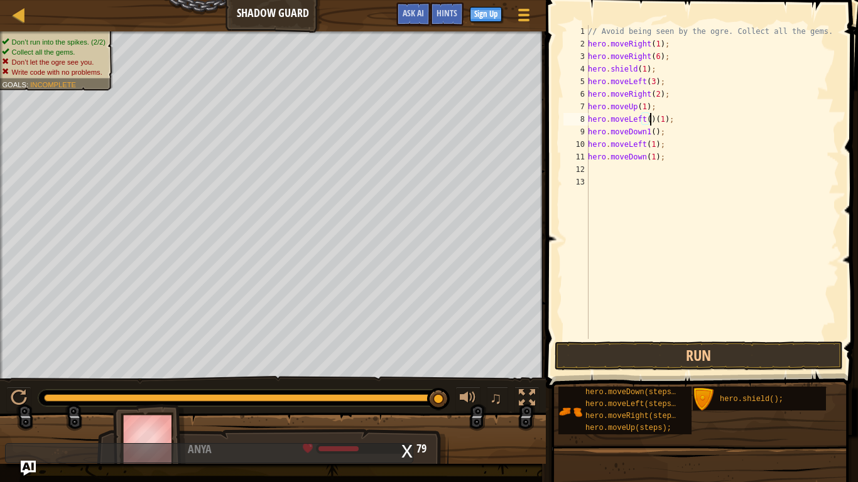
click at [660, 119] on div "// Avoid being seen by the ogre. Collect all the gems. hero . moveRight ( 1 ) ;…" at bounding box center [712, 194] width 254 height 339
click at [644, 117] on div "// Avoid being seen by the ogre. Collect all the gems. hero . moveRight ( 1 ) ;…" at bounding box center [712, 194] width 254 height 339
click at [645, 117] on div "// Avoid being seen by the ogre. Collect all the gems. hero . moveRight ( 1 ) ;…" at bounding box center [712, 194] width 254 height 339
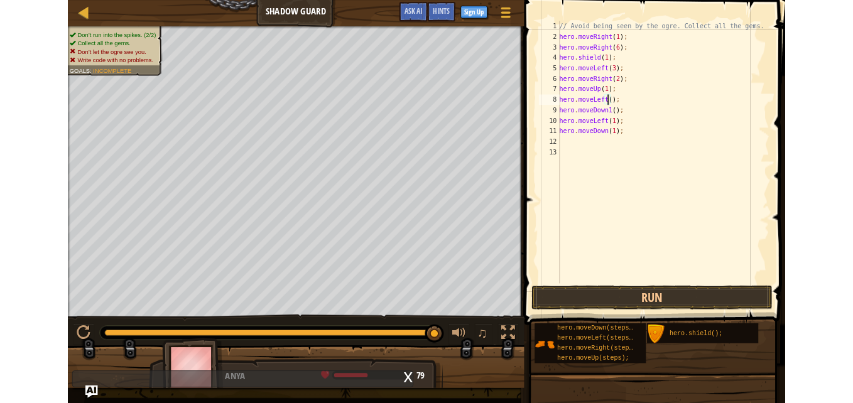
scroll to position [6, 5]
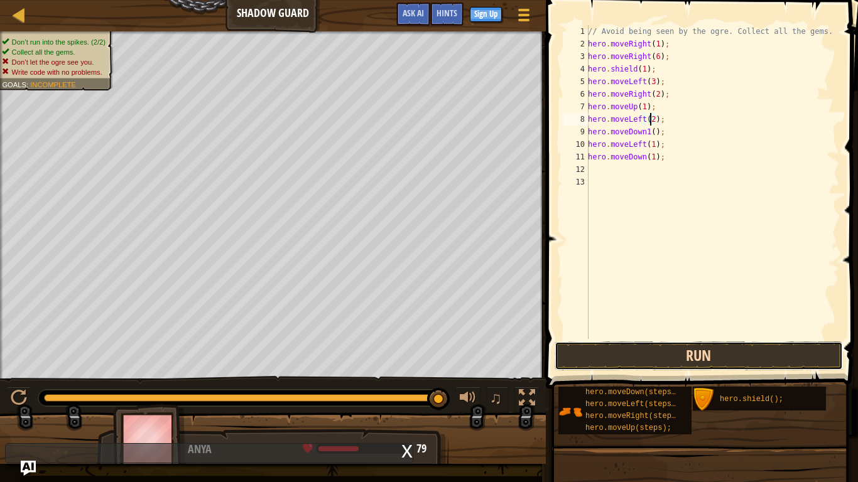
click at [649, 355] on button "Run" at bounding box center [698, 356] width 288 height 29
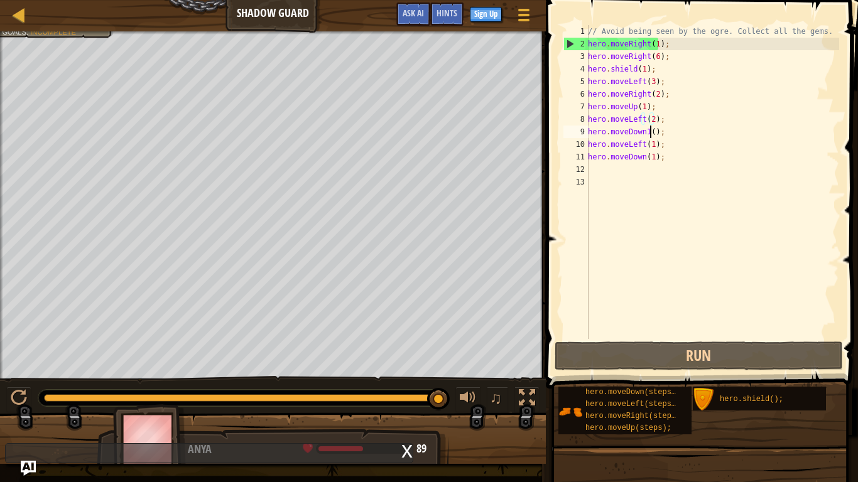
click at [649, 131] on div "// Avoid being seen by the ogre. Collect all the gems. hero . moveRight ( 1 ) ;…" at bounding box center [712, 194] width 254 height 339
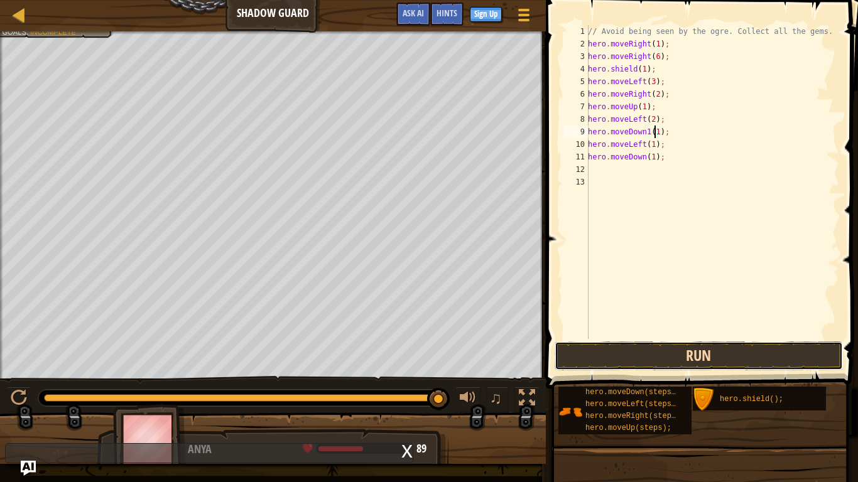
click at [683, 344] on button "Run" at bounding box center [698, 356] width 288 height 29
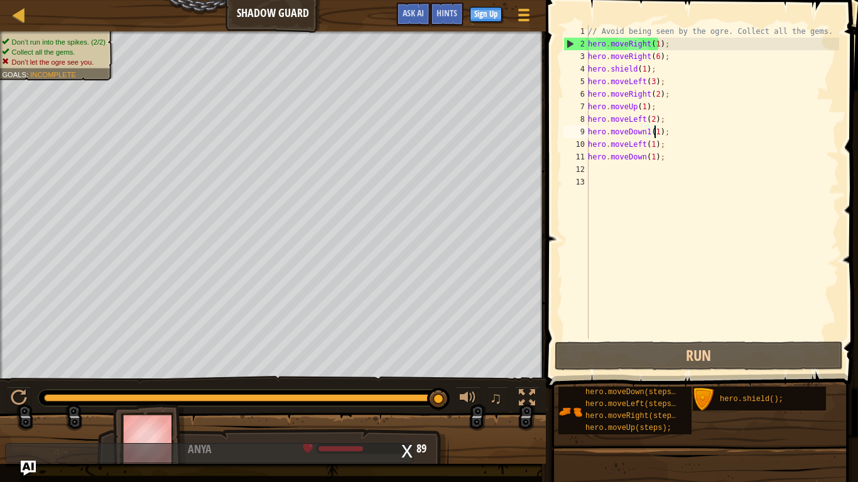
click at [648, 119] on div "// Avoid being seen by the ogre. Collect all the gems. hero . moveRight ( 1 ) ;…" at bounding box center [712, 194] width 254 height 339
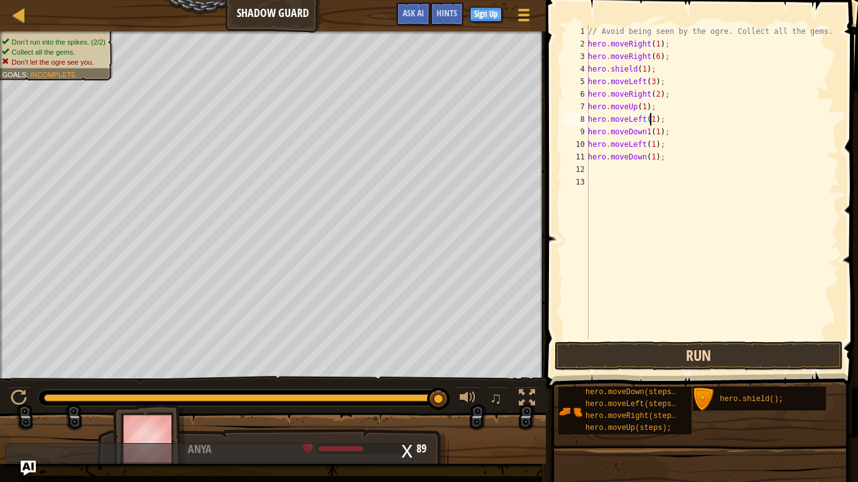
type textarea "hero.moveLeft(1);"
click at [658, 346] on button "Run" at bounding box center [698, 356] width 288 height 29
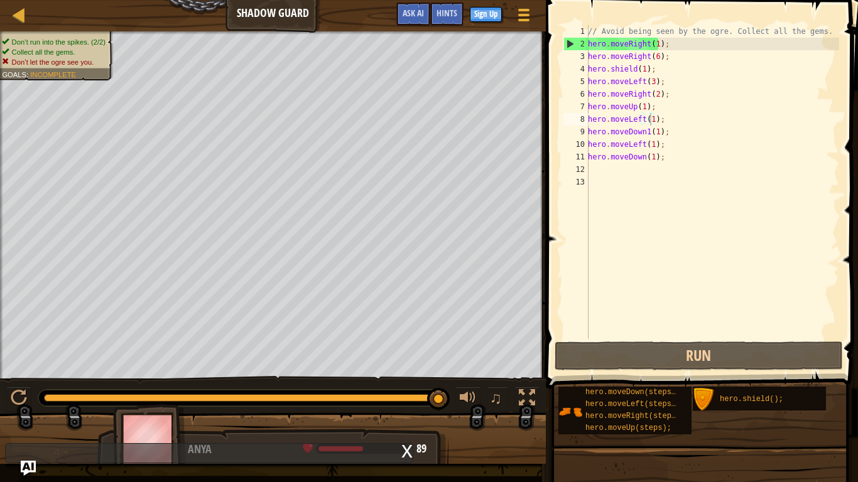
click at [409, 402] on div "x" at bounding box center [406, 450] width 11 height 13
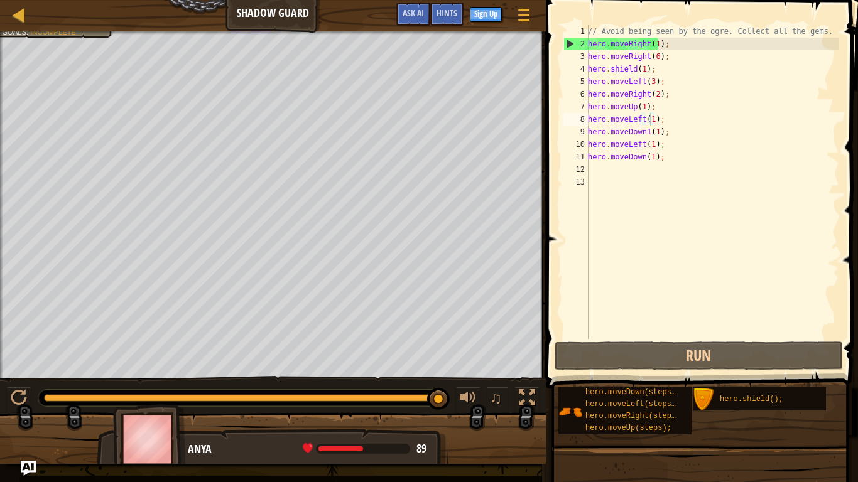
click at [9, 19] on div "Map Shadow Guard Game Menu Done Sign Up Hints Ask AI" at bounding box center [273, 15] width 546 height 31
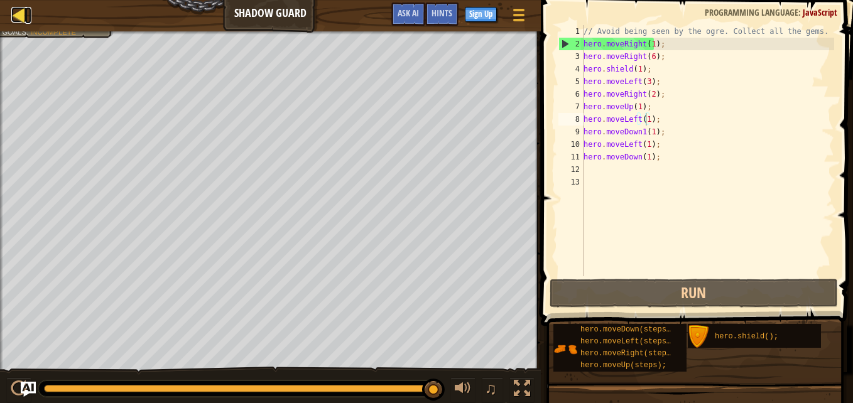
click at [16, 13] on div at bounding box center [19, 15] width 16 height 16
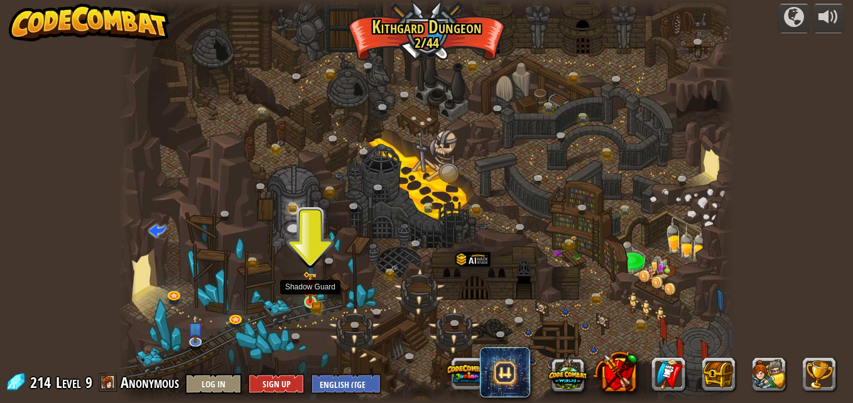
click at [307, 301] on img at bounding box center [310, 287] width 14 height 32
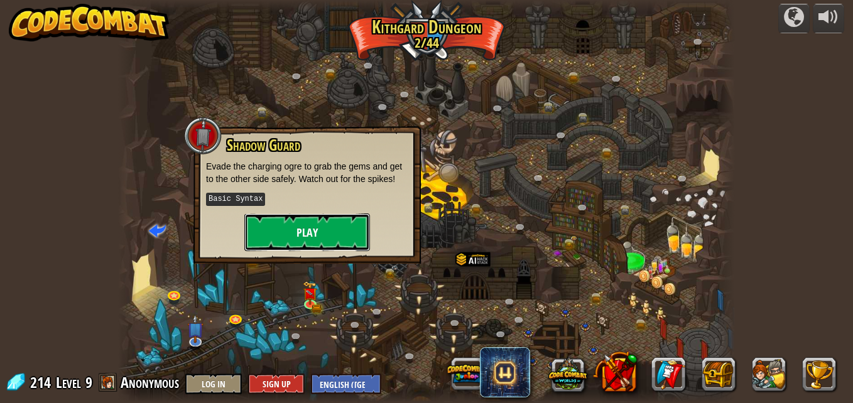
click at [316, 242] on button "Play" at bounding box center [307, 232] width 126 height 38
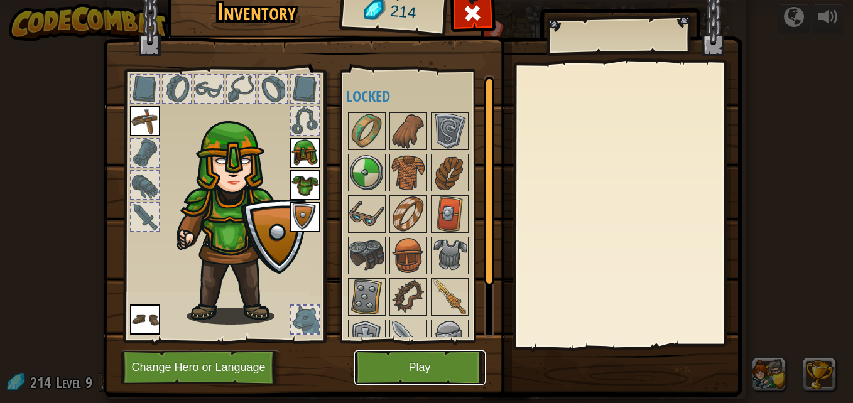
click at [419, 358] on button "Play" at bounding box center [419, 367] width 131 height 35
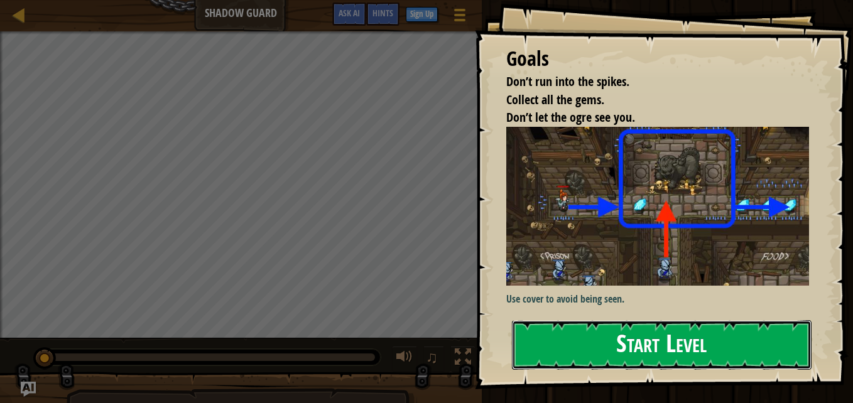
click at [703, 332] on button "Start Level" at bounding box center [662, 345] width 300 height 50
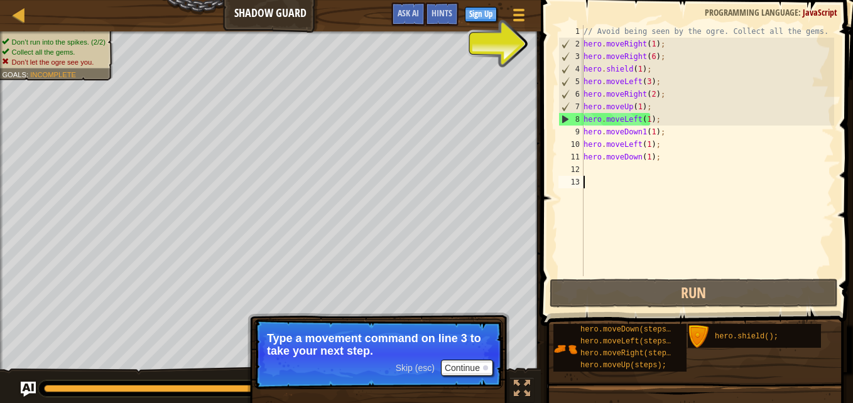
click at [647, 116] on div "// Avoid being seen by the ogre. Collect all the gems. hero . moveRight ( 1 ) ;…" at bounding box center [707, 163] width 253 height 276
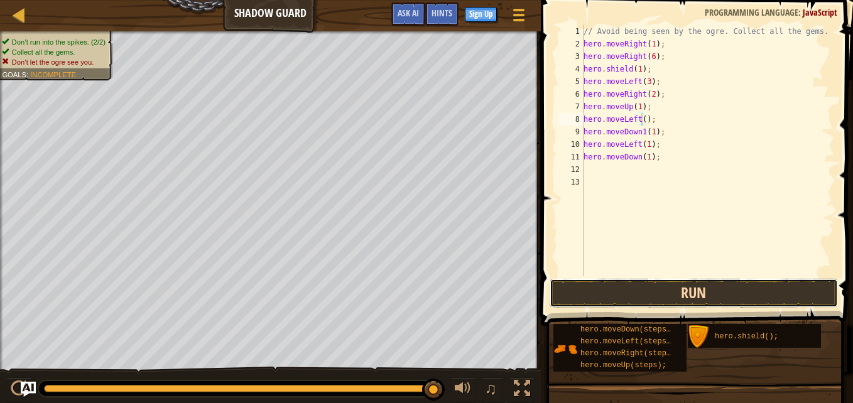
click at [663, 286] on button "Run" at bounding box center [693, 293] width 288 height 29
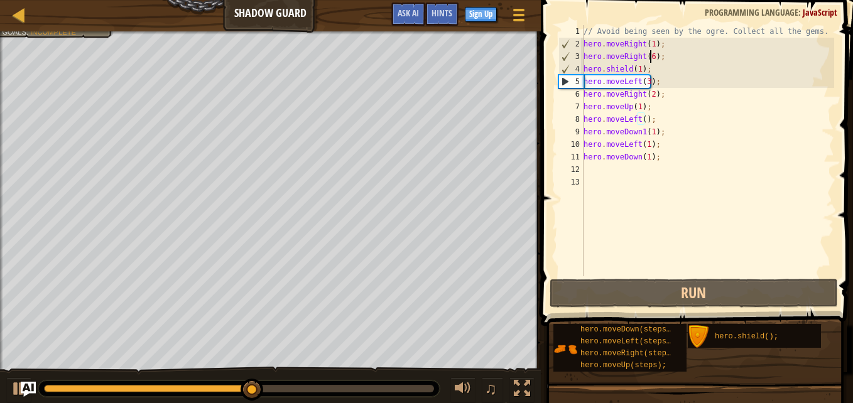
click at [649, 55] on div "// Avoid being seen by the ogre. Collect all the gems. hero . moveRight ( 1 ) ;…" at bounding box center [707, 163] width 253 height 276
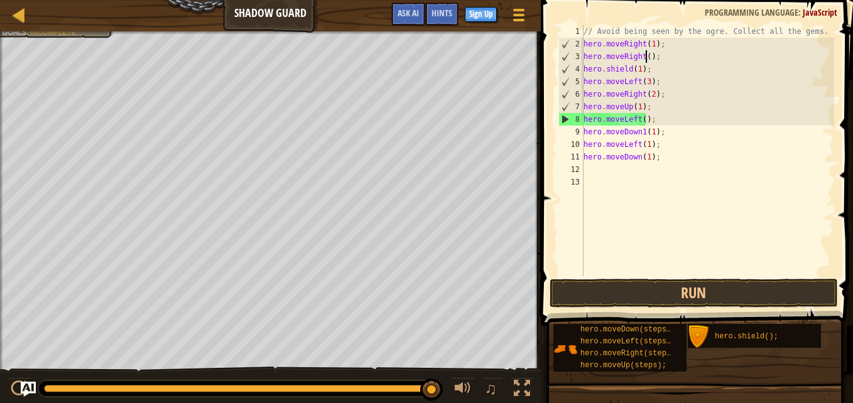
scroll to position [6, 5]
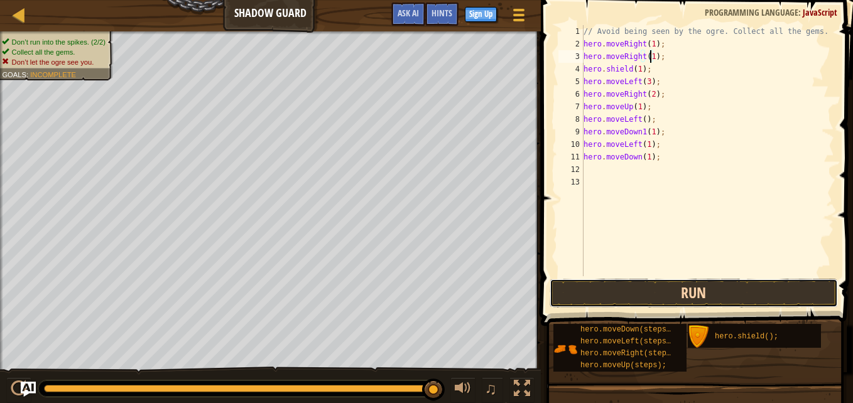
click at [689, 288] on button "Run" at bounding box center [693, 293] width 288 height 29
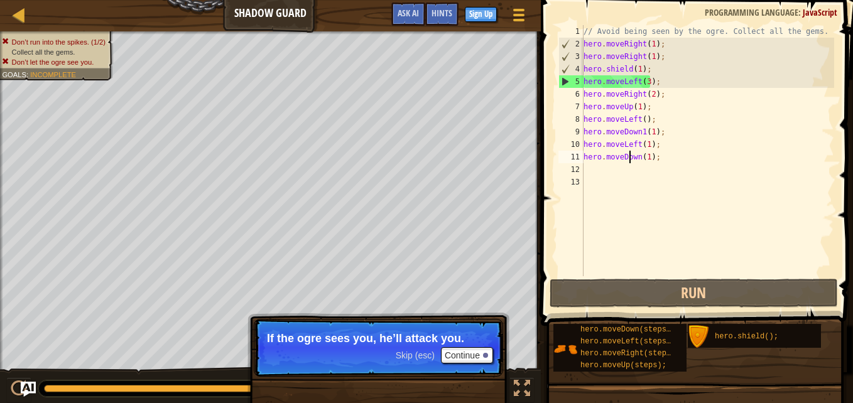
drag, startPoint x: 630, startPoint y: 161, endPoint x: 662, endPoint y: 147, distance: 34.3
click at [662, 147] on div "// Avoid being seen by the ogre. Collect all the gems. hero . moveRight ( 1 ) ;…" at bounding box center [707, 163] width 253 height 276
click at [662, 162] on div "// Avoid being seen by the ogre. Collect all the gems. hero . moveRight ( 1 ) ;…" at bounding box center [707, 163] width 253 height 276
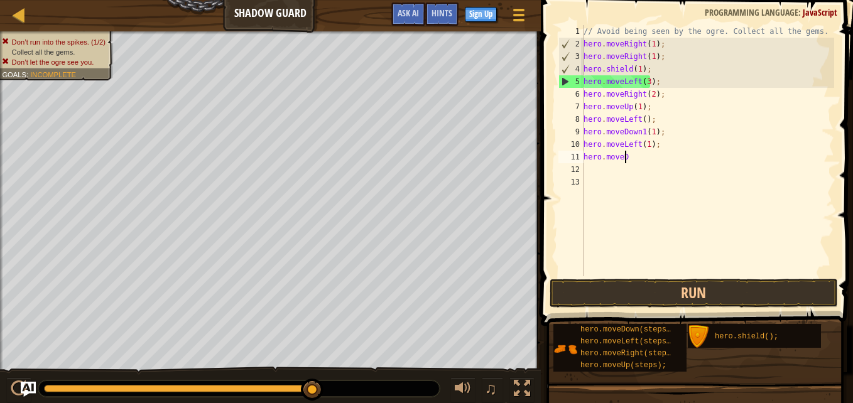
scroll to position [6, 1]
type textarea "h"
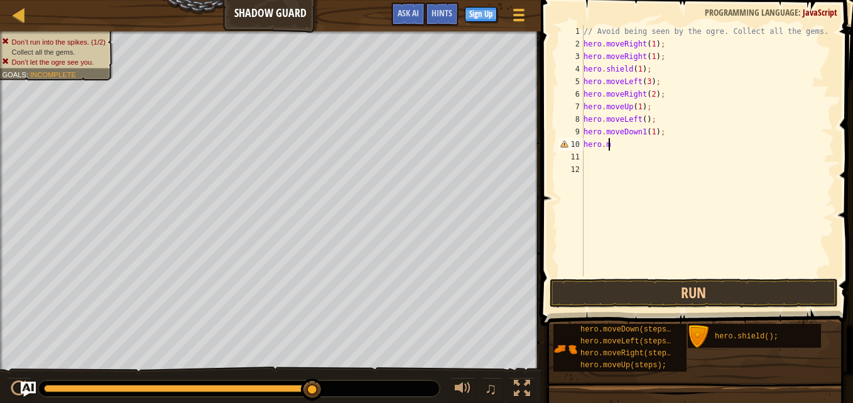
type textarea "h"
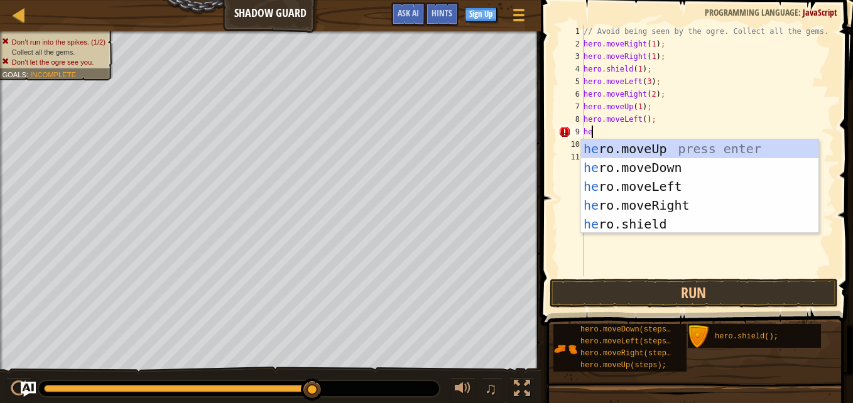
type textarea "h"
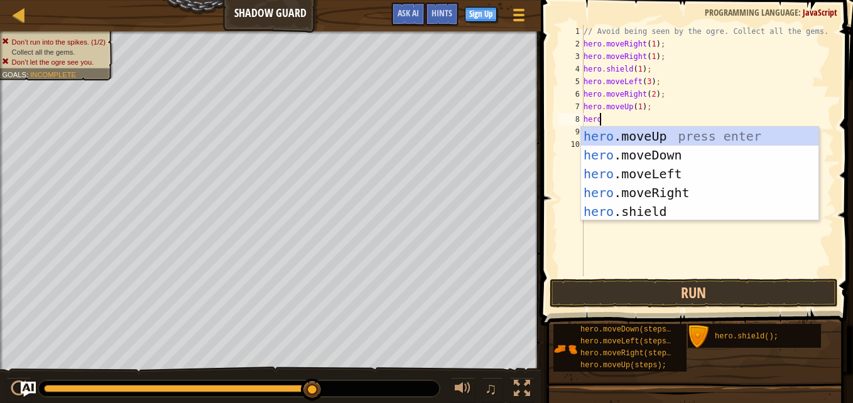
type textarea "h"
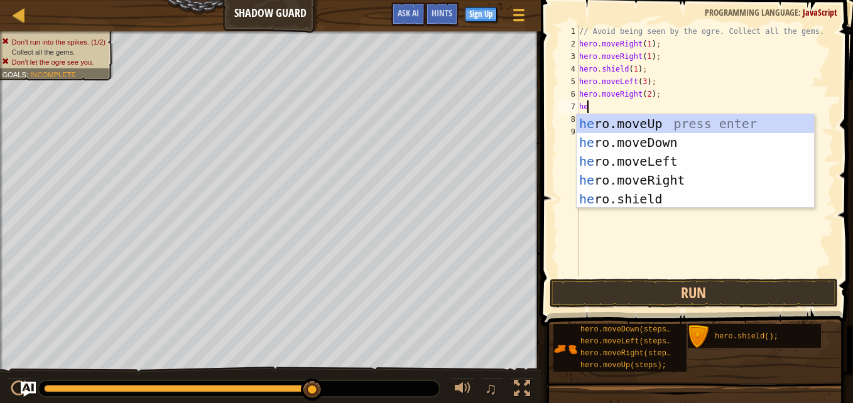
type textarea "h"
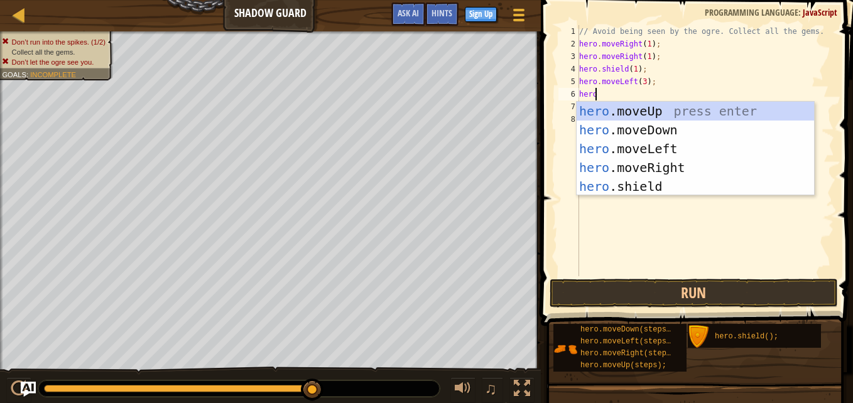
type textarea "h"
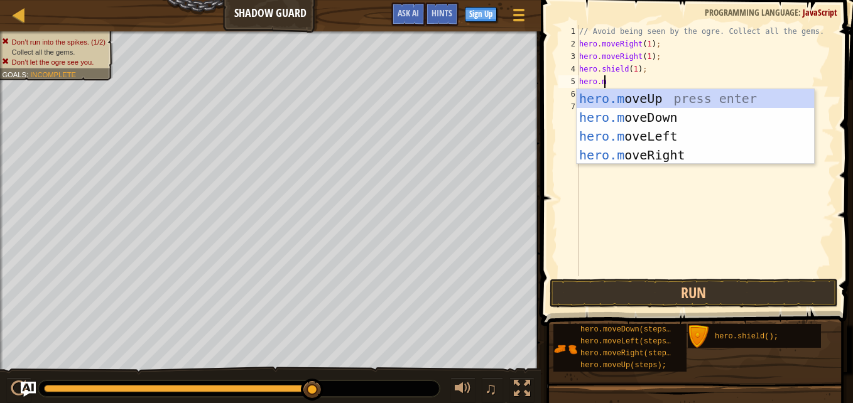
type textarea "h"
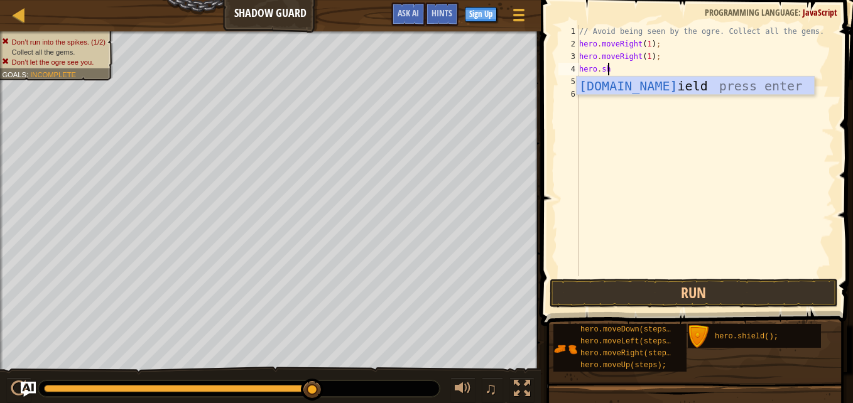
type textarea "h"
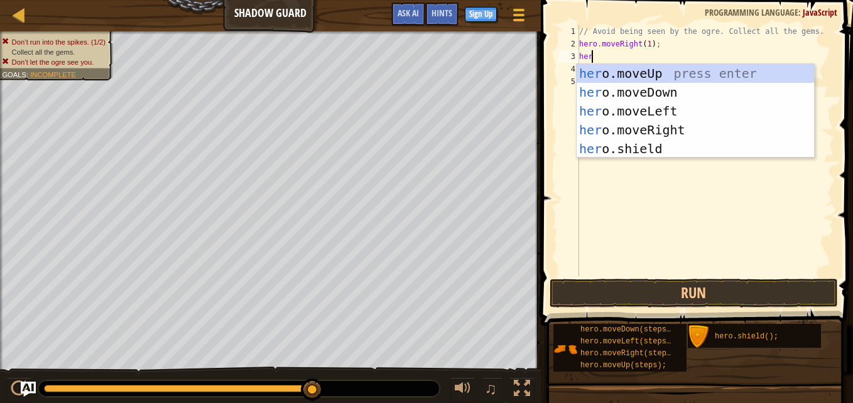
type textarea "h"
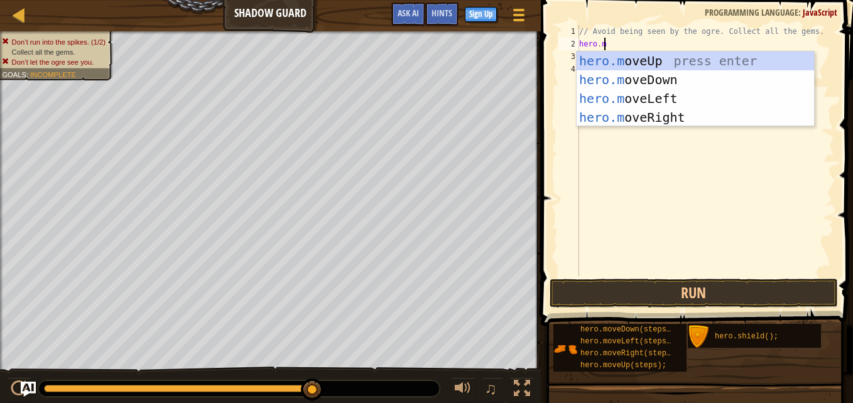
type textarea "h"
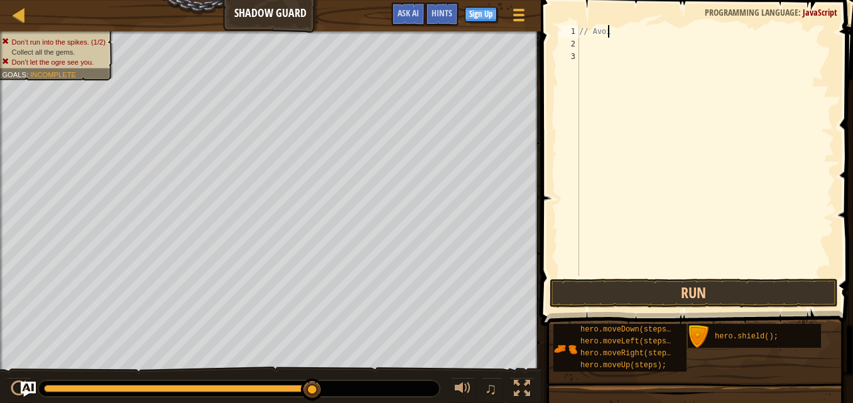
type textarea "/"
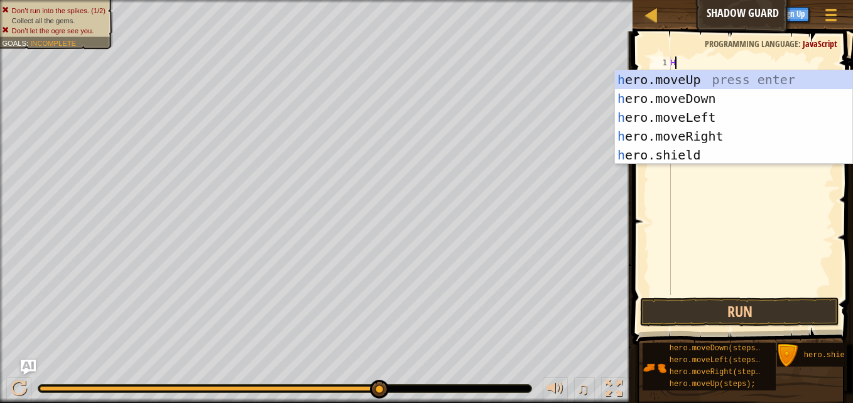
type textarea "HE"
click at [691, 135] on div "he ro.moveUp press enter he ro.moveDown press enter he ro.moveLeft press enter …" at bounding box center [733, 136] width 237 height 132
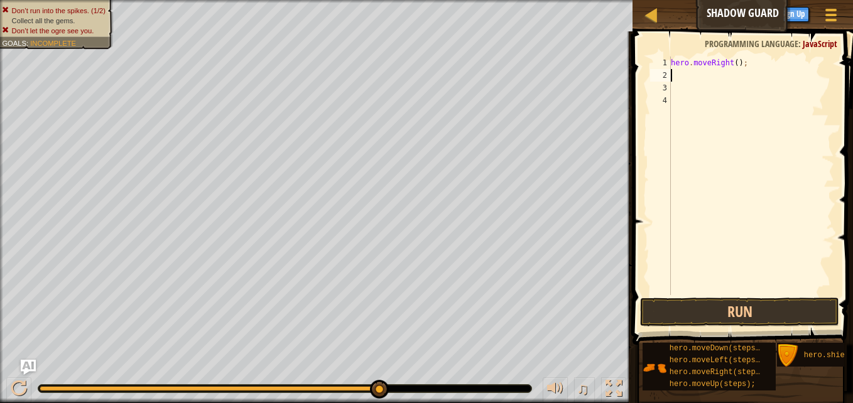
click at [733, 64] on div "hero . moveRight ( ) ;" at bounding box center [751, 189] width 166 height 264
type textarea "hero.moveRight(1);"
click at [691, 70] on div "hero . moveRight ( 1 ) ;" at bounding box center [751, 189] width 166 height 264
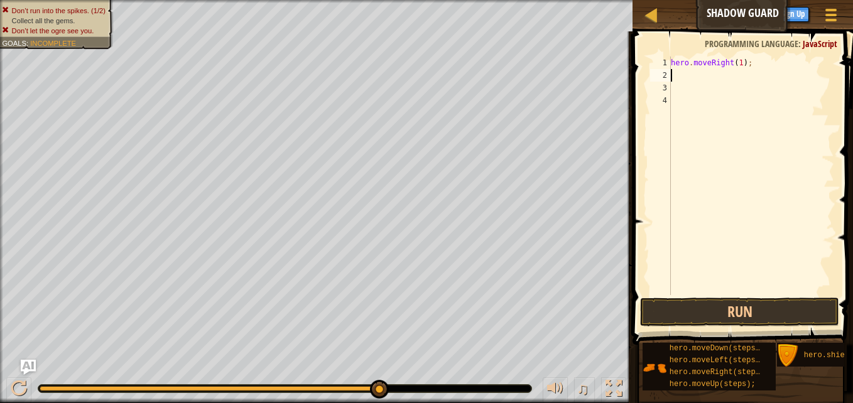
type textarea "H"
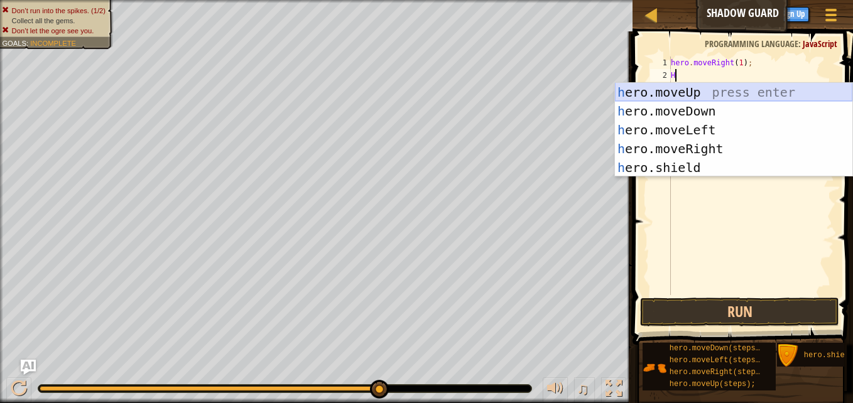
click at [673, 92] on div "h ero.moveUp press enter h ero.moveDown press enter h ero.moveLeft press enter …" at bounding box center [733, 149] width 237 height 132
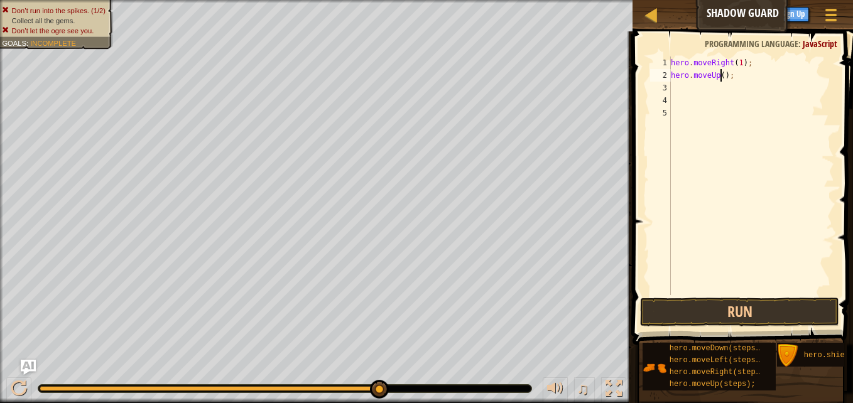
click at [720, 76] on div "hero . moveRight ( 1 ) ; hero . moveUp ( ) ;" at bounding box center [751, 189] width 166 height 264
type textarea "hero.moveUp(1);"
click at [691, 90] on div "hero . moveRight ( 1 ) ; hero . moveUp ( 1 ) ;" at bounding box center [751, 189] width 166 height 264
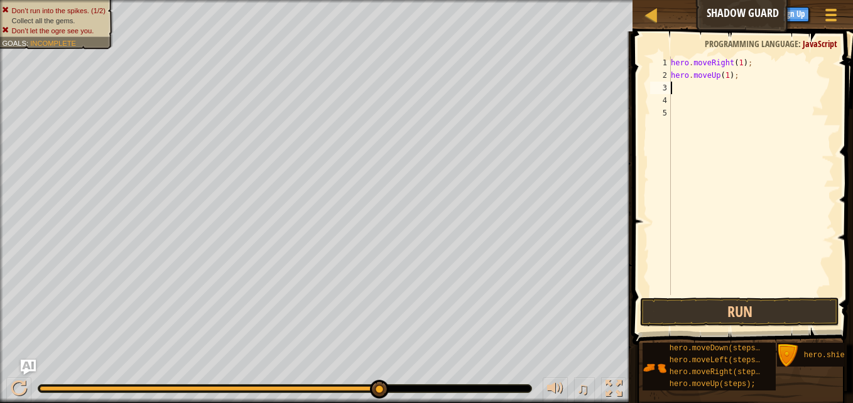
scroll to position [6, 0]
type textarea "H"
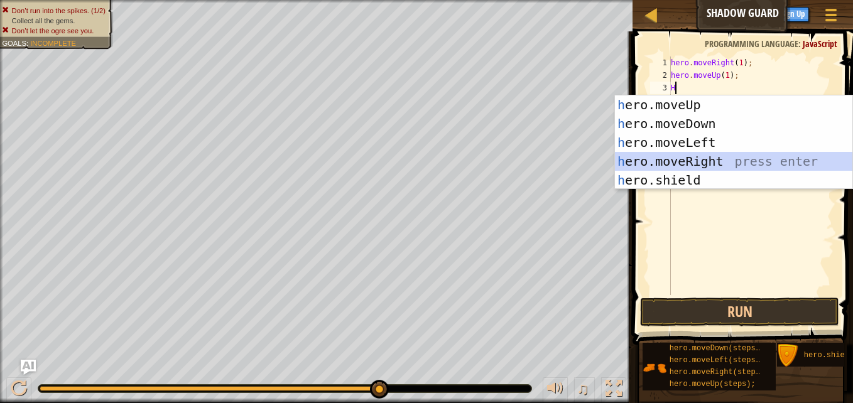
click at [685, 156] on div "h ero.moveUp press enter h ero.moveDown press enter h ero.moveLeft press enter …" at bounding box center [733, 161] width 237 height 132
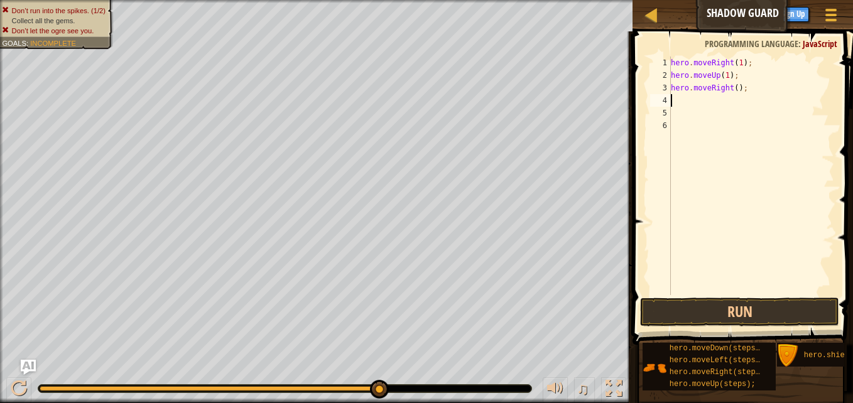
click at [731, 87] on div "hero . moveRight ( 1 ) ; hero . moveUp ( 1 ) ; hero . moveRight ( ) ;" at bounding box center [751, 189] width 166 height 264
type textarea "hero.moveRight(1);"
click at [699, 102] on div "hero . moveRight ( 1 ) ; hero . moveUp ( 1 ) ; hero . moveRight ( 1 ) ;" at bounding box center [751, 189] width 166 height 264
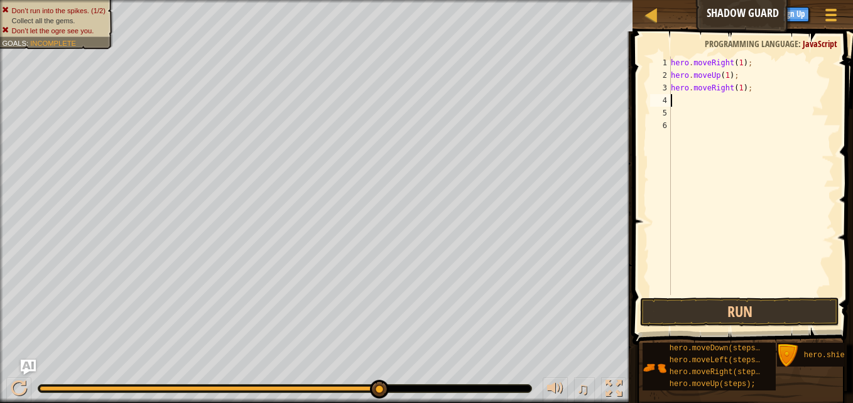
type textarea "H"
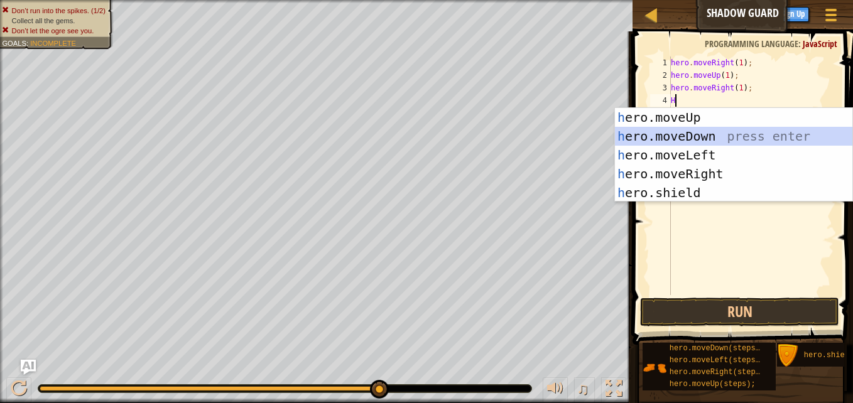
click at [684, 135] on div "h ero.moveUp press enter h ero.moveDown press enter h ero.moveLeft press enter …" at bounding box center [733, 174] width 237 height 132
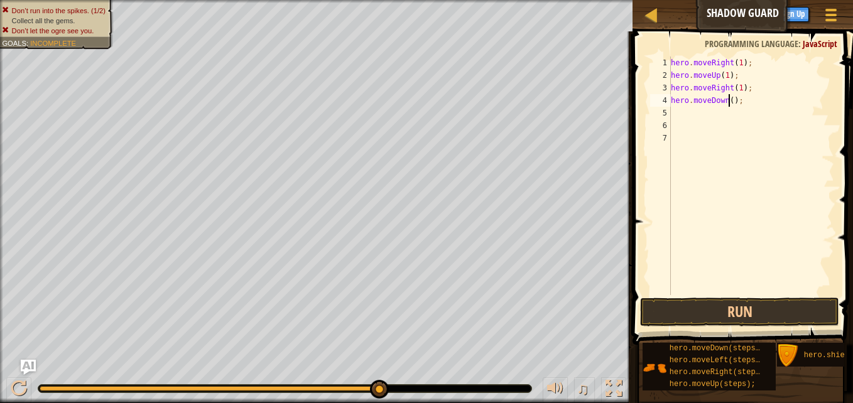
click at [729, 99] on div "hero . moveRight ( 1 ) ; hero . moveUp ( 1 ) ; hero . moveRight ( 1 ) ; hero . …" at bounding box center [751, 189] width 166 height 264
type textarea "hero.moveDown(1);"
click at [705, 116] on div "hero . moveRight ( 1 ) ; hero . moveUp ( 1 ) ; hero . moveRight ( 1 ) ; hero . …" at bounding box center [751, 189] width 166 height 264
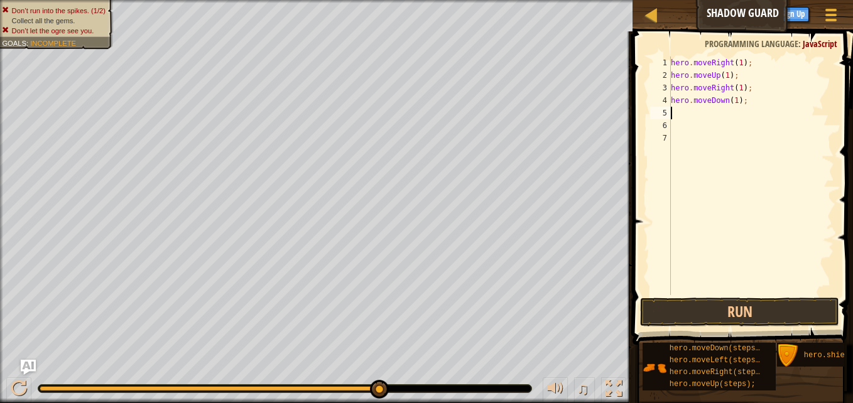
type textarea "H"
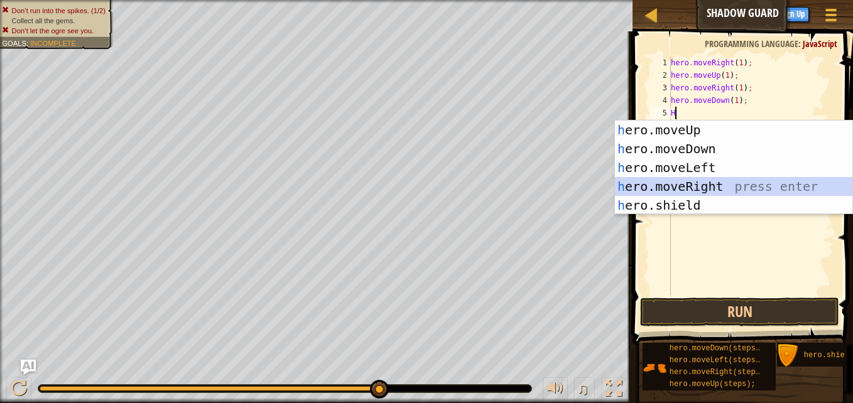
click at [687, 184] on div "h ero.moveUp press enter h ero.moveDown press enter h ero.moveLeft press enter …" at bounding box center [733, 187] width 237 height 132
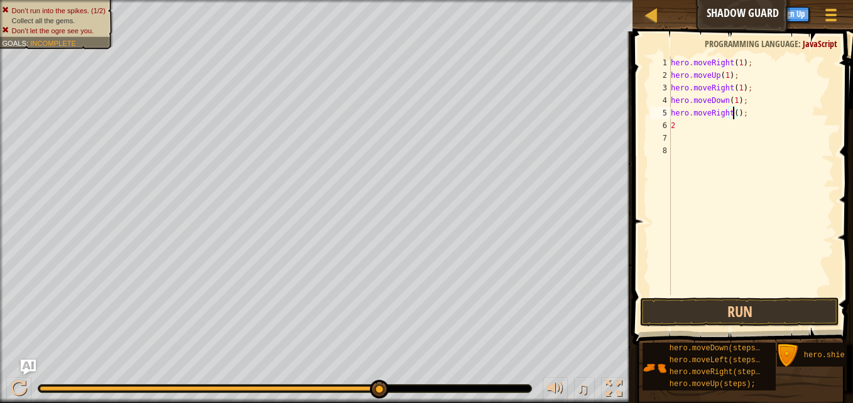
click at [731, 114] on div "hero . moveRight ( 1 ) ; hero . moveUp ( 1 ) ; hero . moveRight ( 1 ) ; hero . …" at bounding box center [751, 189] width 166 height 264
click at [686, 121] on div "hero . moveRight ( 1 ) ; hero . moveUp ( 1 ) ; hero . moveRight ( 1 ) ; hero . …" at bounding box center [751, 189] width 166 height 264
type textarea "2"
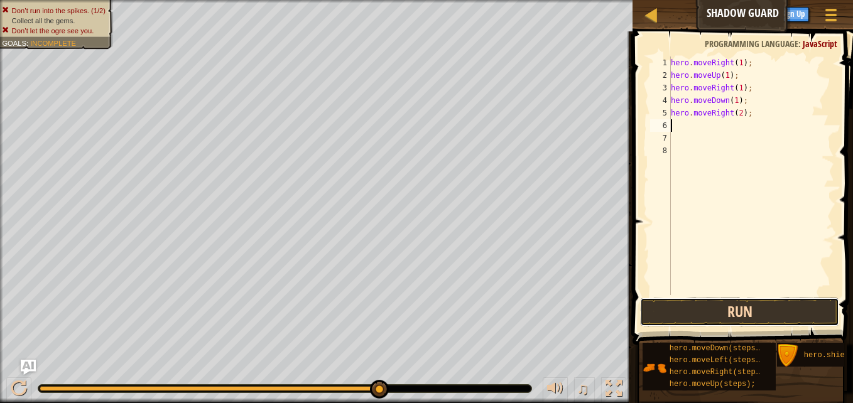
click at [750, 303] on button "Run" at bounding box center [739, 312] width 199 height 29
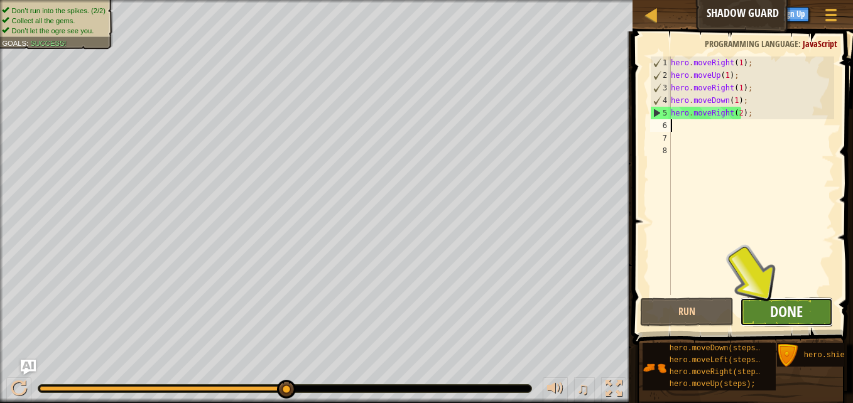
click at [801, 311] on span "Done" at bounding box center [786, 311] width 33 height 20
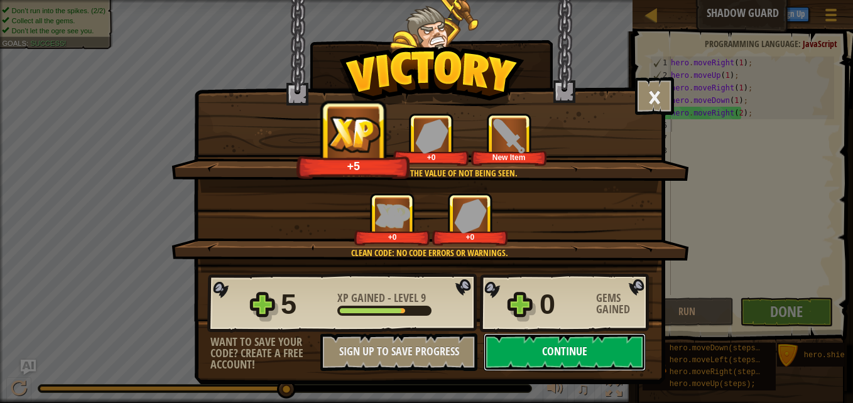
click at [548, 354] on button "Continue" at bounding box center [564, 352] width 162 height 38
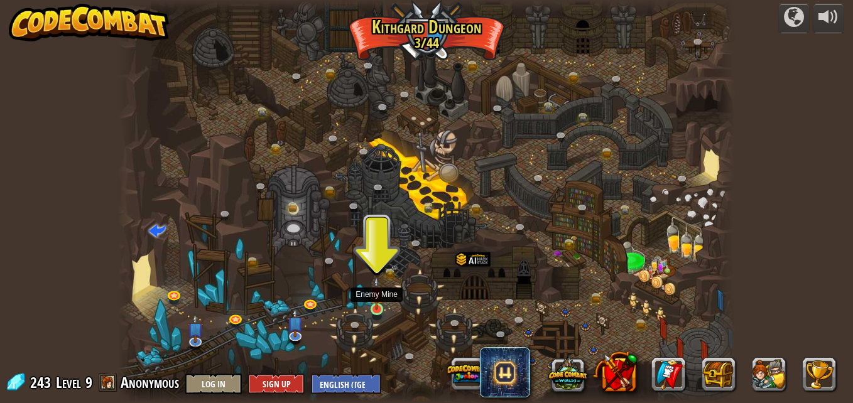
click at [380, 306] on img at bounding box center [376, 293] width 14 height 33
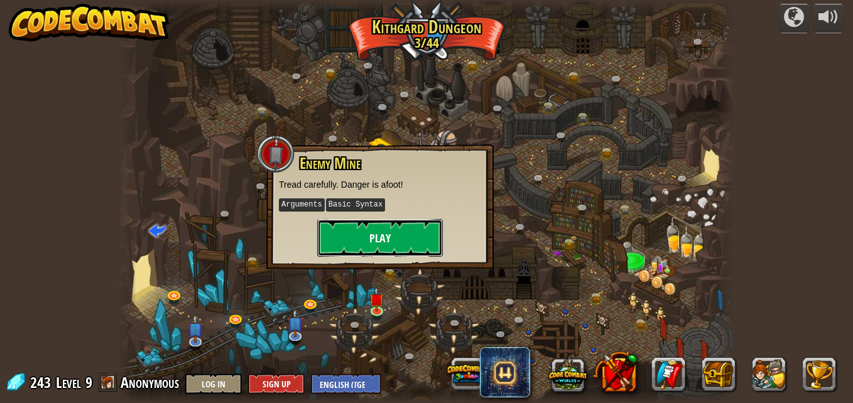
click at [385, 236] on button "Play" at bounding box center [380, 238] width 126 height 38
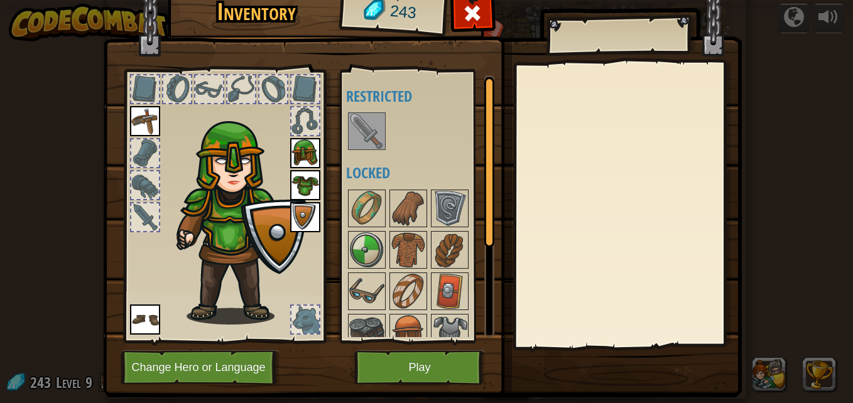
click at [372, 149] on img at bounding box center [366, 131] width 35 height 35
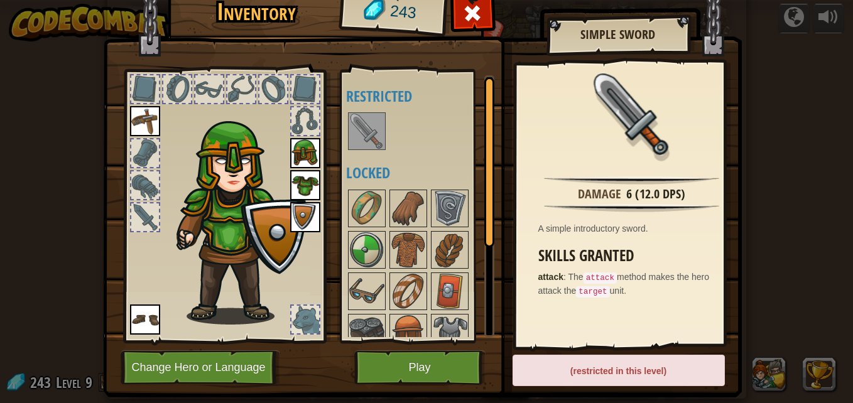
click at [588, 371] on div "(restricted in this level)" at bounding box center [618, 370] width 212 height 31
click at [620, 371] on div "(allwoed in this level)" at bounding box center [618, 370] width 212 height 31
click at [426, 345] on img at bounding box center [422, 170] width 639 height 456
click at [427, 356] on button "Play" at bounding box center [419, 367] width 131 height 35
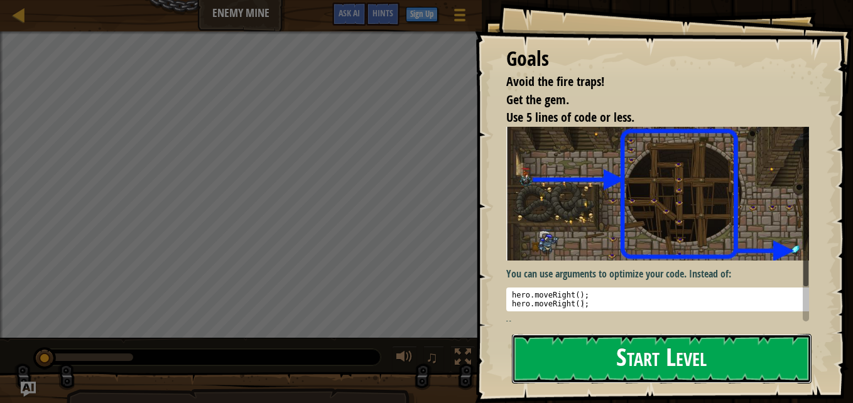
click at [658, 365] on button "Start Level" at bounding box center [662, 359] width 300 height 50
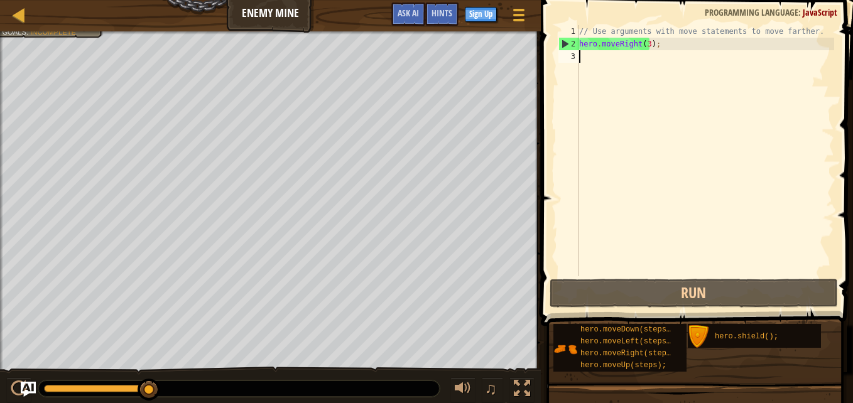
click at [41, 32] on div at bounding box center [270, 32] width 541 height 3
click at [645, 44] on div "// Use arguments with move statements to move farther. hero . moveRight ( 3 ) ;" at bounding box center [704, 163] width 257 height 276
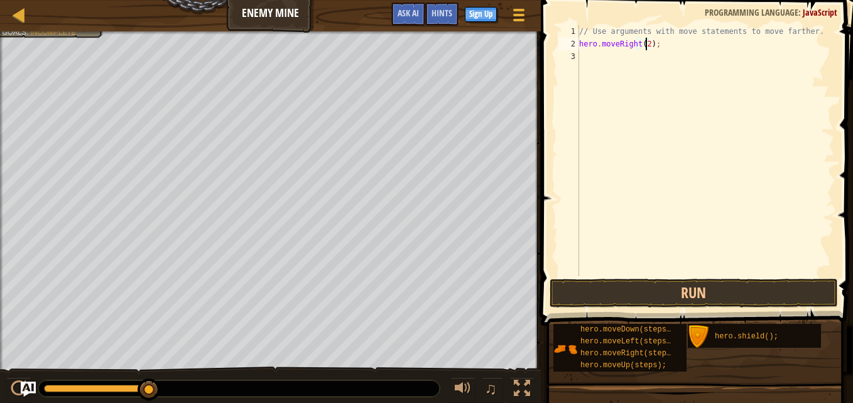
scroll to position [6, 5]
click at [672, 300] on button "Run" at bounding box center [693, 293] width 288 height 29
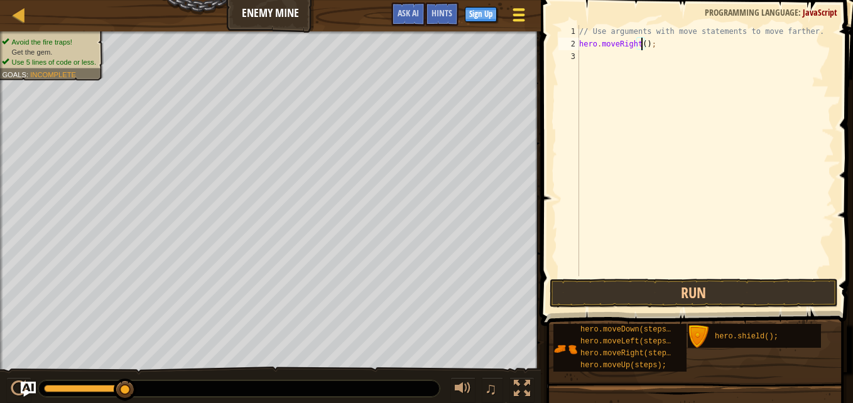
type textarea "hero.moveRight(3);"
click at [589, 52] on div "// Use arguments with move statements to move farther. hero . moveRight ( 3 ) ;" at bounding box center [704, 163] width 257 height 276
type textarea "h"
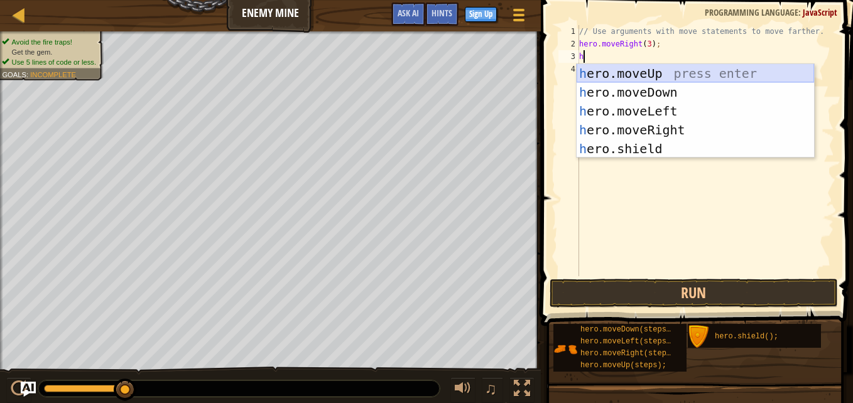
click at [633, 77] on div "h ero.moveUp press enter h ero.moveDown press enter h ero.moveLeft press enter …" at bounding box center [694, 130] width 237 height 132
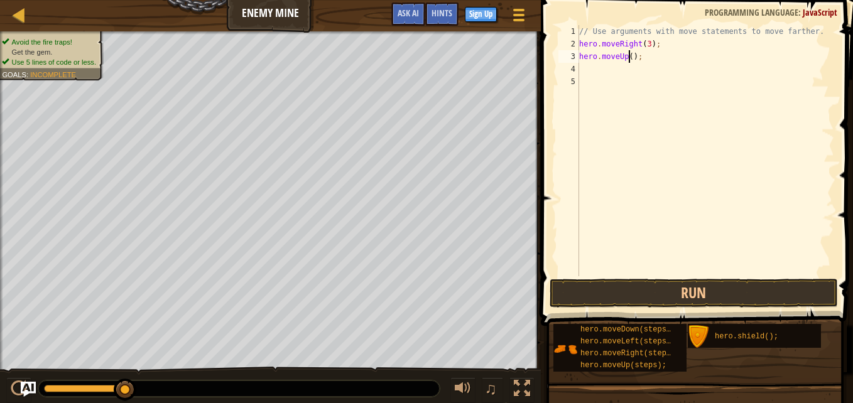
click at [629, 57] on div "// Use arguments with move statements to move farther. hero . moveRight ( 3 ) ;…" at bounding box center [704, 163] width 257 height 276
type textarea "hero.moveUp(2);"
click at [596, 68] on div "// Use arguments with move statements to move farther. hero . moveRight ( 3 ) ;…" at bounding box center [704, 163] width 257 height 276
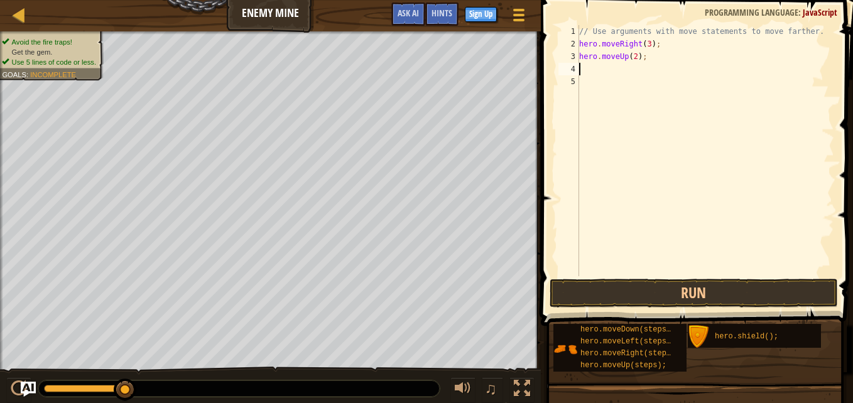
type textarea "h"
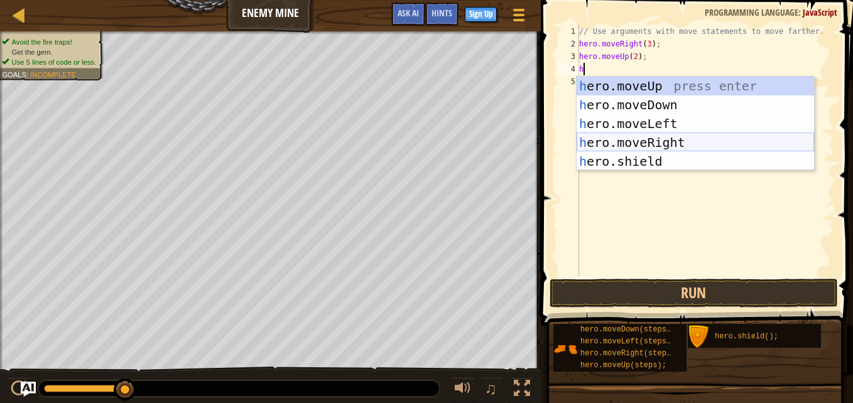
click at [648, 139] on div "h ero.moveUp press enter h ero.moveDown press enter h ero.moveLeft press enter …" at bounding box center [694, 143] width 237 height 132
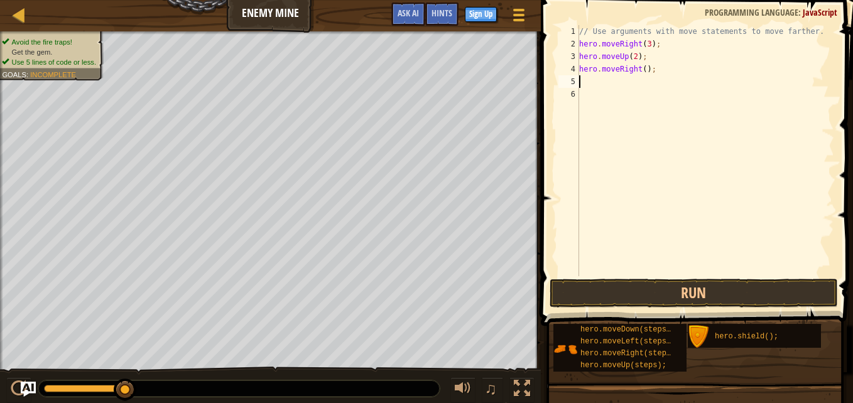
click at [640, 70] on div "// Use arguments with move statements to move farther. hero . moveRight ( 3 ) ;…" at bounding box center [704, 163] width 257 height 276
click at [650, 65] on div "// Use arguments with move statements to move farther. hero . moveRight ( 3 ) ;…" at bounding box center [704, 163] width 257 height 276
type textarea "h"
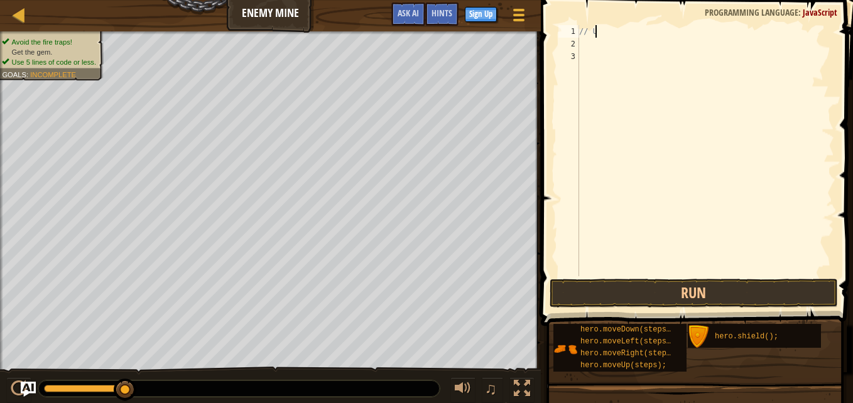
type textarea "/"
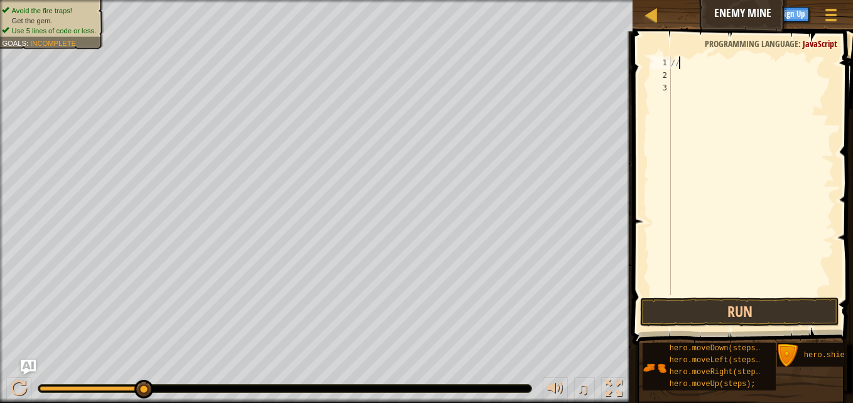
scroll to position [6, 1]
type textarea "//hi."
click at [683, 71] on div "//hi." at bounding box center [751, 189] width 166 height 264
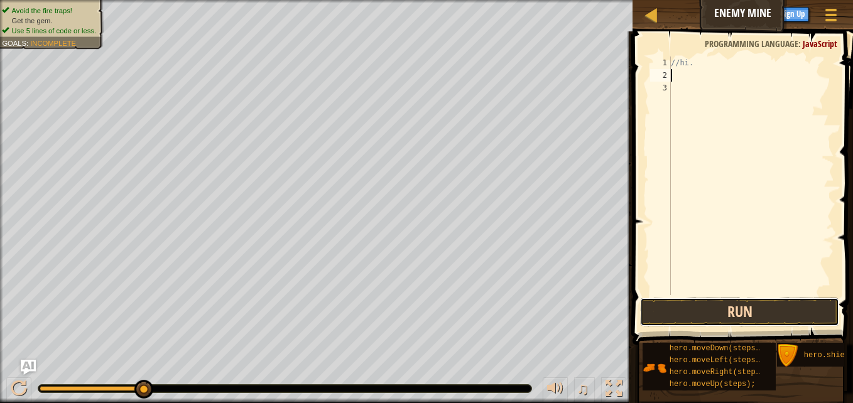
click at [703, 310] on button "Run" at bounding box center [739, 312] width 199 height 29
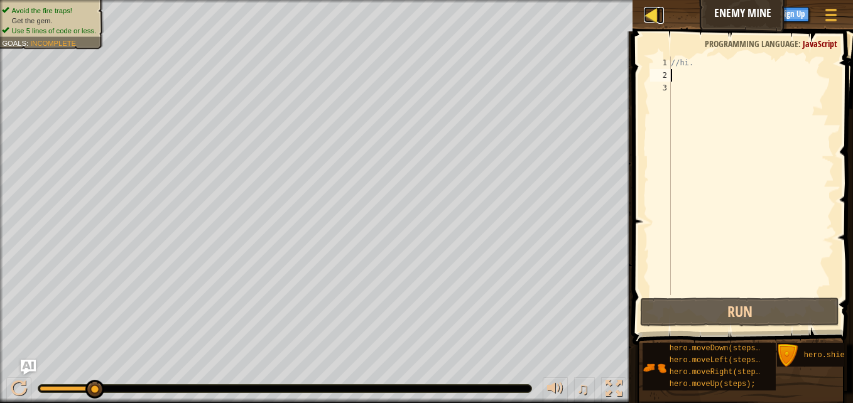
click at [654, 16] on div at bounding box center [652, 15] width 16 height 16
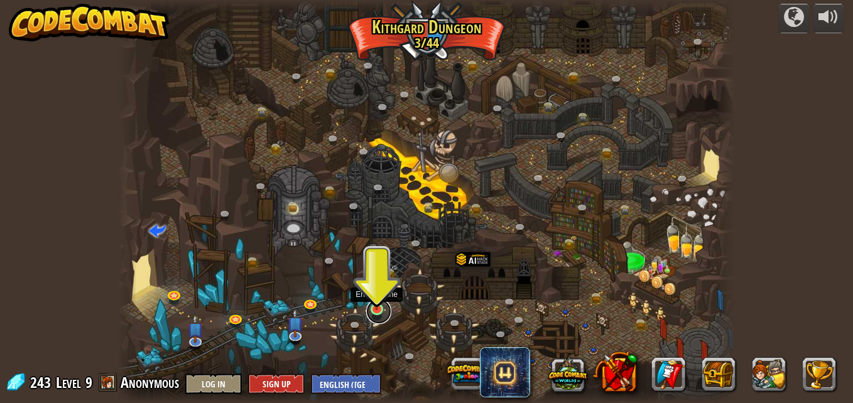
click at [376, 316] on link at bounding box center [378, 311] width 25 height 25
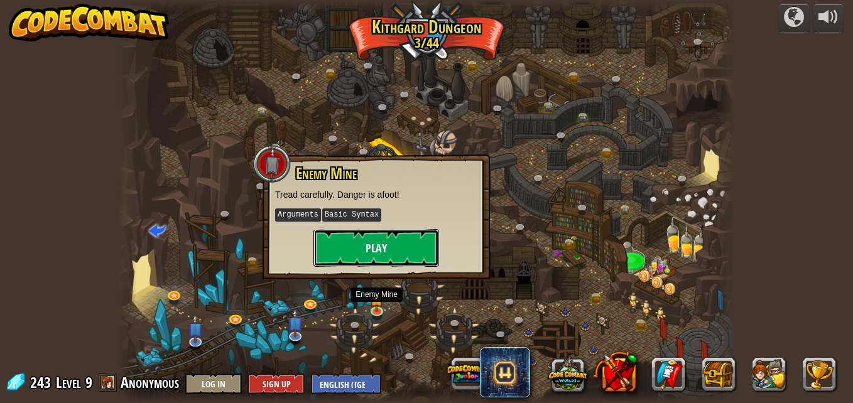
click at [392, 240] on button "Play" at bounding box center [376, 248] width 126 height 38
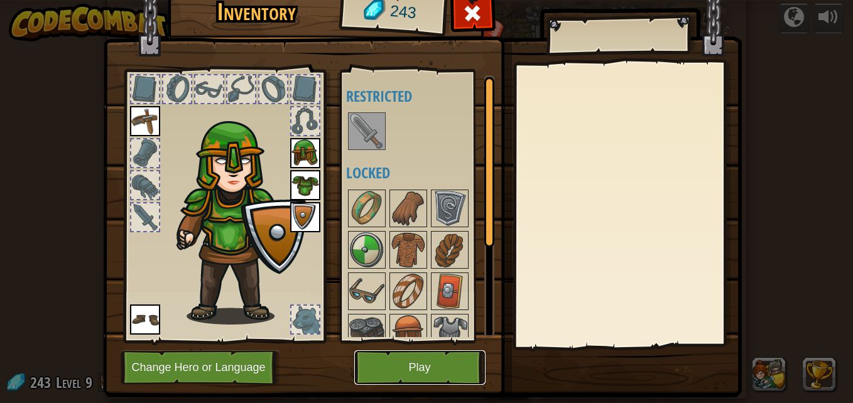
click at [420, 362] on button "Play" at bounding box center [419, 367] width 131 height 35
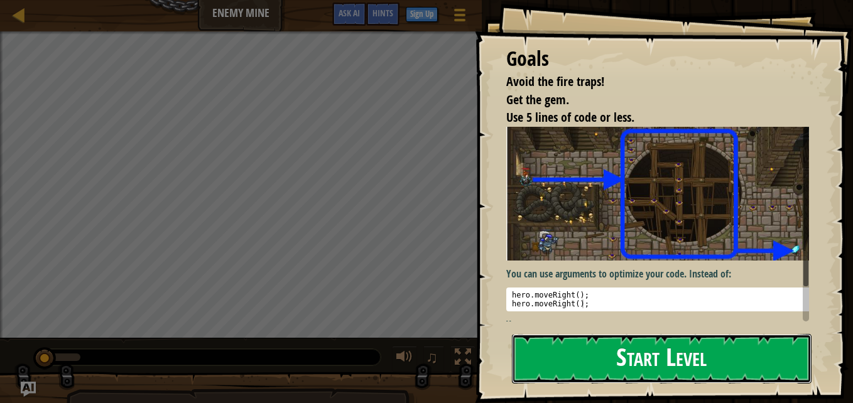
drag, startPoint x: 542, startPoint y: 365, endPoint x: 539, endPoint y: 357, distance: 8.5
click at [542, 365] on button "Start Level" at bounding box center [662, 359] width 300 height 50
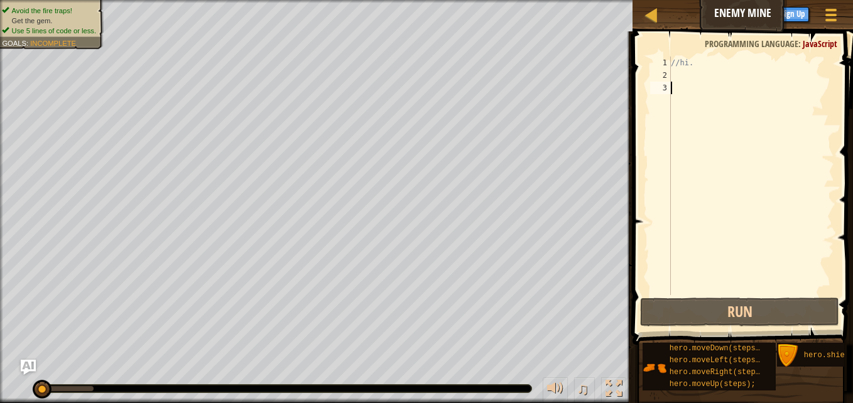
click at [673, 76] on div "//hi." at bounding box center [751, 189] width 166 height 264
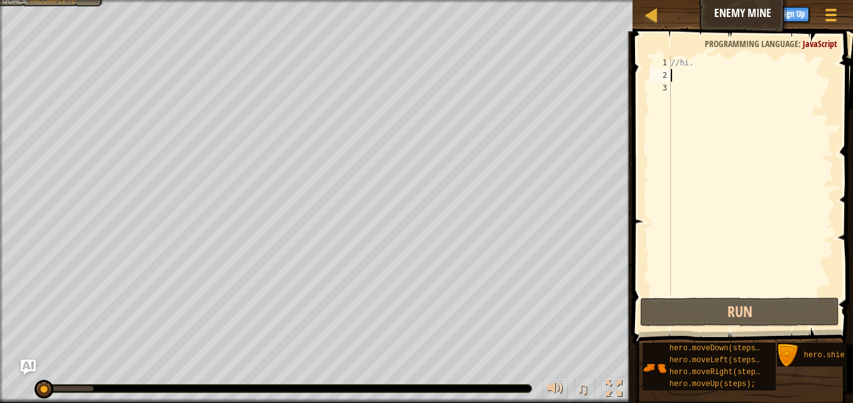
click at [674, 89] on div "//hi." at bounding box center [751, 189] width 166 height 264
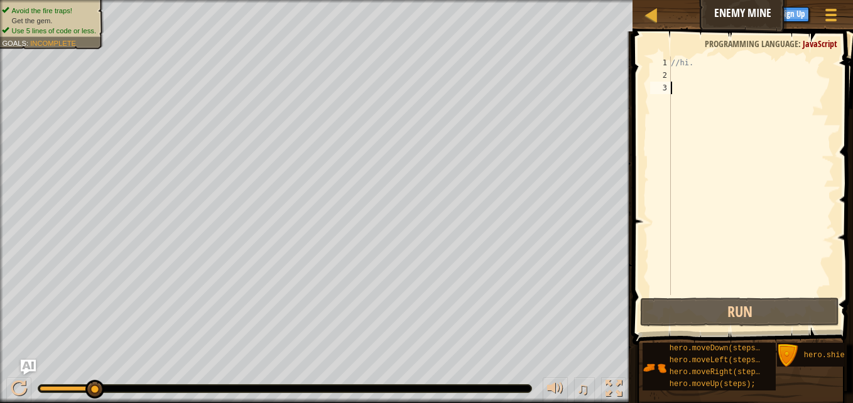
click at [679, 79] on div "//hi." at bounding box center [751, 189] width 166 height 264
type textarea "/"
type textarea "h"
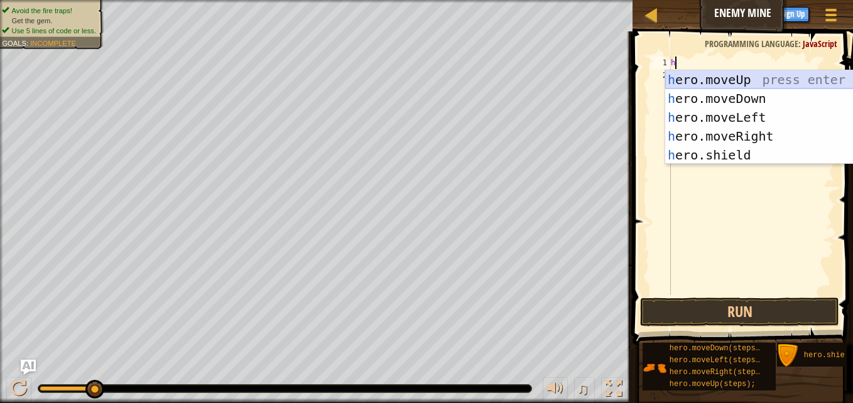
click at [733, 81] on div "h ero.moveUp press enter h ero.moveDown press enter h ero.moveLeft press enter …" at bounding box center [783, 136] width 237 height 132
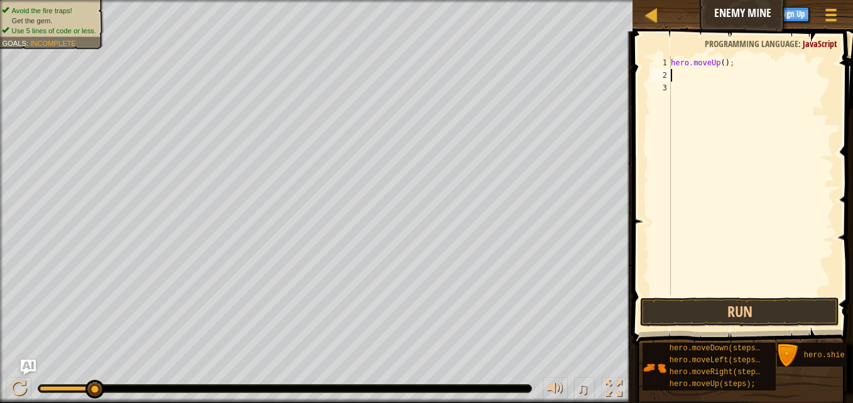
click at [713, 62] on div "hero . moveUp ( ) ;" at bounding box center [751, 189] width 166 height 264
click at [728, 62] on div "hero . moveUp ( ) ;" at bounding box center [751, 189] width 166 height 264
type textarea "h"
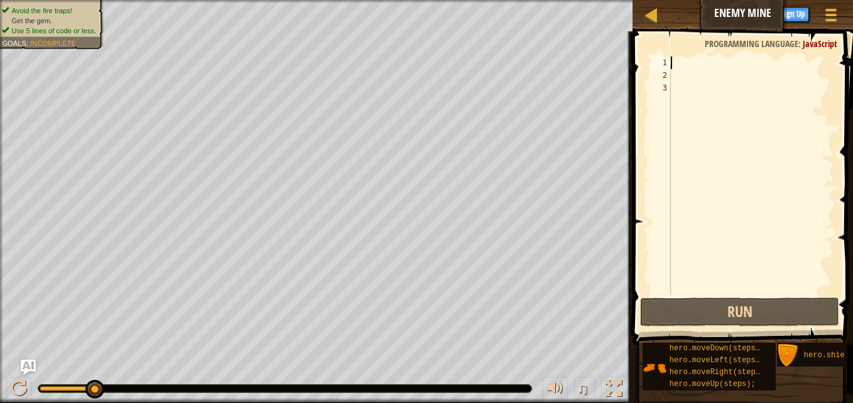
type textarea "h"
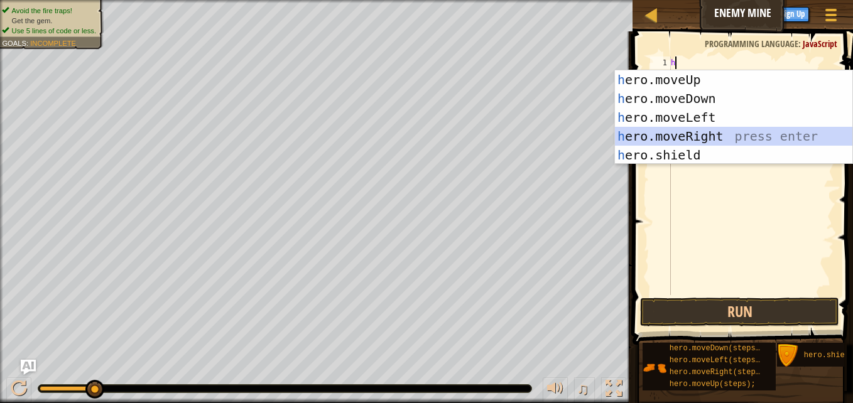
click at [681, 136] on div "h ero.moveUp press enter h ero.moveDown press enter h ero.moveLeft press enter …" at bounding box center [733, 136] width 237 height 132
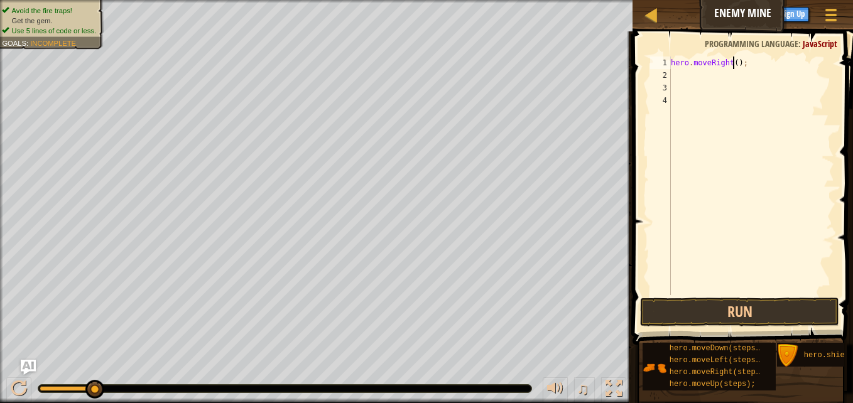
click at [733, 62] on div "hero . moveRight ( ) ;" at bounding box center [751, 189] width 166 height 264
type textarea "hero.moveRight(3);"
click at [681, 77] on div "hero . moveRight ( 3 ) ;" at bounding box center [751, 189] width 166 height 264
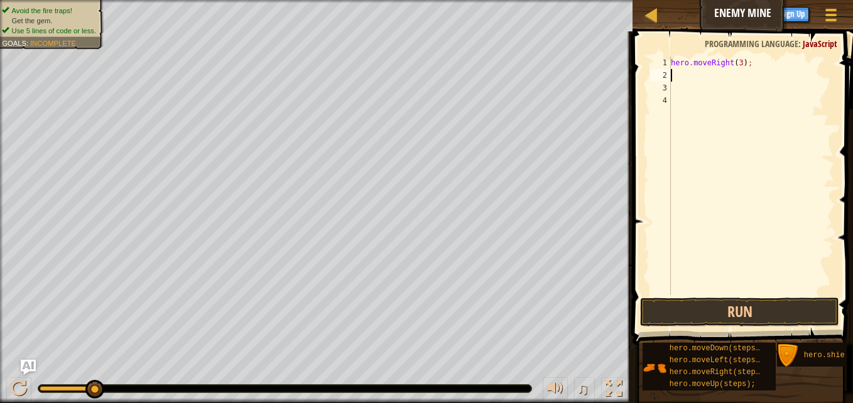
type textarea "h"
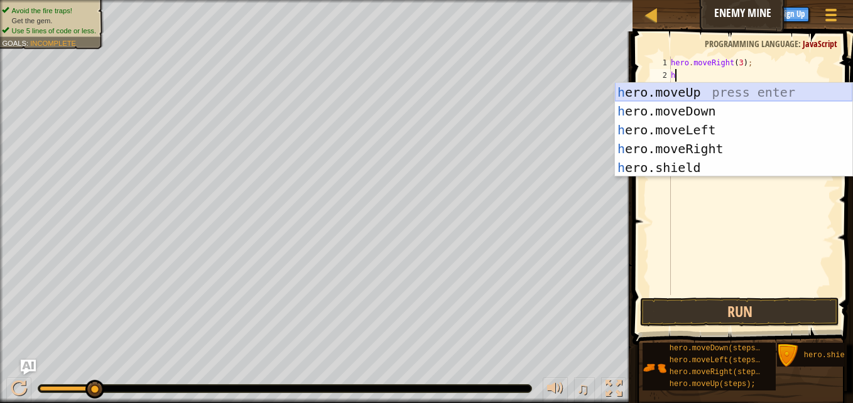
click at [680, 89] on div "h ero.moveUp press enter h ero.moveDown press enter h ero.moveLeft press enter …" at bounding box center [733, 149] width 237 height 132
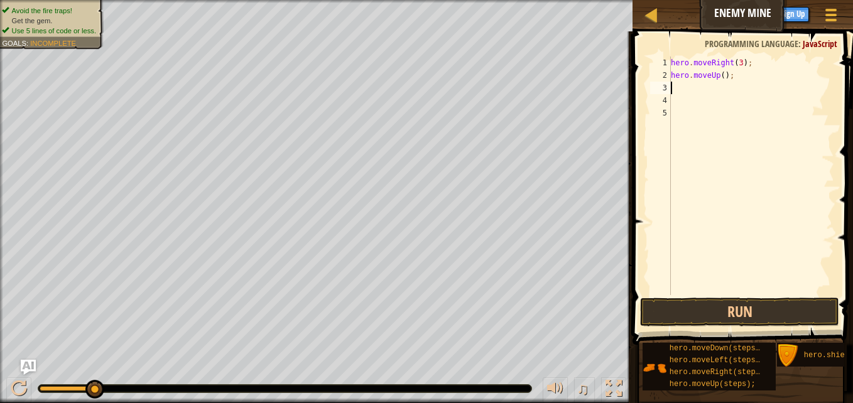
click at [718, 77] on div "hero . moveRight ( 3 ) ; hero . moveUp ( ) ;" at bounding box center [751, 189] width 166 height 264
click at [720, 80] on div "hero . moveRight ( 3 ) ; hero . moveUp ( ) ;" at bounding box center [751, 189] width 166 height 264
type textarea "hero.moveUp(1);"
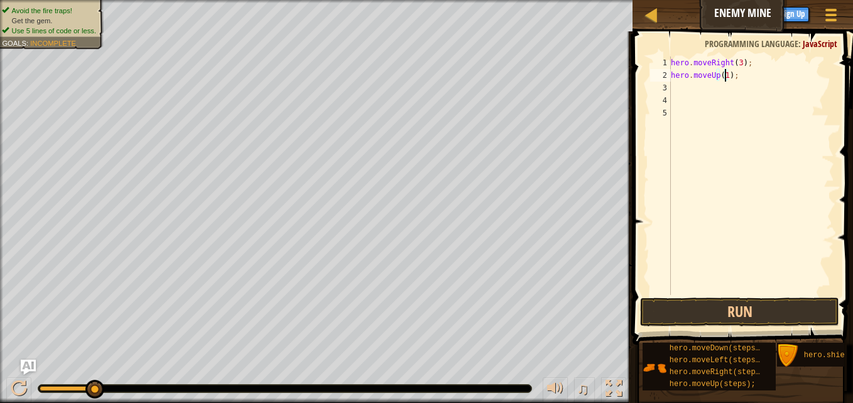
click at [708, 91] on div "hero . moveRight ( 3 ) ; hero . moveUp ( 1 ) ;" at bounding box center [751, 189] width 166 height 264
type textarea "h"
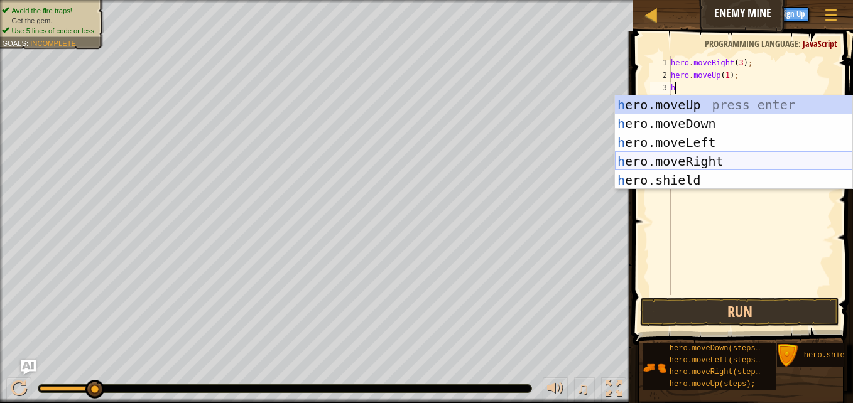
click at [698, 167] on div "h ero.moveUp press enter h ero.moveDown press enter h ero.moveLeft press enter …" at bounding box center [733, 161] width 237 height 132
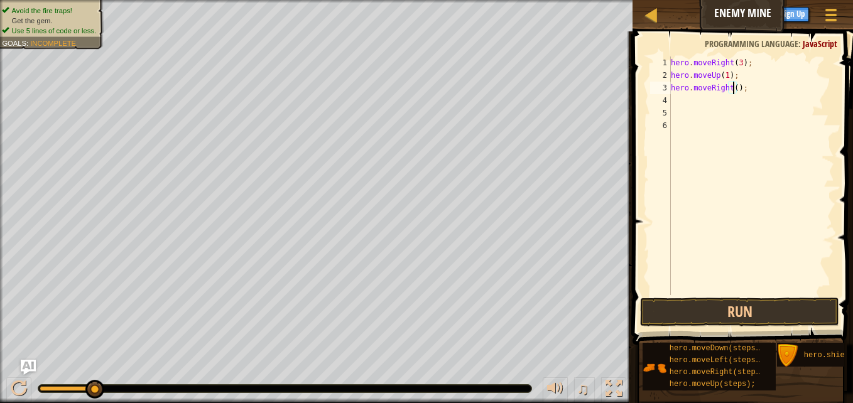
click at [731, 84] on div "hero . moveRight ( 3 ) ; hero . moveUp ( 1 ) ; hero . moveRight ( ) ;" at bounding box center [751, 189] width 166 height 264
type textarea "hero.moveRight(1);"
click at [693, 102] on div "hero . moveRight ( 3 ) ; hero . moveUp ( 1 ) ; hero . moveRight ( 1 ) ;" at bounding box center [751, 189] width 166 height 264
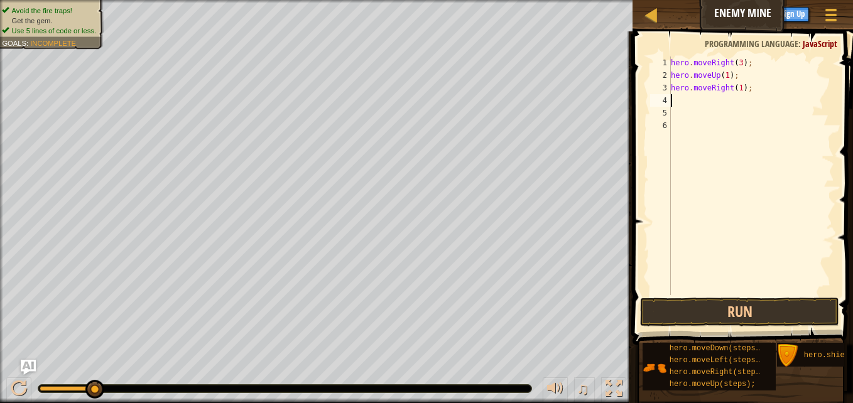
type textarea "h"
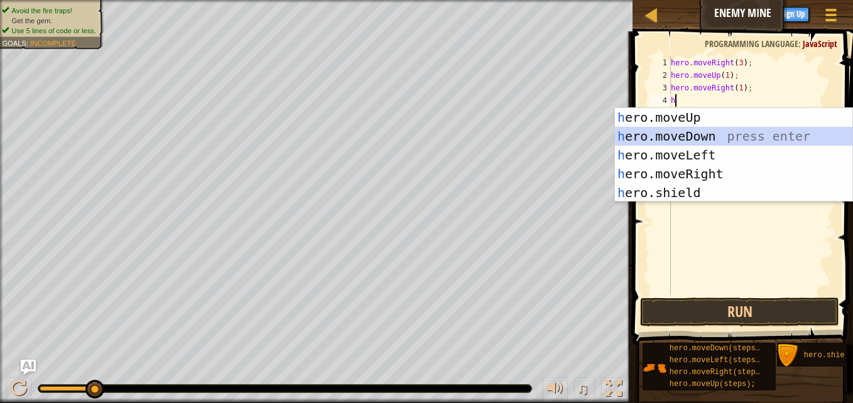
click at [681, 137] on div "h ero.moveUp press enter h ero.moveDown press enter h ero.moveLeft press enter …" at bounding box center [733, 174] width 237 height 132
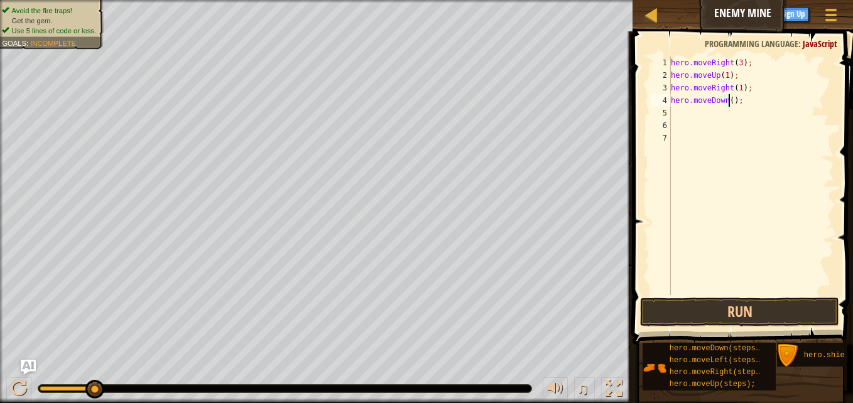
click at [729, 99] on div "hero . moveRight ( 3 ) ; hero . moveUp ( 1 ) ; hero . moveRight ( 1 ) ; hero . …" at bounding box center [751, 189] width 166 height 264
type textarea "hero.moveDown(3);"
click at [679, 110] on div "hero . moveRight ( 3 ) ; hero . moveUp ( 1 ) ; hero . moveRight ( 1 ) ; hero . …" at bounding box center [751, 189] width 166 height 264
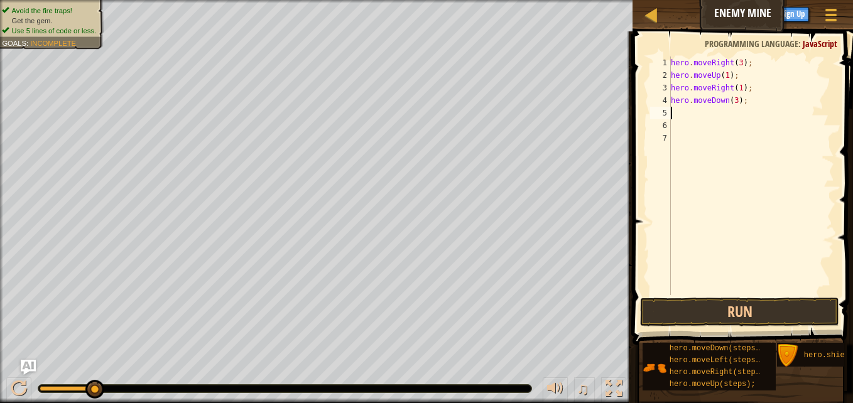
type textarea "h"
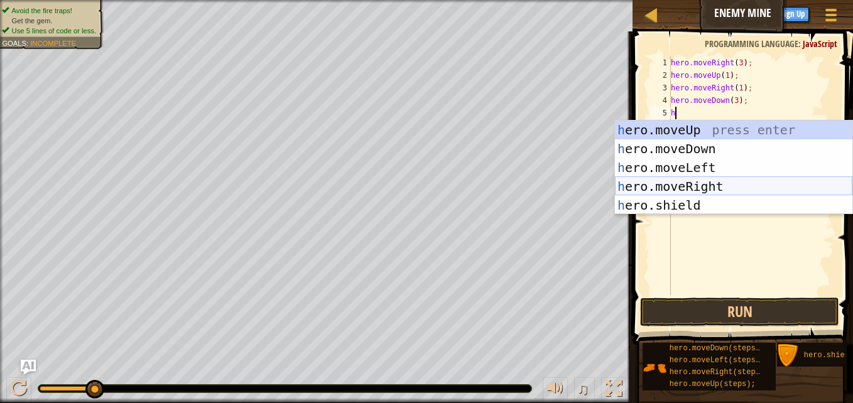
click at [684, 186] on div "h ero.moveUp press enter h ero.moveDown press enter h ero.moveLeft press enter …" at bounding box center [733, 187] width 237 height 132
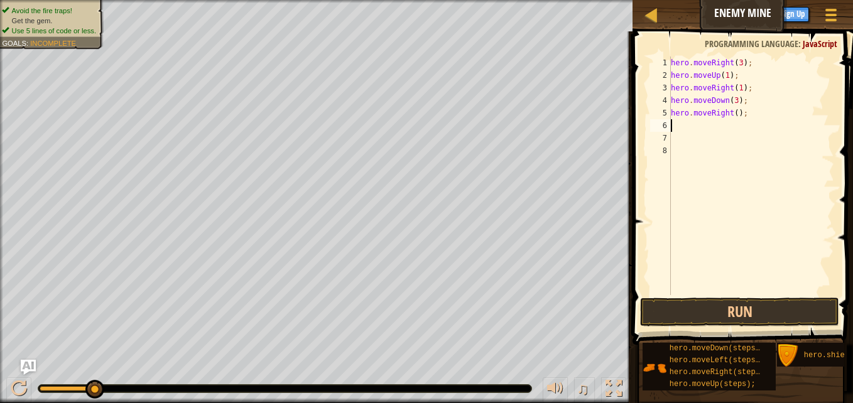
click at [731, 112] on div "hero . moveRight ( 3 ) ; hero . moveUp ( 1 ) ; hero . moveRight ( 1 ) ; hero . …" at bounding box center [751, 189] width 166 height 264
type textarea "hero.moveRight(2);"
click at [727, 320] on button "Run" at bounding box center [739, 312] width 199 height 29
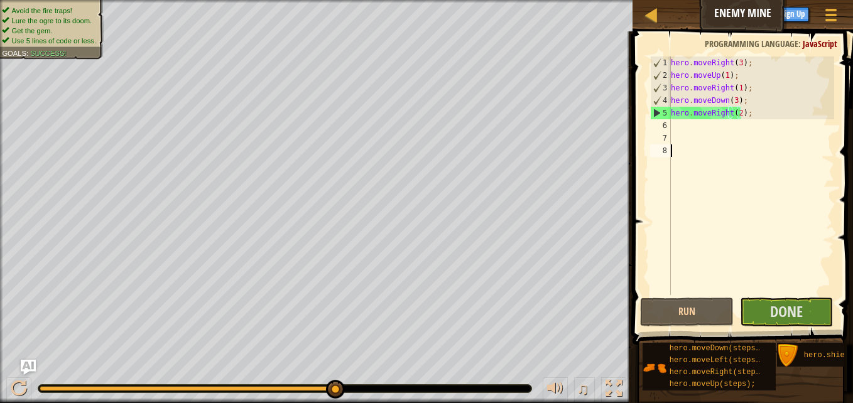
click at [765, 292] on div "hero . moveRight ( 3 ) ; hero . moveUp ( 1 ) ; hero . moveRight ( 1 ) ; hero . …" at bounding box center [751, 189] width 166 height 264
click at [767, 310] on button "Done" at bounding box center [787, 312] width 94 height 29
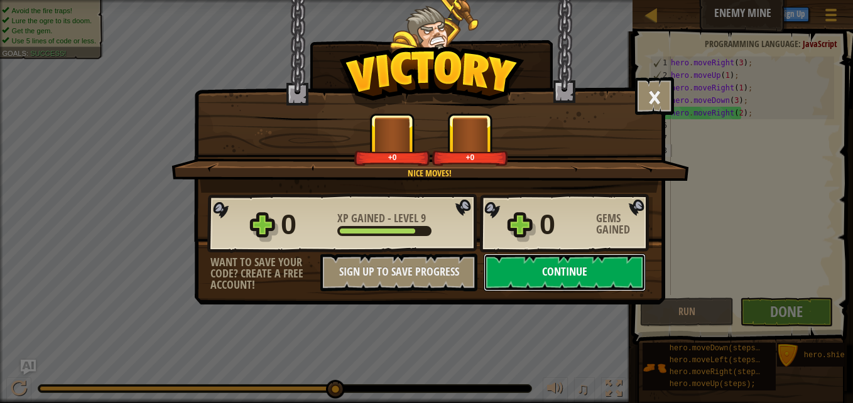
click at [587, 264] on button "Continue" at bounding box center [564, 273] width 162 height 38
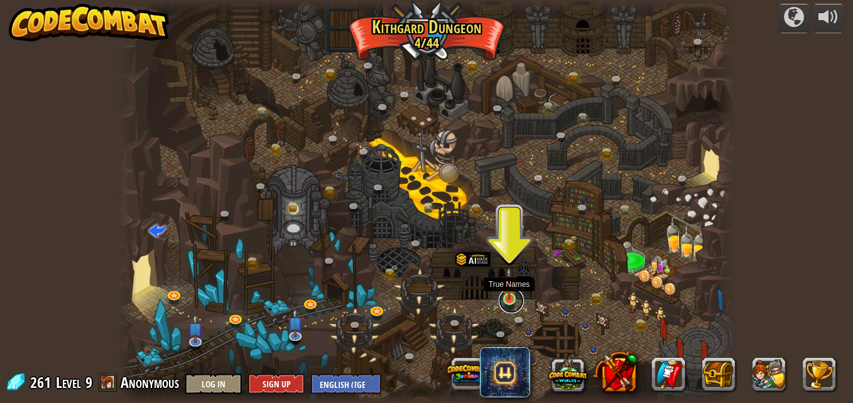
click at [508, 305] on link at bounding box center [511, 300] width 25 height 25
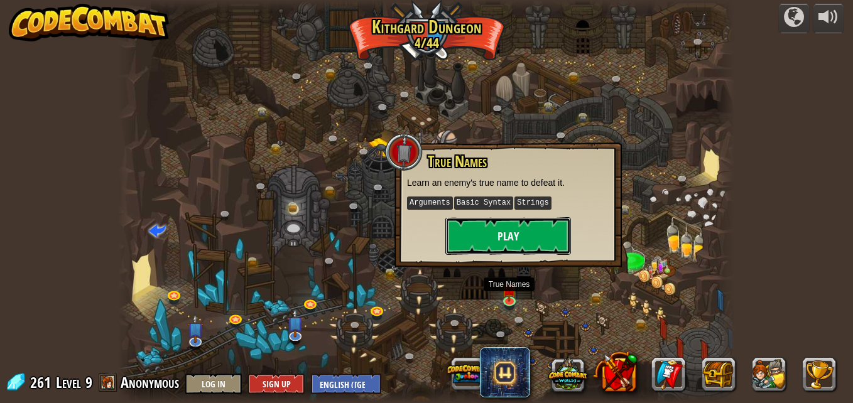
click at [513, 242] on button "Play" at bounding box center [508, 236] width 126 height 38
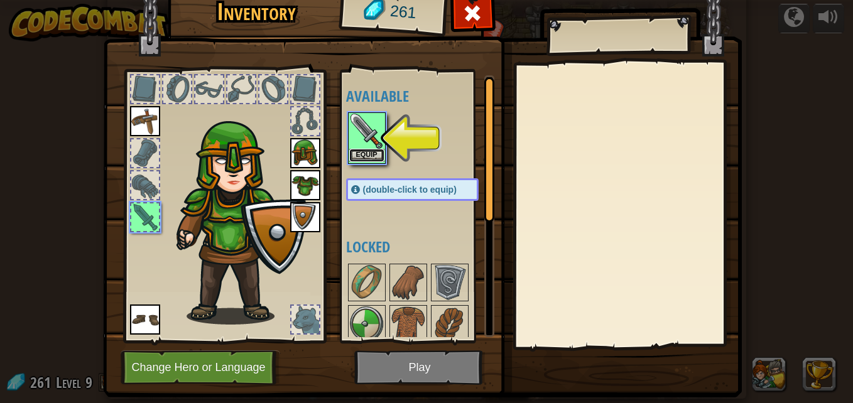
click at [362, 157] on button "Equip" at bounding box center [366, 155] width 35 height 13
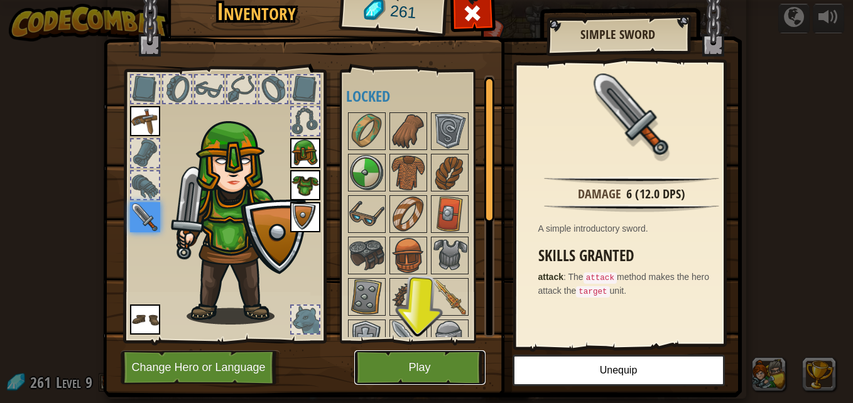
click at [450, 367] on button "Play" at bounding box center [419, 367] width 131 height 35
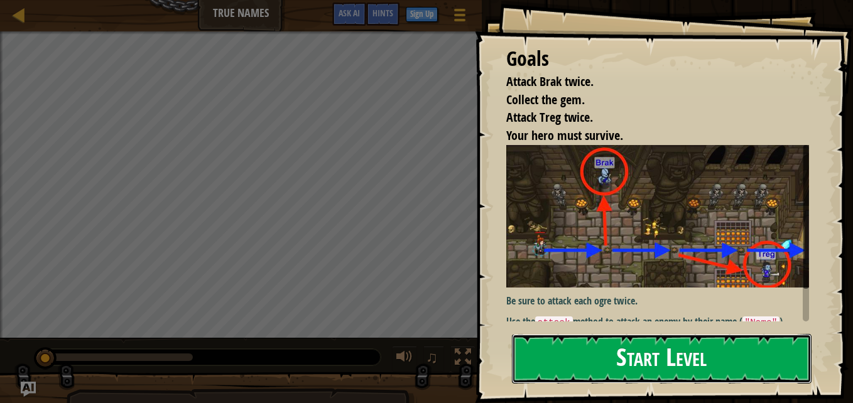
click at [635, 358] on button "Start Level" at bounding box center [662, 359] width 300 height 50
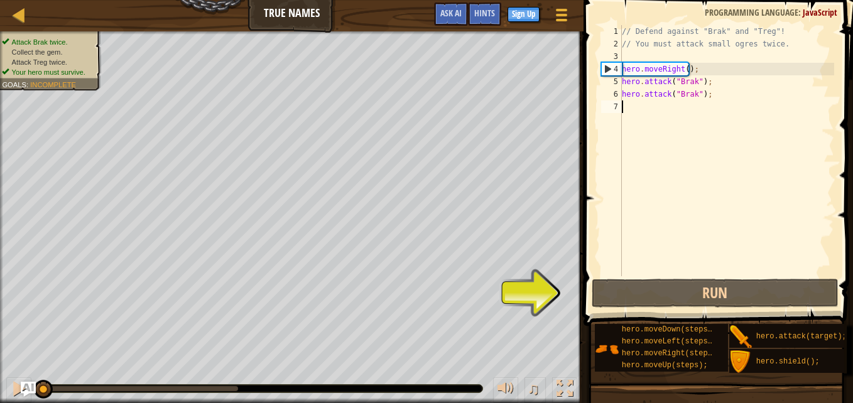
click at [672, 107] on div "// Defend against "Brak" and "Treg"! // You must attack small ogres twice. hero…" at bounding box center [726, 163] width 215 height 276
drag, startPoint x: 628, startPoint y: 84, endPoint x: 632, endPoint y: 90, distance: 7.7
click at [632, 90] on div "// Defend against "Brak" and "Treg"! // You must attack small ogres twice. hero…" at bounding box center [726, 163] width 215 height 276
type textarea "hero.attack("Brak"); hero.attack("Brak");"
click at [668, 122] on div "// Defend against "Brak" and "Treg"! // You must attack small ogres twice. hero…" at bounding box center [726, 163] width 215 height 276
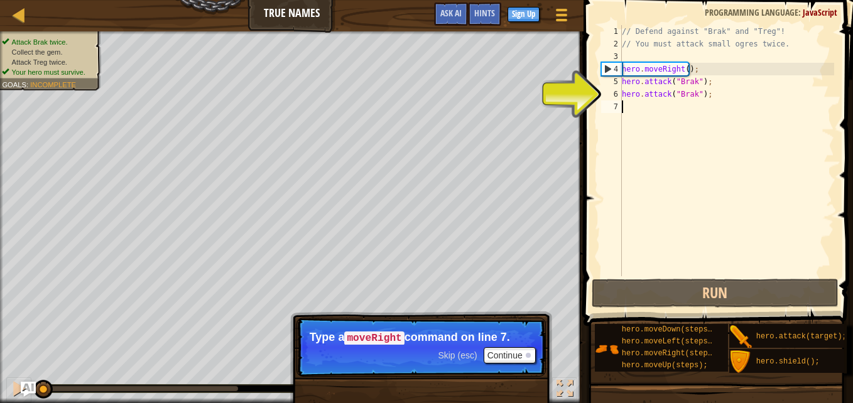
click at [684, 67] on div "// Defend against "Brak" and "Treg"! // You must attack small ogres twice. hero…" at bounding box center [726, 163] width 215 height 276
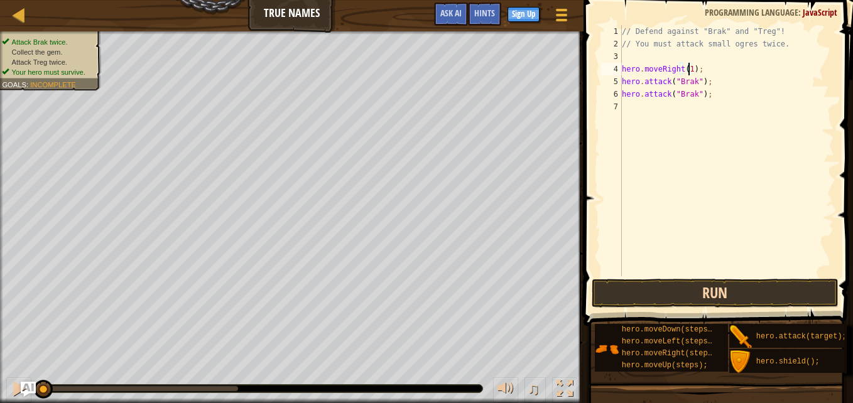
type textarea "hero.moveRight(1);"
click at [664, 294] on button "Run" at bounding box center [714, 293] width 247 height 29
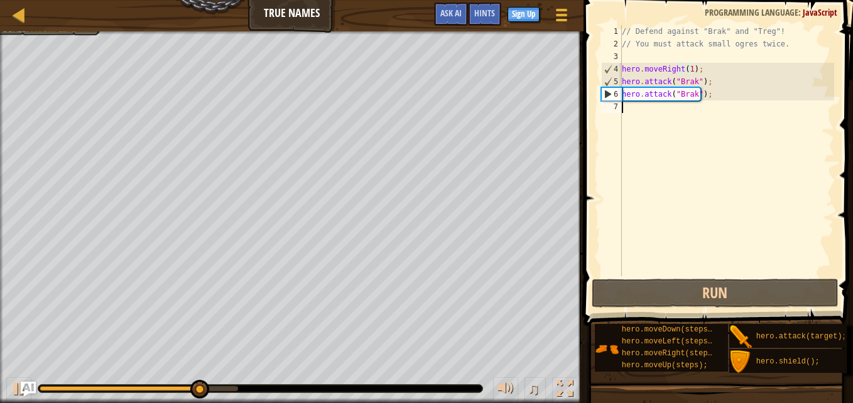
click at [659, 107] on div "// Defend against "Brak" and "Treg"! // You must attack small ogres twice. hero…" at bounding box center [726, 163] width 215 height 276
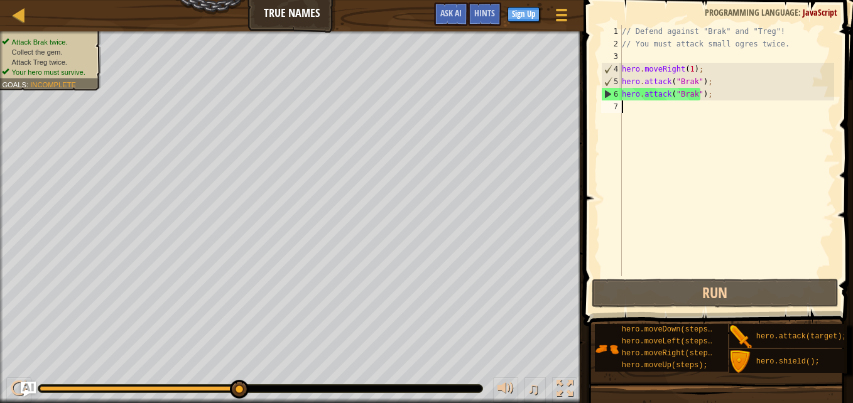
type textarea "h"
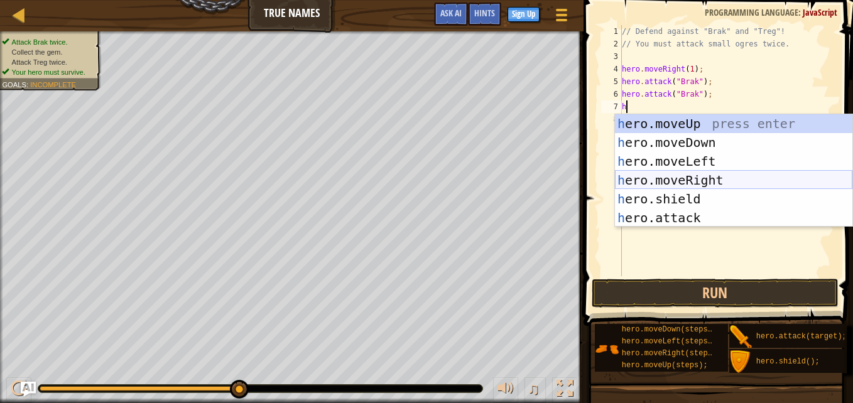
click at [710, 180] on div "h ero.moveUp press enter h ero.moveDown press enter h ero.moveLeft press enter …" at bounding box center [733, 189] width 237 height 151
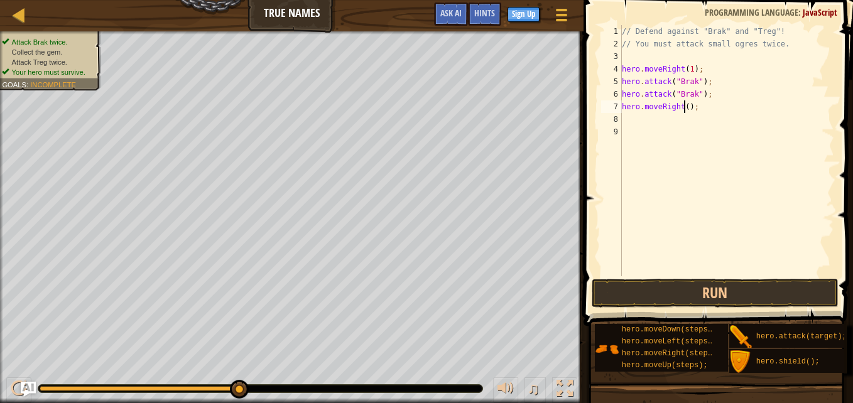
click at [683, 104] on div "// Defend against "Brak" and "Treg"! // You must attack small ogres twice. hero…" at bounding box center [726, 163] width 215 height 276
type textarea "hero.moveRight(2);"
click at [666, 117] on div "// Defend against "Brak" and "Treg"! // You must attack small ogres twice. hero…" at bounding box center [726, 163] width 215 height 276
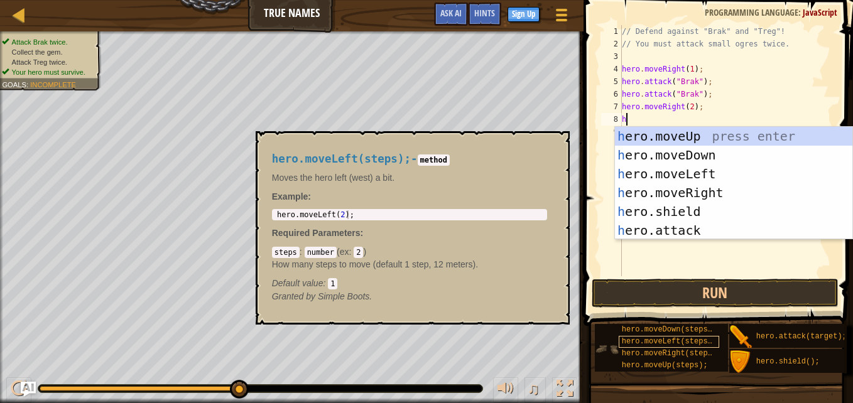
scroll to position [0, 0]
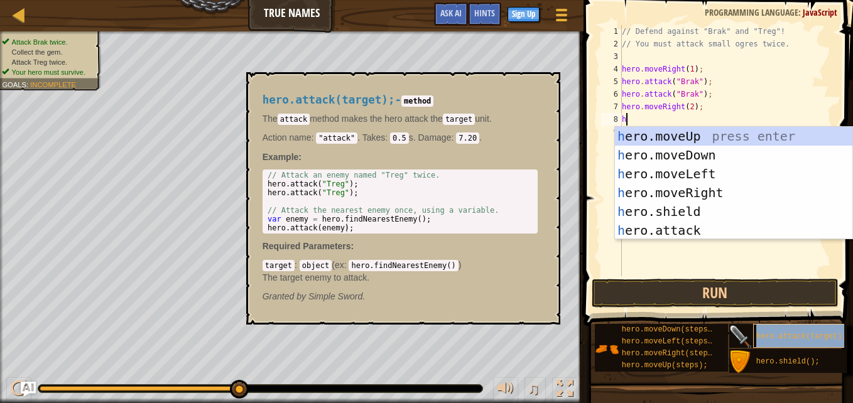
click at [763, 332] on span "hero.attack(target);" at bounding box center [801, 336] width 90 height 9
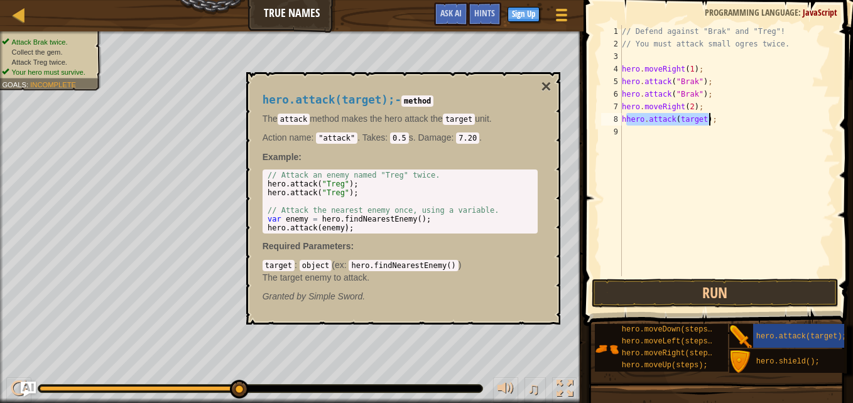
click at [625, 118] on div "// Defend against "Brak" and "Treg"! // You must attack small ogres twice. hero…" at bounding box center [726, 150] width 215 height 251
click at [696, 123] on div "// Defend against "Brak" and "Treg"! // You must attack small ogres twice. hero…" at bounding box center [726, 163] width 215 height 276
click at [544, 84] on button "×" at bounding box center [546, 87] width 10 height 18
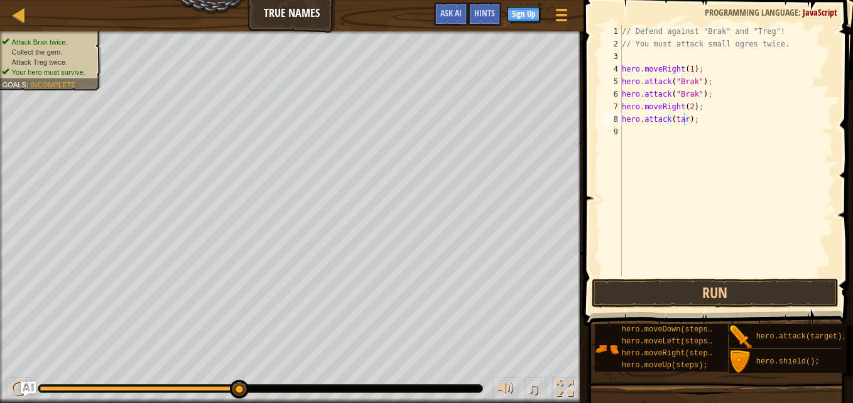
click at [681, 121] on div "// Defend against "Brak" and "Treg"! // You must attack small ogres twice. hero…" at bounding box center [726, 163] width 215 height 276
click at [682, 116] on div "// Defend against "Brak" and "Treg"! // You must attack small ogres twice. hero…" at bounding box center [726, 163] width 215 height 276
type textarea "hero.attack(Treg);"
click at [637, 131] on div "// Defend against "Brak" and "Treg"! // You must attack small ogres twice. hero…" at bounding box center [726, 163] width 215 height 276
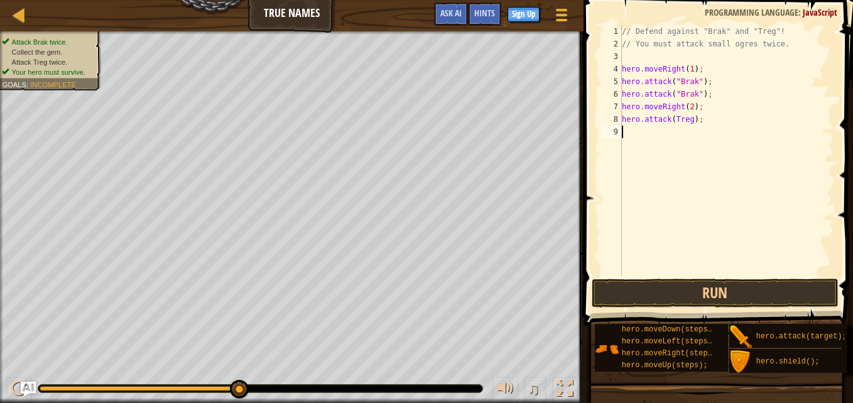
scroll to position [6, 0]
drag, startPoint x: 676, startPoint y: 132, endPoint x: 699, endPoint y: 131, distance: 23.9
click at [699, 131] on div "// Defend against "Brak" and "Treg"! // You must attack small ogres twice. hero…" at bounding box center [728, 163] width 211 height 276
drag, startPoint x: 675, startPoint y: 118, endPoint x: 691, endPoint y: 121, distance: 16.0
click at [691, 121] on div "// Defend against "Brak" and "Treg"! // You must attack small ogres twice. hero…" at bounding box center [728, 163] width 211 height 276
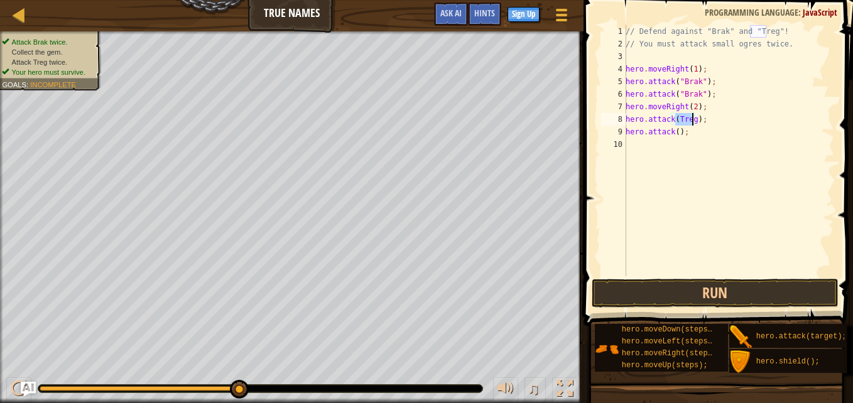
type textarea "hero.attack();"
click at [674, 119] on div "// Defend against "Brak" and "Treg"! // You must attack small ogres twice. hero…" at bounding box center [728, 163] width 211 height 276
click at [701, 295] on button "Run" at bounding box center [714, 293] width 247 height 29
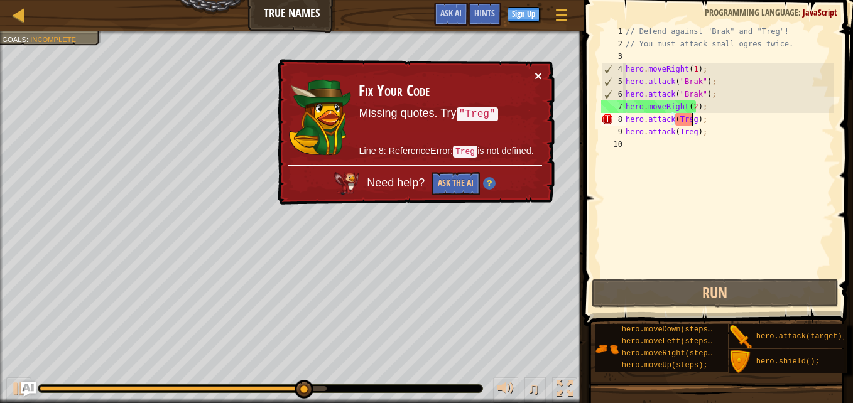
click at [540, 69] on button "×" at bounding box center [538, 75] width 8 height 13
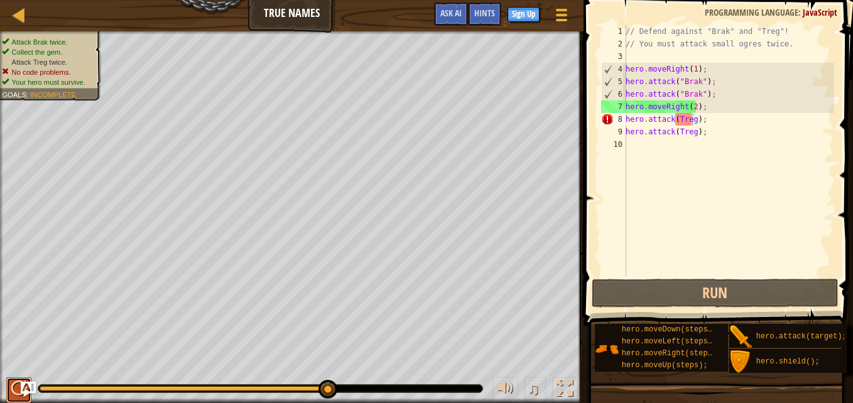
click at [8, 385] on button at bounding box center [18, 390] width 25 height 26
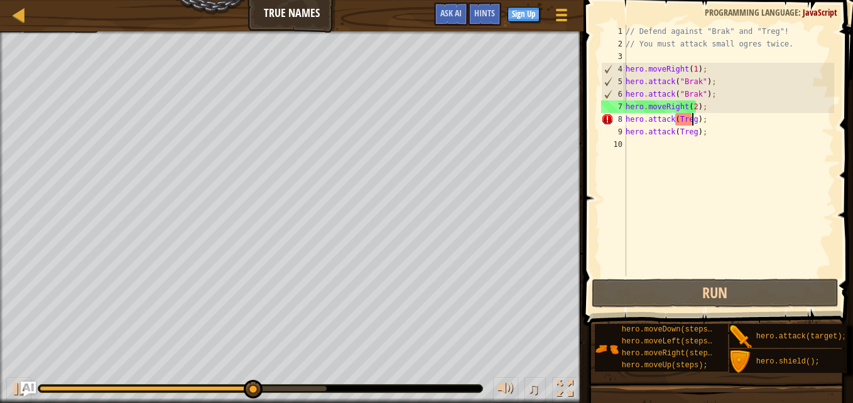
click at [699, 130] on div "// Defend against "Brak" and "Treg"! // You must attack small ogres twice. hero…" at bounding box center [728, 163] width 211 height 276
click at [688, 122] on div "// Defend against "Brak" and "Treg"! // You must attack small ogres twice. hero…" at bounding box center [728, 163] width 211 height 276
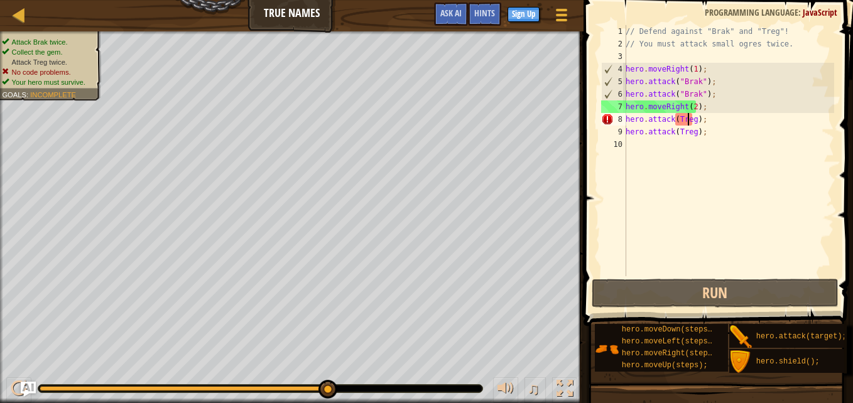
click at [693, 116] on div "// Defend against "Brak" and "Treg"! // You must attack small ogres twice. hero…" at bounding box center [728, 163] width 211 height 276
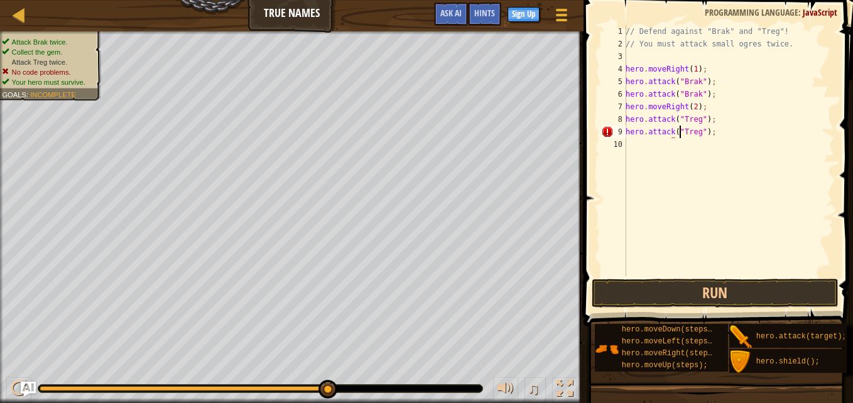
scroll to position [6, 4]
type textarea "hero.attack("Treg");"
click at [773, 286] on button "Run" at bounding box center [714, 293] width 247 height 29
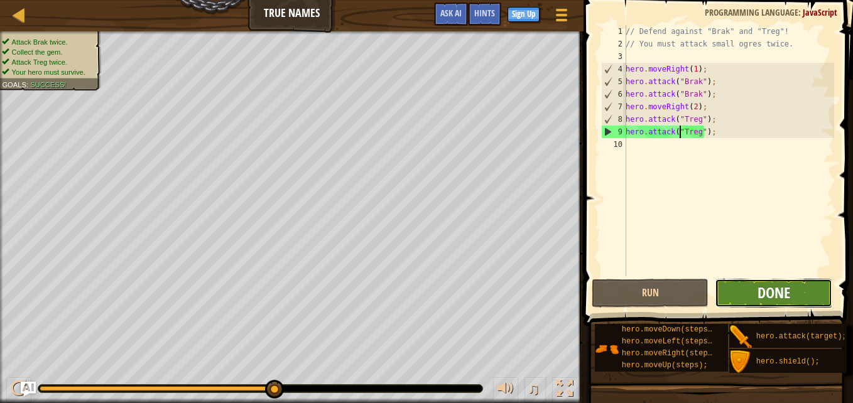
click at [789, 300] on span "Done" at bounding box center [773, 293] width 33 height 20
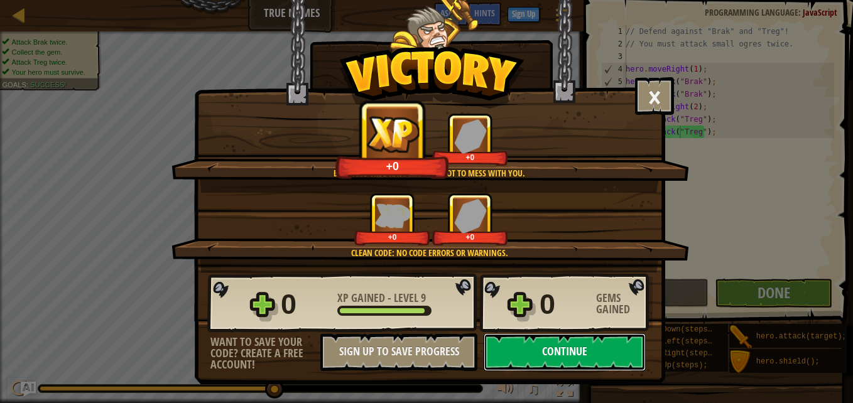
click at [544, 357] on button "Continue" at bounding box center [564, 352] width 162 height 38
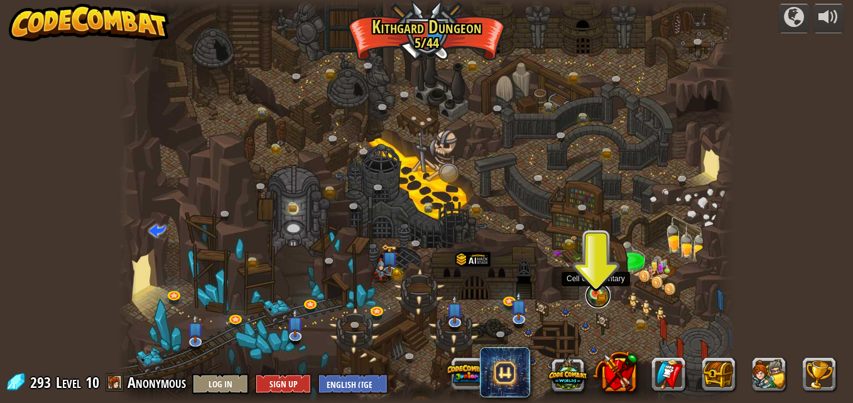
click at [602, 299] on link at bounding box center [597, 295] width 25 height 25
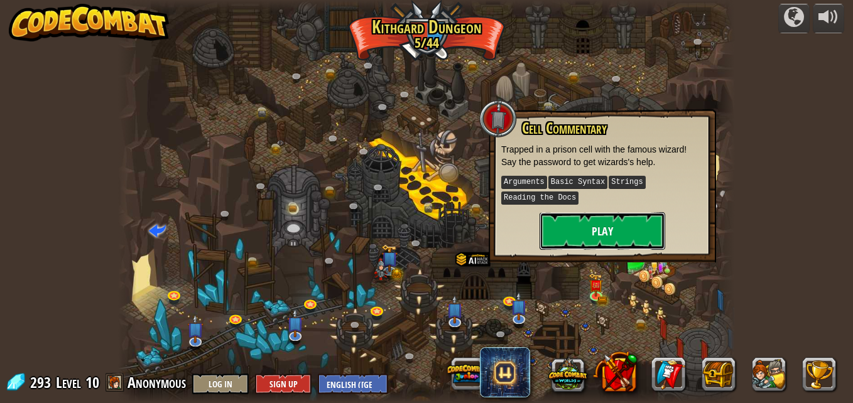
click at [596, 237] on button "Play" at bounding box center [602, 231] width 126 height 38
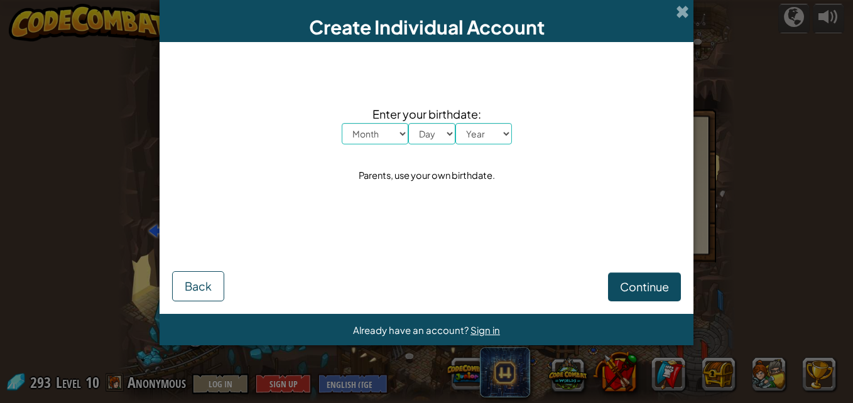
click at [689, 9] on div "Create Individual Account" at bounding box center [426, 21] width 534 height 42
click at [681, 11] on span at bounding box center [682, 11] width 13 height 13
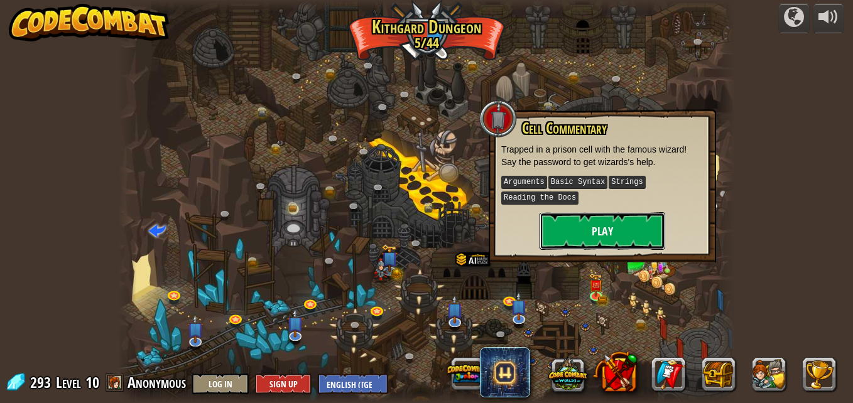
click at [634, 219] on button "Play" at bounding box center [602, 231] width 126 height 38
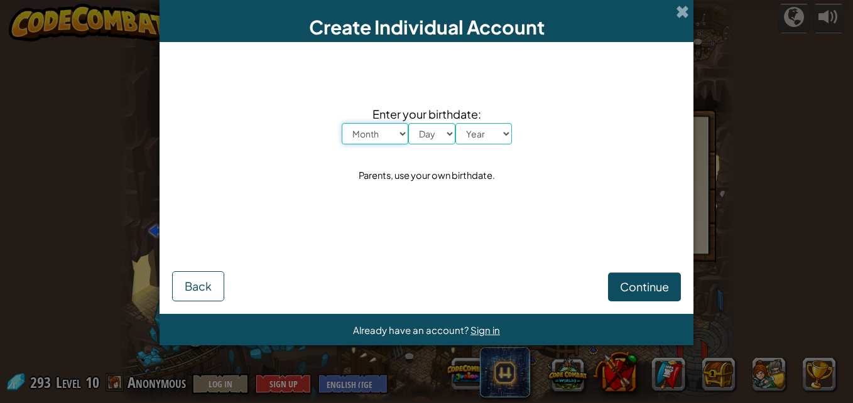
click at [401, 131] on select "Month January February March April May June July August September October Novem…" at bounding box center [375, 133] width 67 height 21
select select "11"
click at [342, 123] on select "Month January February March April May June July August September October Novem…" at bounding box center [375, 133] width 67 height 21
click at [449, 132] on select "Day 1 2 3 4 5 6 7 8 9 10 11 12 13 14 15 16 17 18 19 20 21 22 23 24 25 26 27 28 …" at bounding box center [431, 133] width 47 height 21
select select "22"
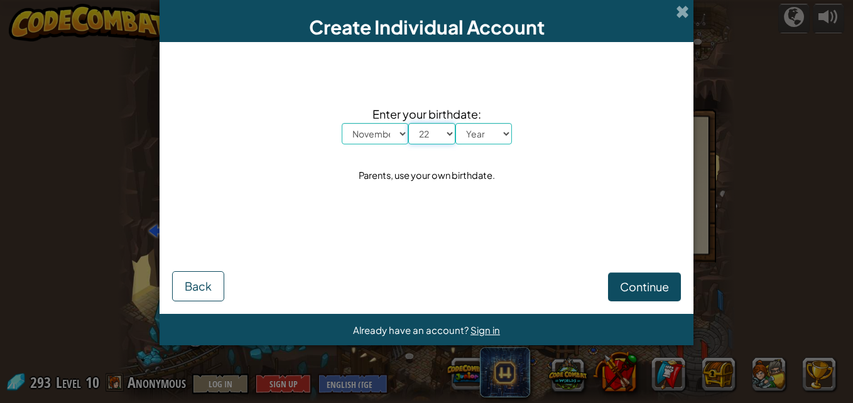
click at [408, 123] on select "Day 1 2 3 4 5 6 7 8 9 10 11 12 13 14 15 16 17 18 19 20 21 22 23 24 25 26 27 28 …" at bounding box center [431, 133] width 47 height 21
click at [507, 129] on select "Year 2025 2024 2023 2022 2021 2020 2019 2018 2017 2016 2015 2014 2013 2012 2011…" at bounding box center [483, 133] width 57 height 21
select select "2007"
click at [455, 123] on select "Year 2025 2024 2023 2022 2021 2020 2019 2018 2017 2016 2015 2014 2013 2012 2011…" at bounding box center [483, 133] width 57 height 21
click at [630, 294] on span "Continue" at bounding box center [644, 286] width 49 height 14
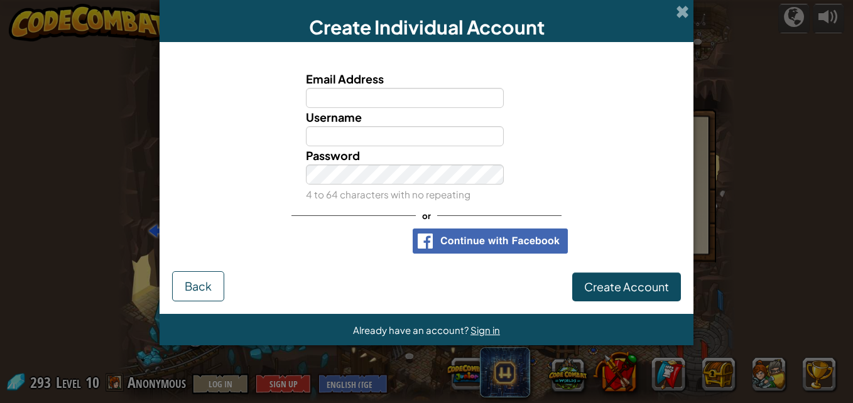
click at [445, 91] on input "Email Address" at bounding box center [405, 98] width 198 height 20
type input "[PERSON_NAME][EMAIL_ADDRESS][DOMAIN_NAME]"
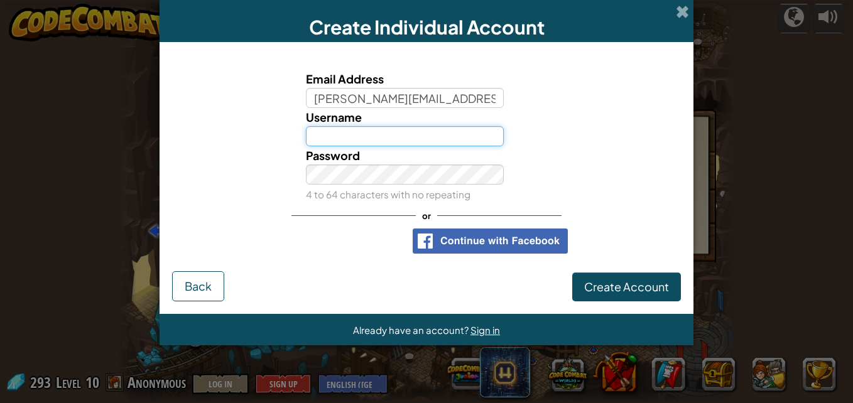
click at [440, 129] on input "Username" at bounding box center [405, 136] width 198 height 20
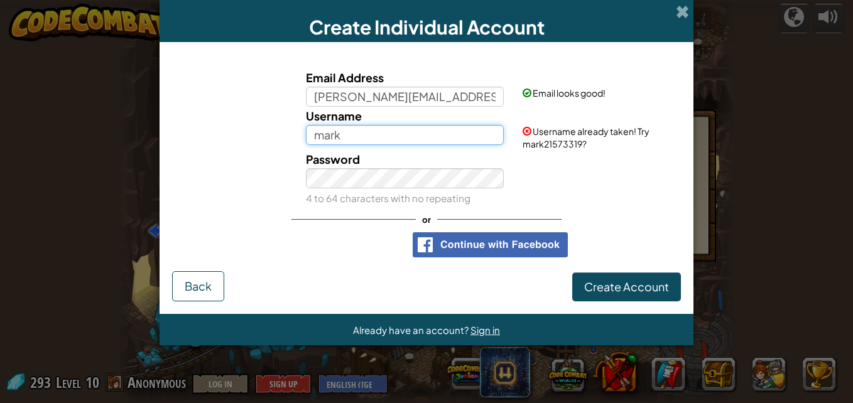
click at [418, 131] on input "mark" at bounding box center [405, 135] width 198 height 20
type input "mark2k"
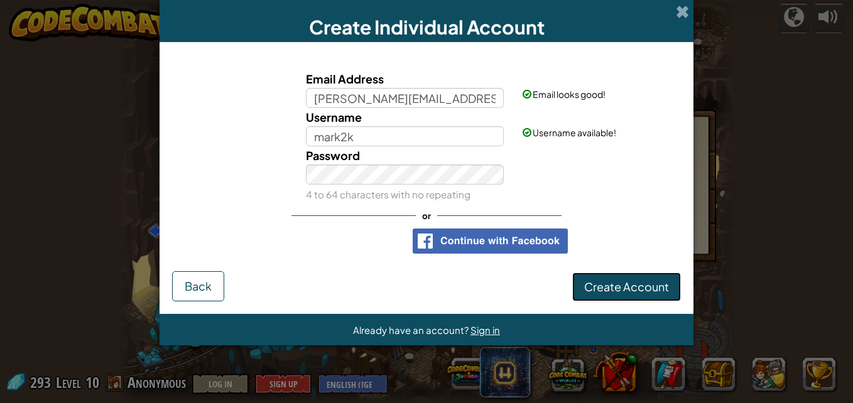
click at [601, 284] on span "Create Account" at bounding box center [626, 286] width 85 height 14
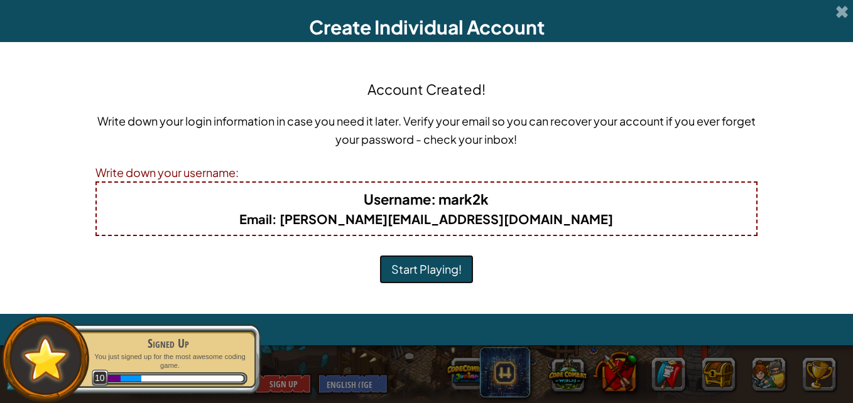
click at [423, 266] on button "Start Playing!" at bounding box center [426, 269] width 94 height 29
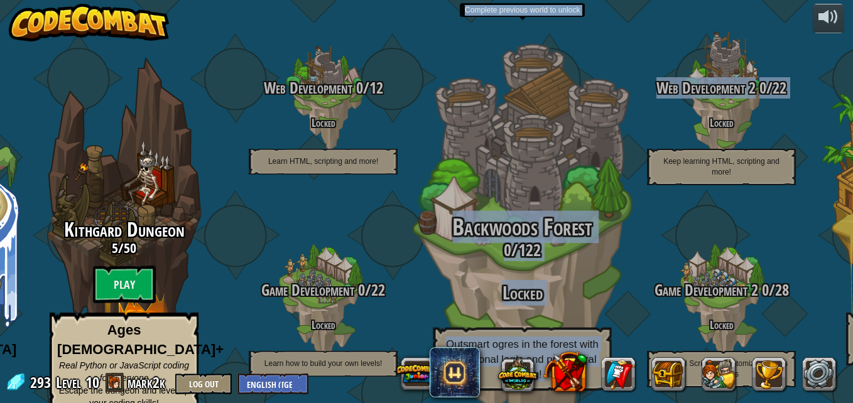
drag, startPoint x: 731, startPoint y: 111, endPoint x: 426, endPoint y: 159, distance: 308.9
click at [426, 159] on div "CodeCombat Junior 20 / 192 Play Ages [DEMOGRAPHIC_DATA] Blocks or simple text c…" at bounding box center [338, 201] width 1027 height 403
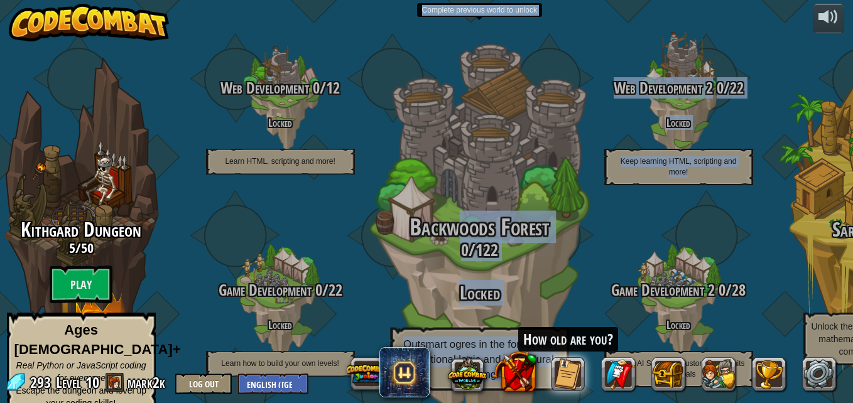
drag, startPoint x: 710, startPoint y: 178, endPoint x: 442, endPoint y: 192, distance: 267.8
click at [442, 192] on div "CodeCombat Junior 20 / 192 Play Ages [DEMOGRAPHIC_DATA] Blocks or simple text c…" at bounding box center [318, 201] width 1070 height 403
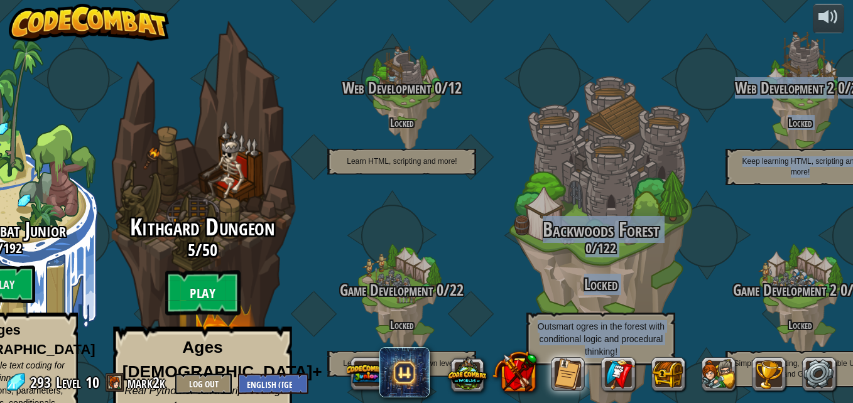
click at [234, 271] on btn "Play" at bounding box center [202, 293] width 75 height 45
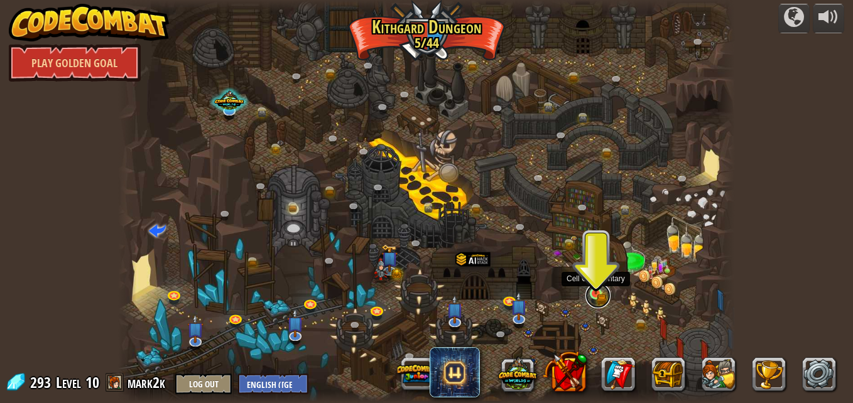
click at [596, 296] on link at bounding box center [597, 295] width 25 height 25
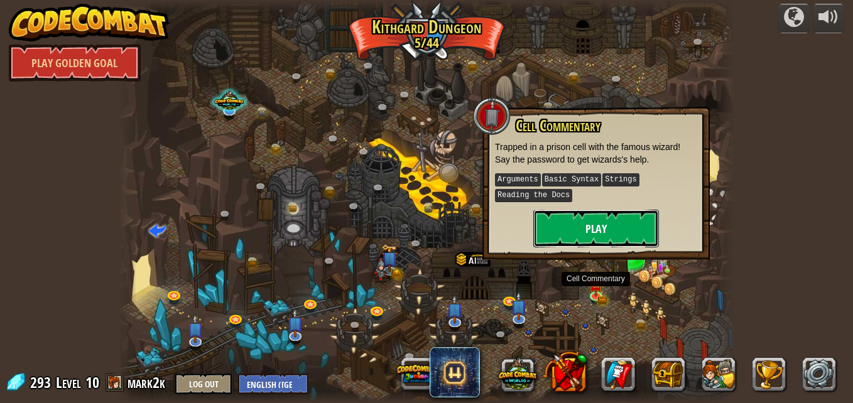
click at [602, 232] on button "Play" at bounding box center [596, 229] width 126 height 38
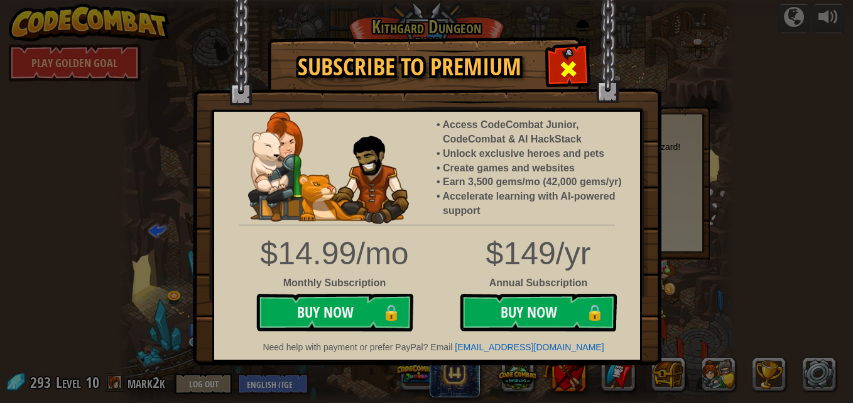
click at [568, 77] on span at bounding box center [568, 69] width 20 height 20
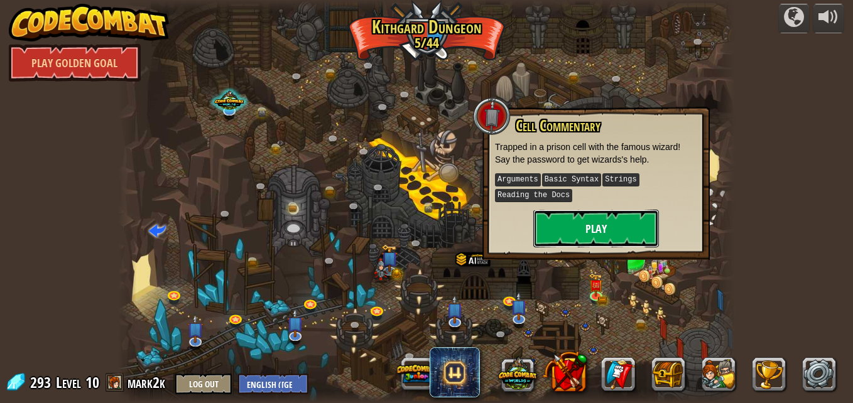
click at [588, 225] on button "Play" at bounding box center [596, 229] width 126 height 38
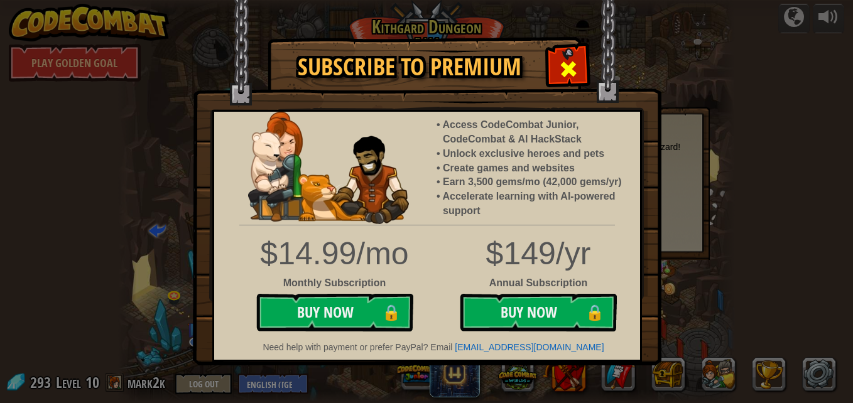
click at [563, 78] on span at bounding box center [568, 69] width 20 height 20
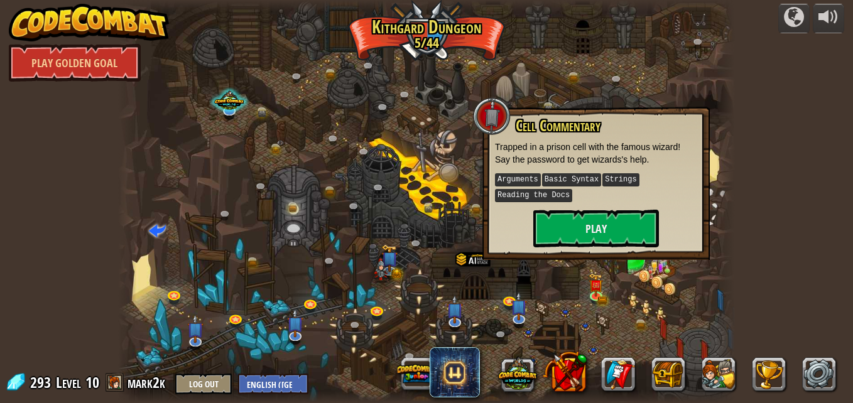
click at [707, 89] on div at bounding box center [426, 201] width 617 height 403
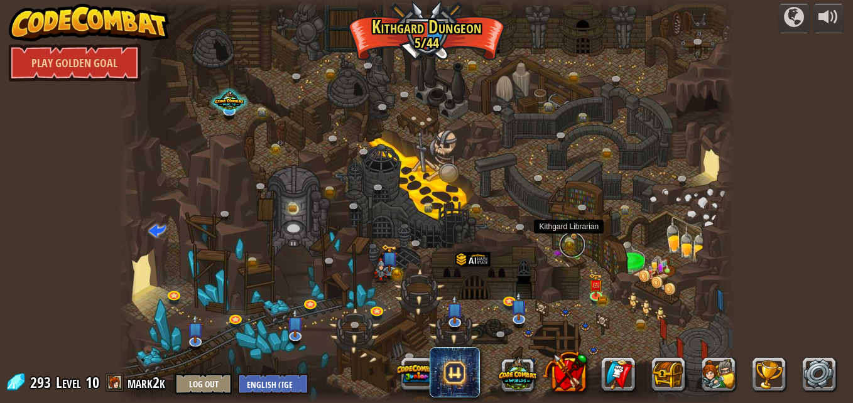
click at [569, 243] on link at bounding box center [571, 244] width 25 height 25
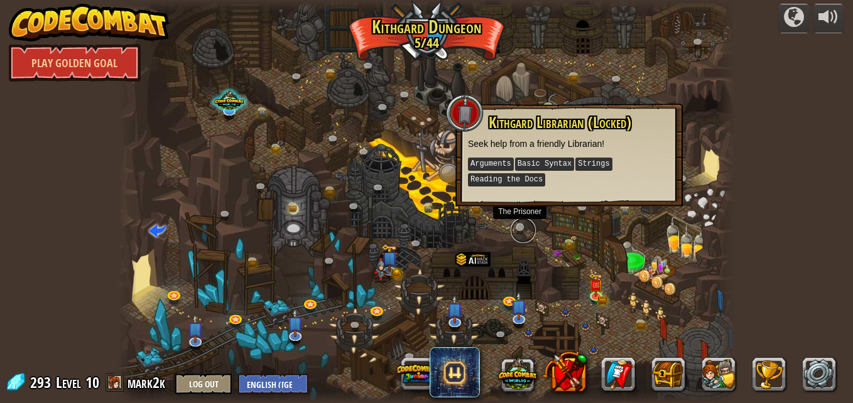
click at [522, 231] on link at bounding box center [522, 230] width 25 height 25
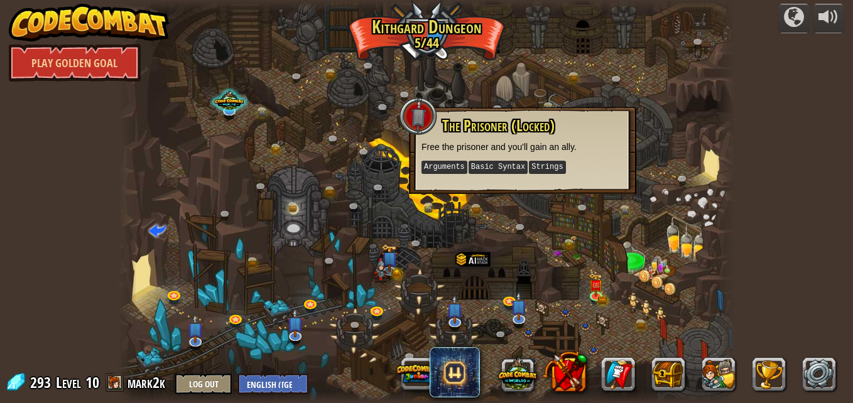
click at [540, 168] on kbd "Strings" at bounding box center [547, 167] width 36 height 13
click at [511, 226] on div "Twisted Canyon (Locked) Challenge: collect the most gold using all the programm…" at bounding box center [426, 201] width 617 height 403
click at [393, 255] on img at bounding box center [389, 252] width 17 height 36
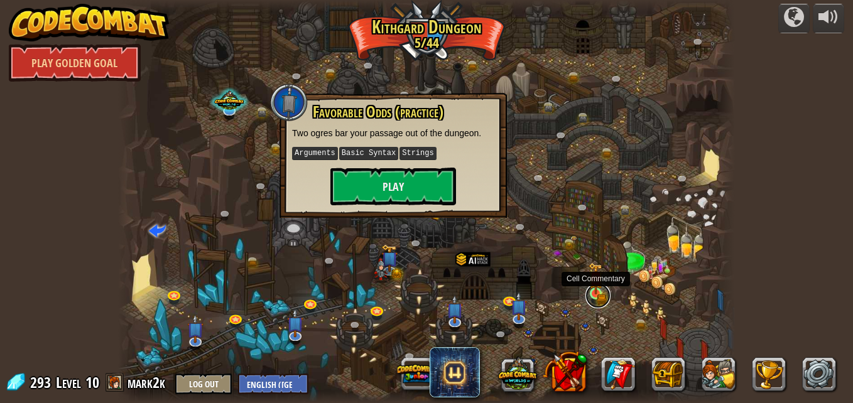
click at [604, 296] on link at bounding box center [597, 295] width 25 height 25
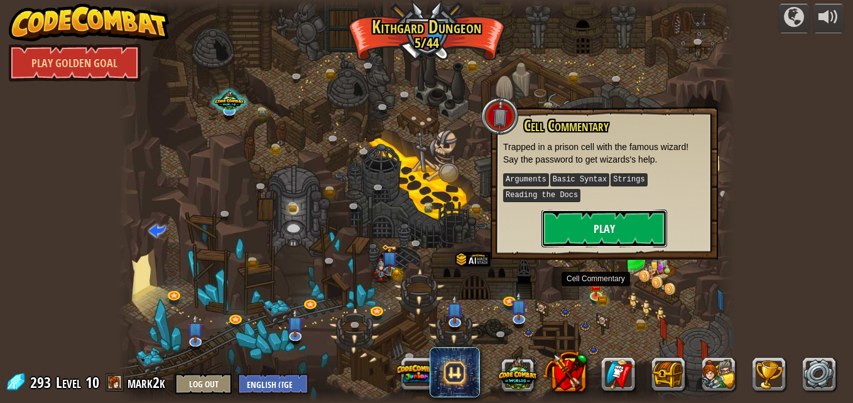
click at [608, 228] on button "Play" at bounding box center [604, 229] width 126 height 38
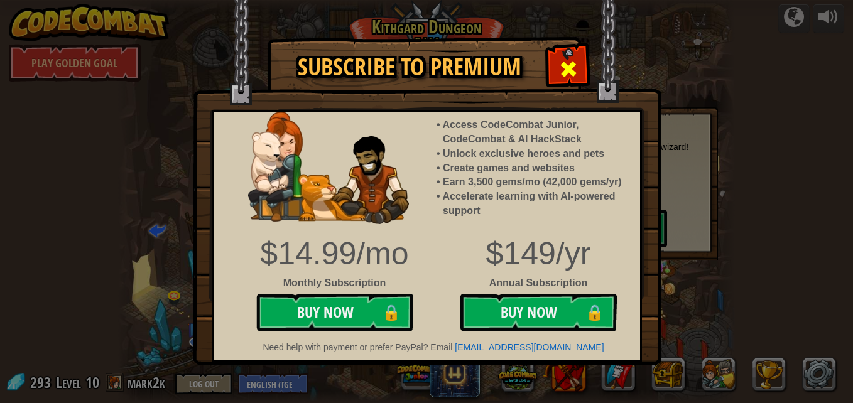
click at [583, 73] on div at bounding box center [568, 68] width 40 height 40
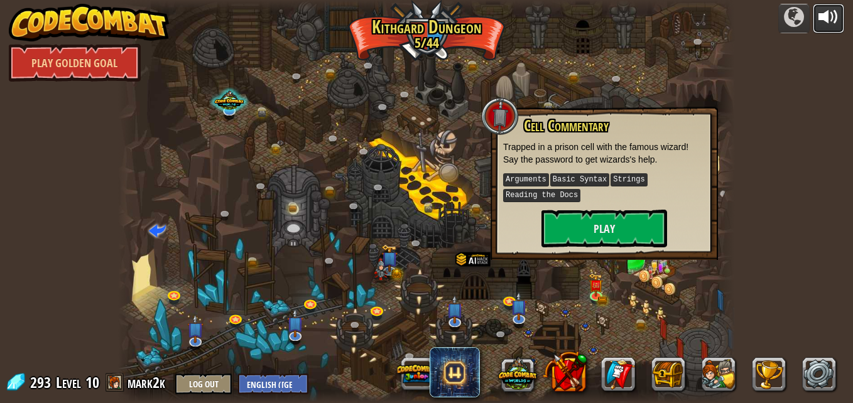
click at [839, 17] on button at bounding box center [827, 19] width 31 height 30
click at [812, 369] on link at bounding box center [819, 374] width 34 height 34
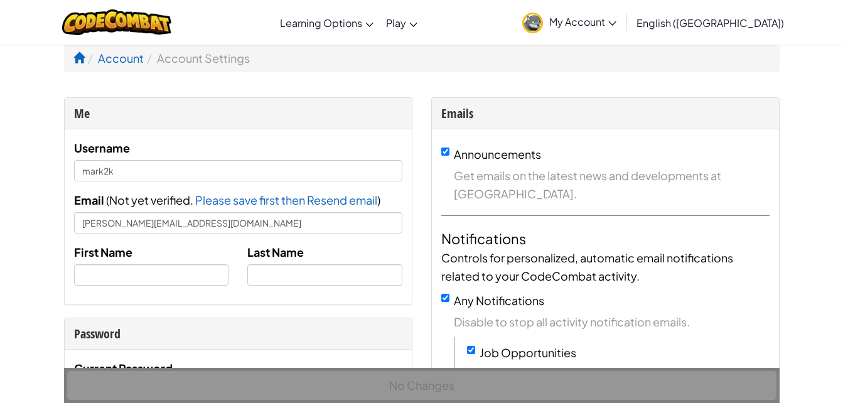
click at [617, 24] on icon at bounding box center [613, 23] width 8 height 4
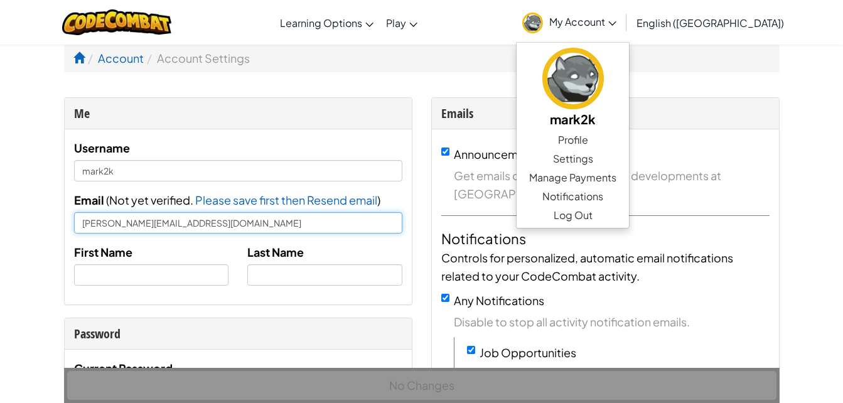
click at [207, 227] on input "[PERSON_NAME][EMAIL_ADDRESS][DOMAIN_NAME]" at bounding box center [238, 222] width 328 height 21
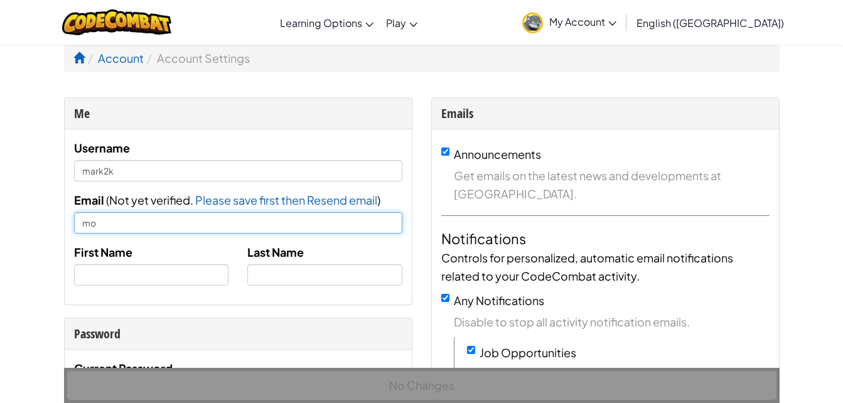
type input "m"
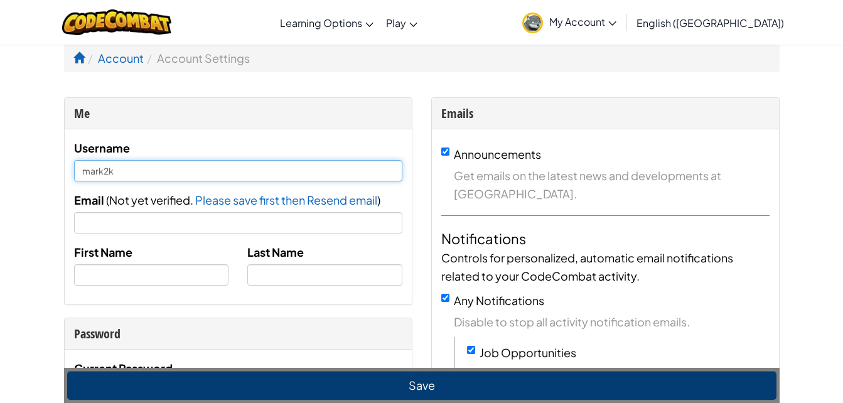
click at [184, 169] on input "mark2k" at bounding box center [238, 170] width 328 height 21
type input "m"
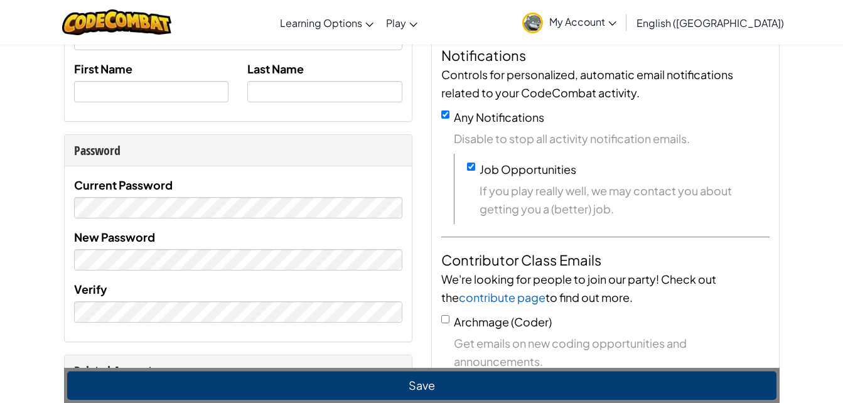
scroll to position [188, 0]
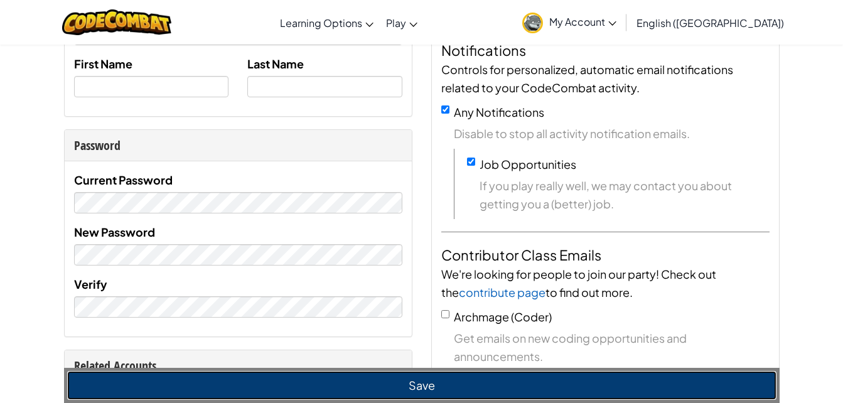
click at [324, 392] on button "Save" at bounding box center [422, 385] width 710 height 29
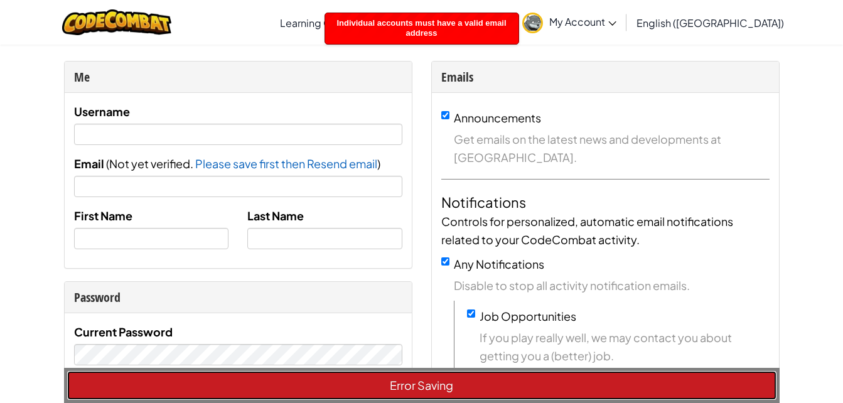
scroll to position [0, 0]
